Goal: Task Accomplishment & Management: Manage account settings

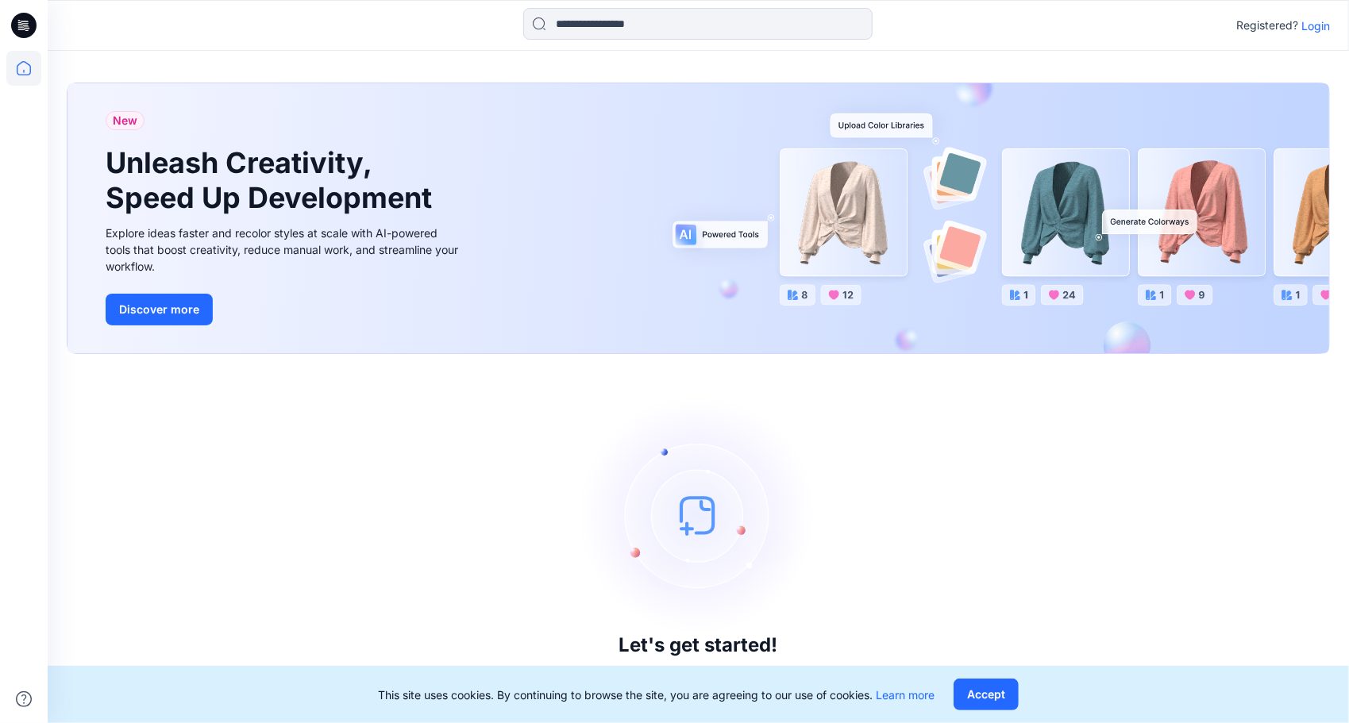
click at [1318, 25] on p "Login" at bounding box center [1315, 25] width 29 height 17
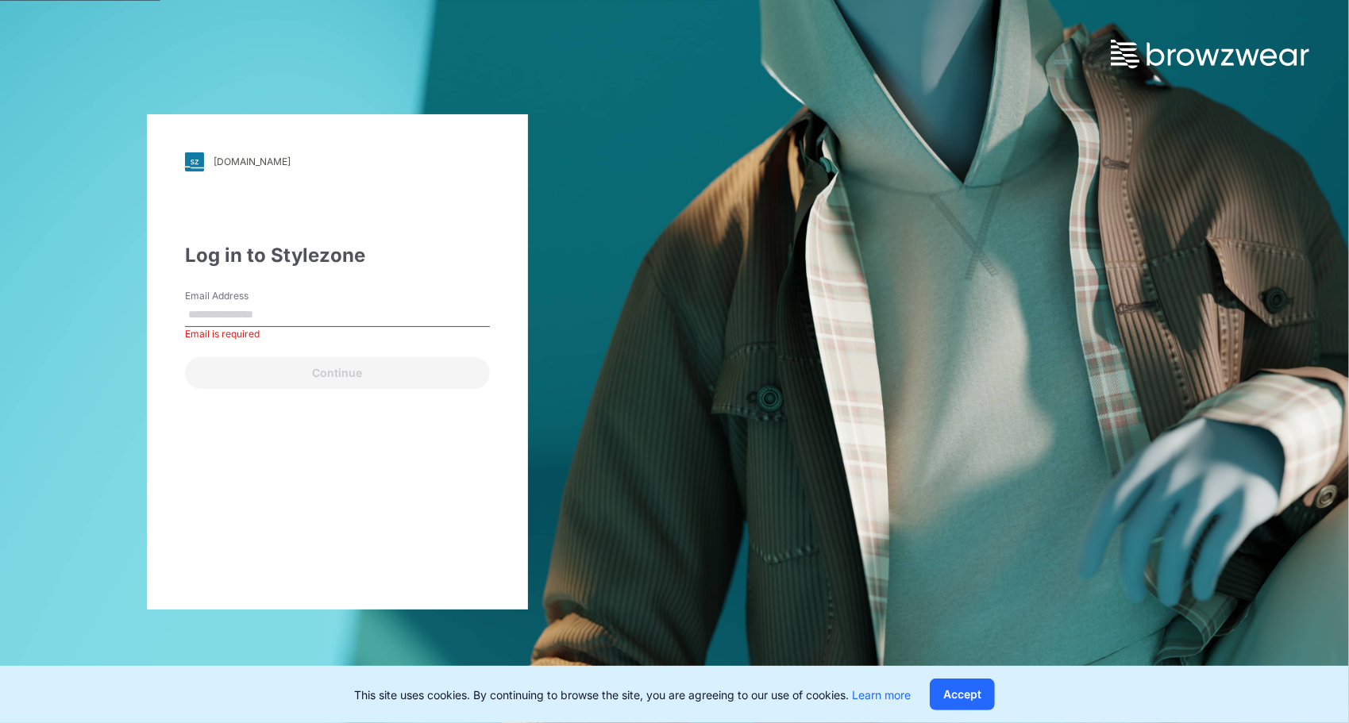
click at [706, 281] on div "molo.stylezone.com Loading... Log in to Stylezone Email Address Email is requir…" at bounding box center [674, 361] width 1349 height 723
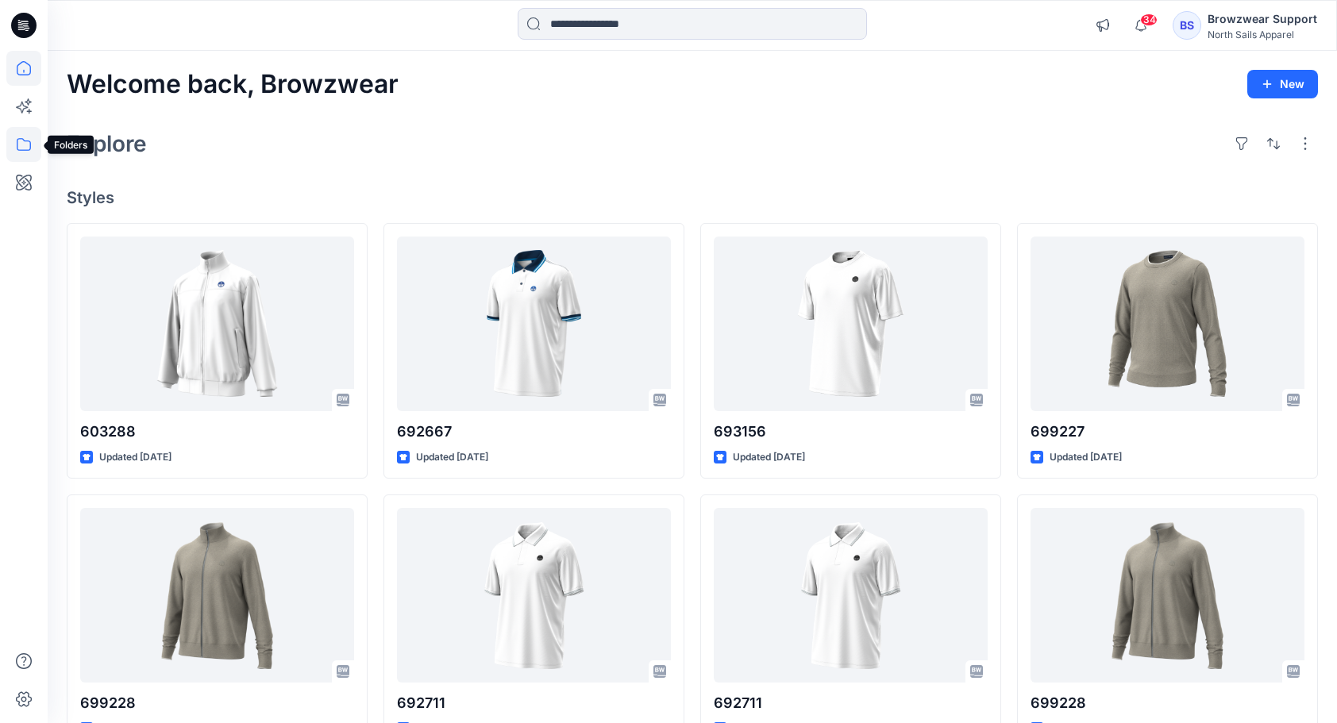
click at [12, 133] on icon at bounding box center [23, 144] width 35 height 35
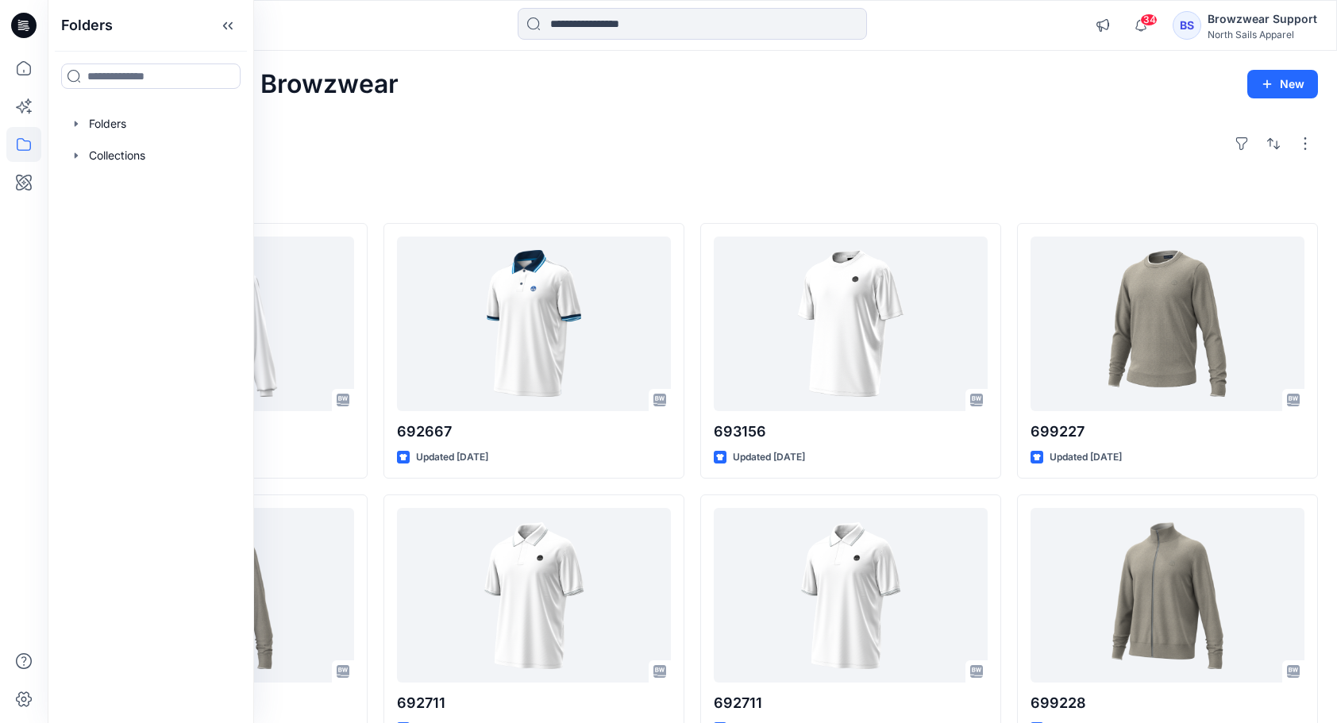
click at [551, 162] on div "Welcome back, Browzwear New Explore Styles 603288 Updated [DATE] 699228 Updated…" at bounding box center [692, 575] width 1289 height 1048
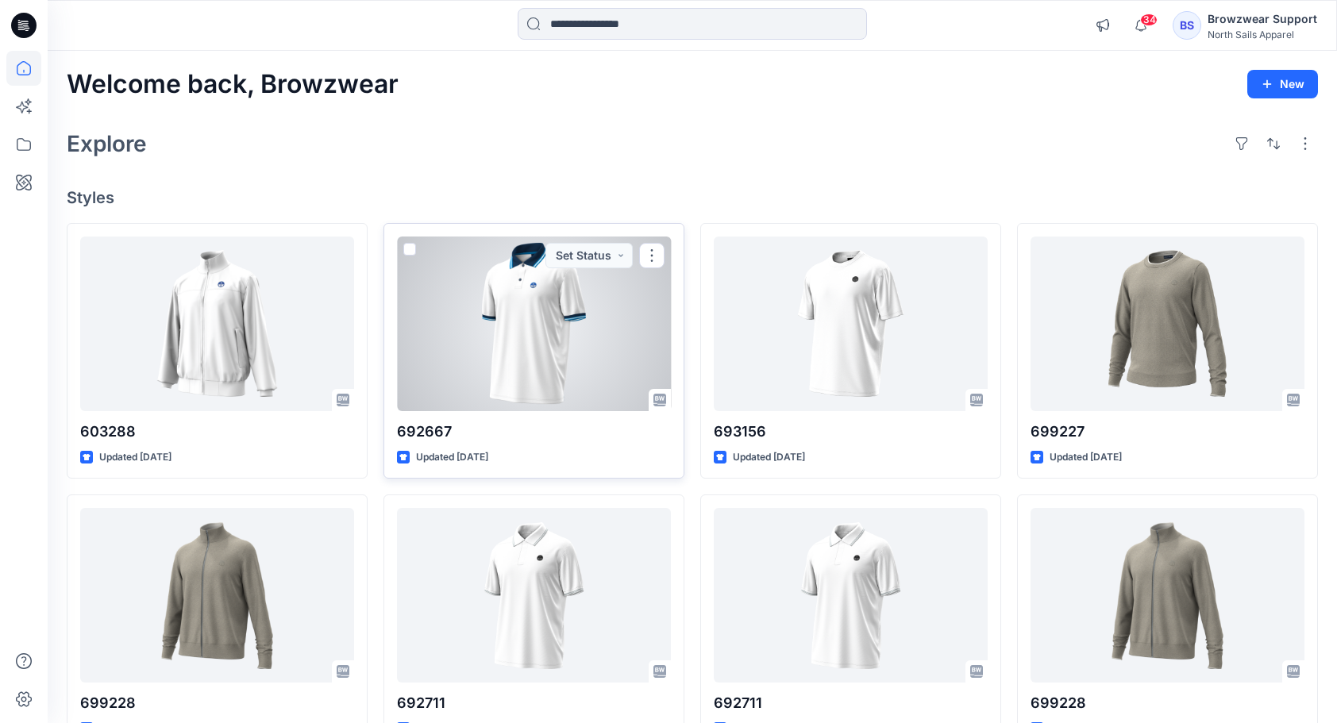
click at [527, 327] on div at bounding box center [534, 324] width 274 height 175
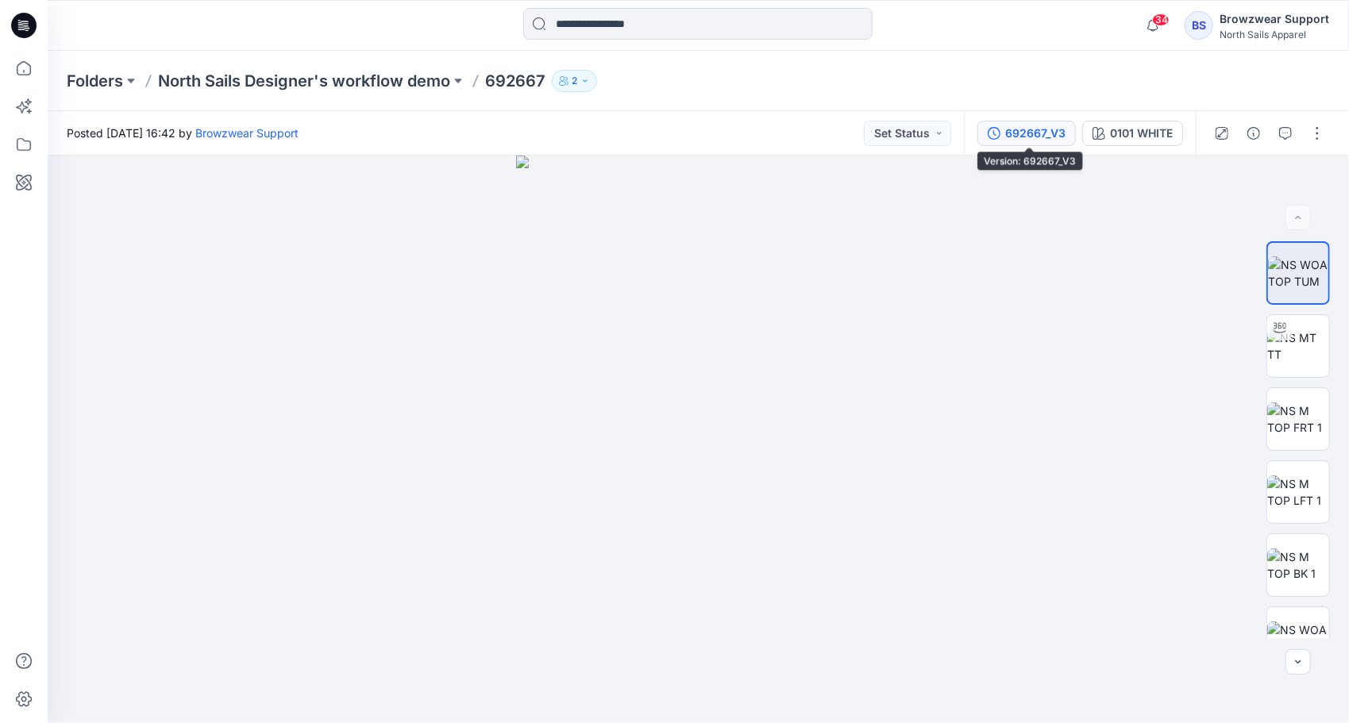
click at [1028, 135] on div "692667_V3" at bounding box center [1035, 133] width 60 height 17
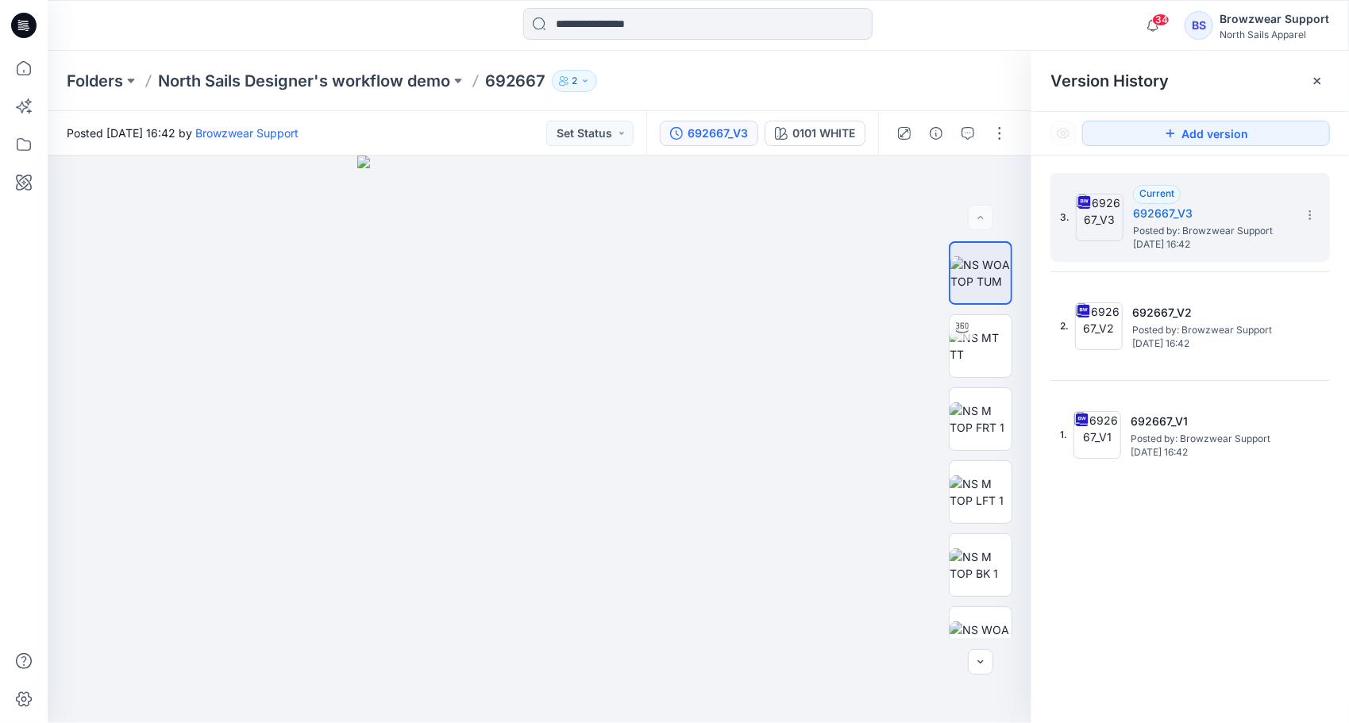
click at [895, 71] on div "Folders North Sails Designer's workflow demo 692667 2" at bounding box center [636, 81] width 1139 height 22
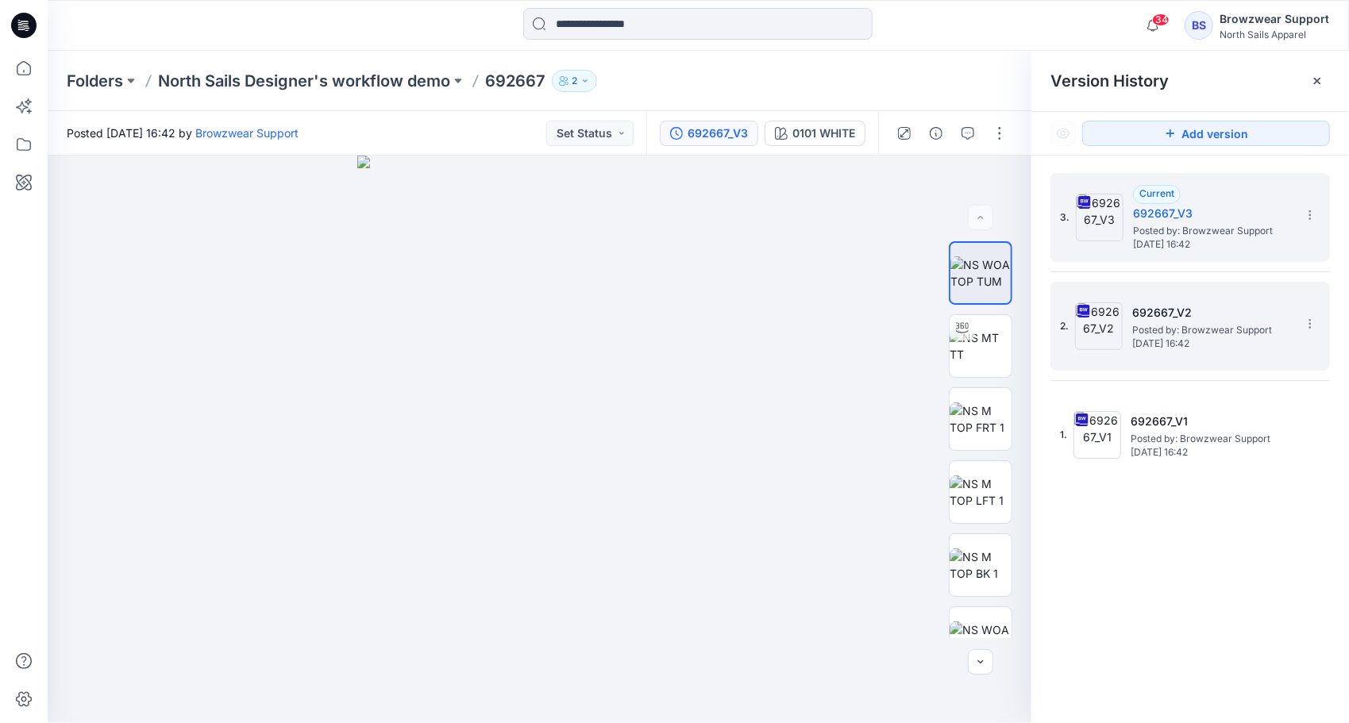
click at [1179, 338] on span "[DATE] 16:42" at bounding box center [1211, 343] width 159 height 11
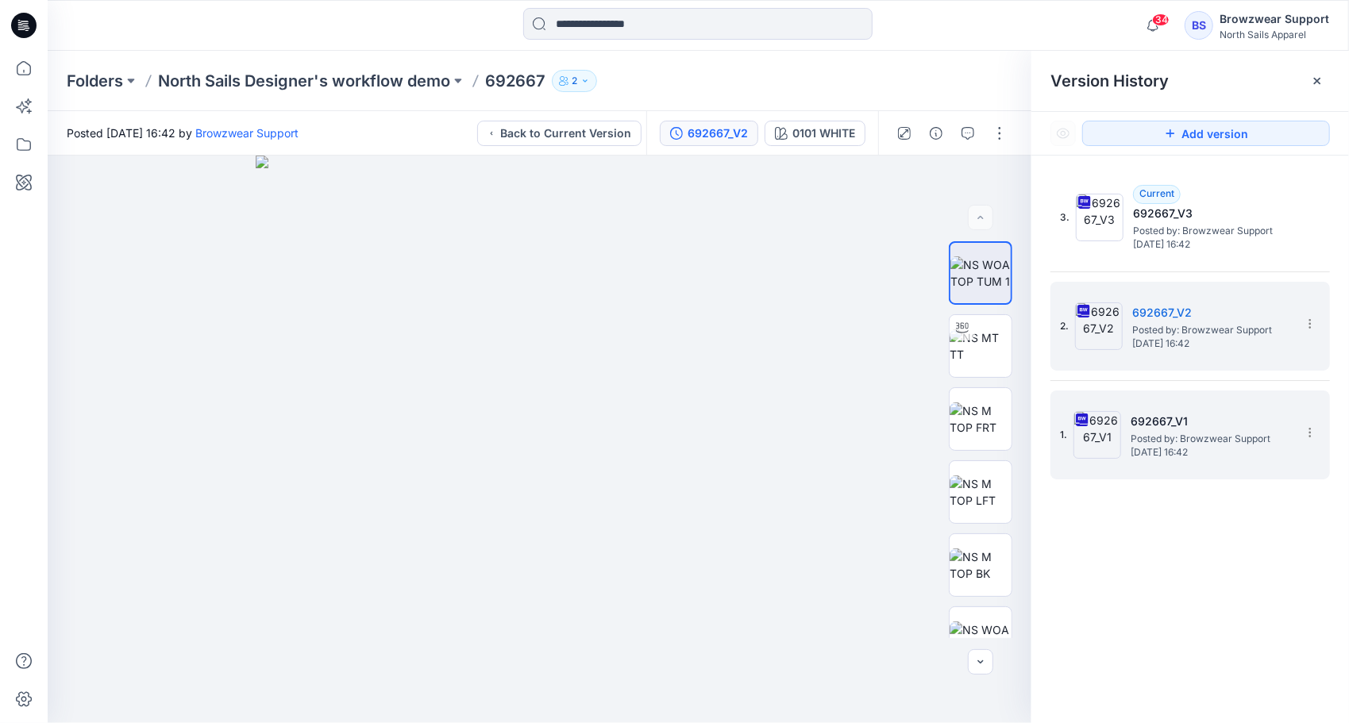
click at [1183, 427] on h5 "692667_V1" at bounding box center [1209, 421] width 159 height 19
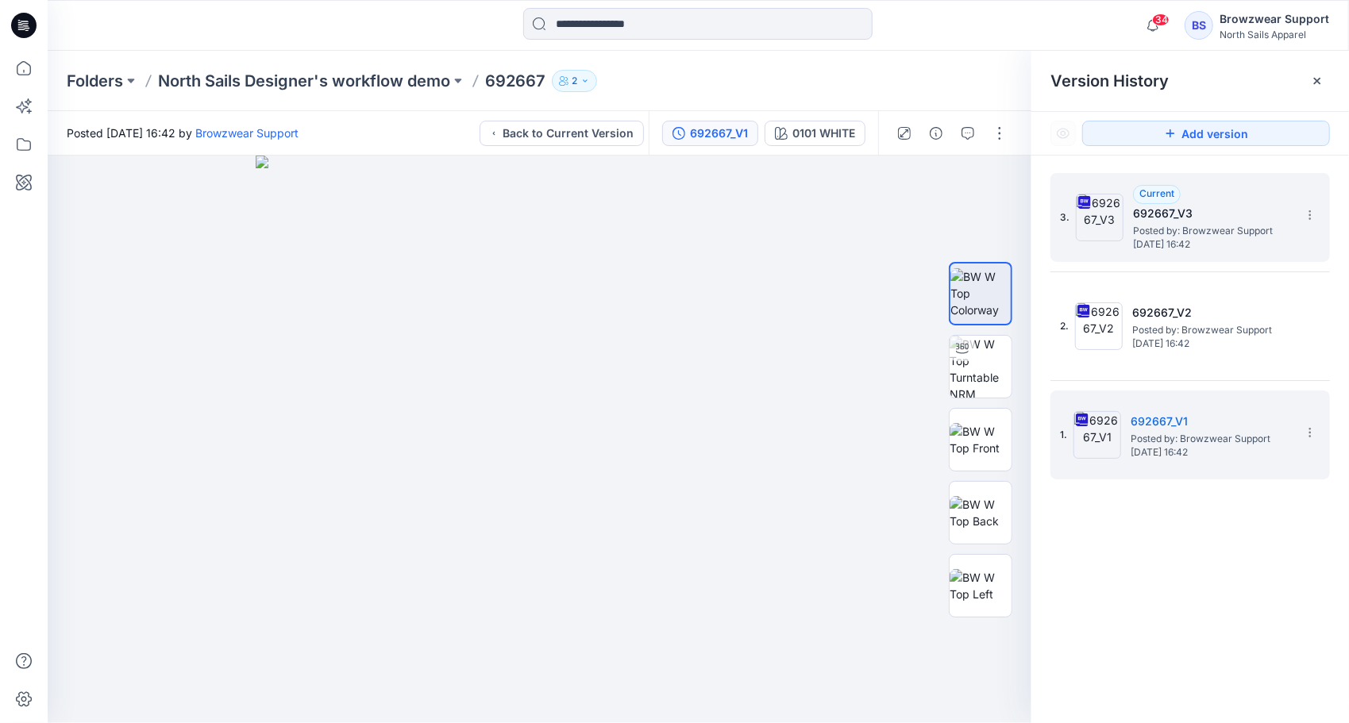
click at [1234, 223] on span "Posted by: Browzwear Support" at bounding box center [1212, 231] width 159 height 16
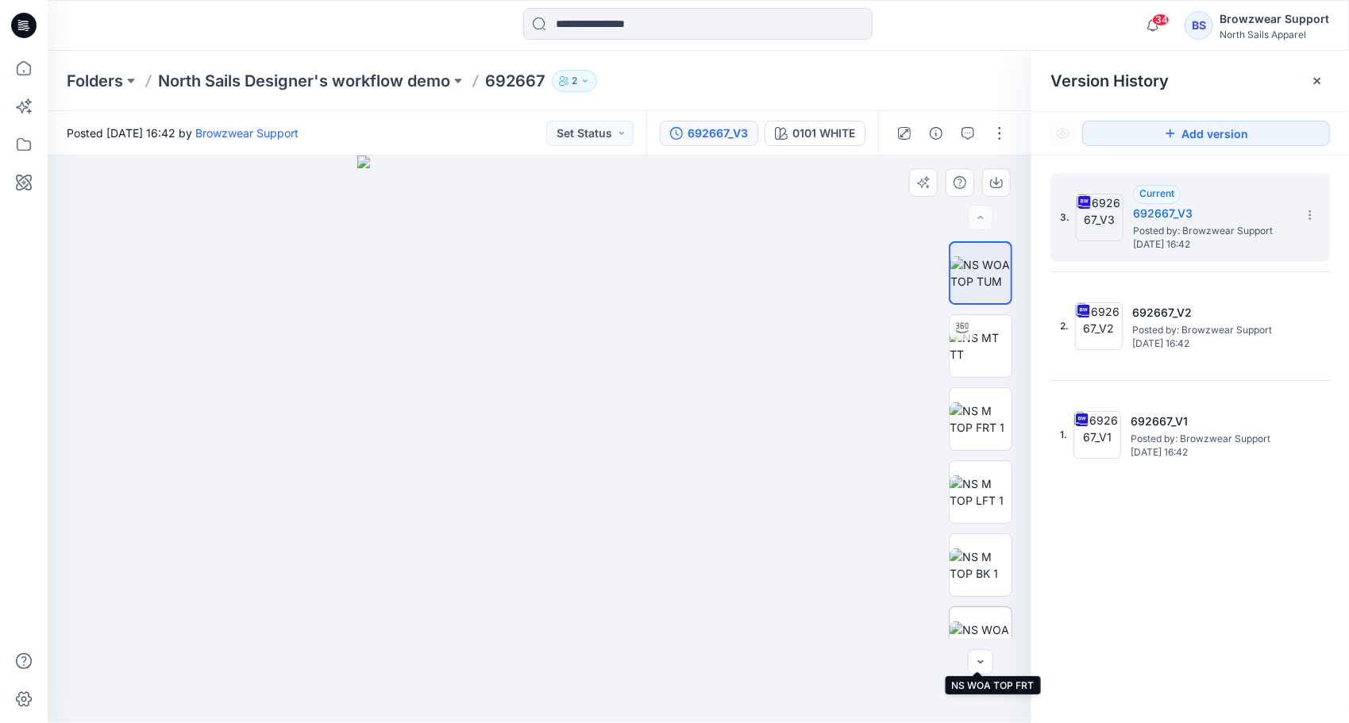
click at [987, 622] on img at bounding box center [980, 638] width 62 height 33
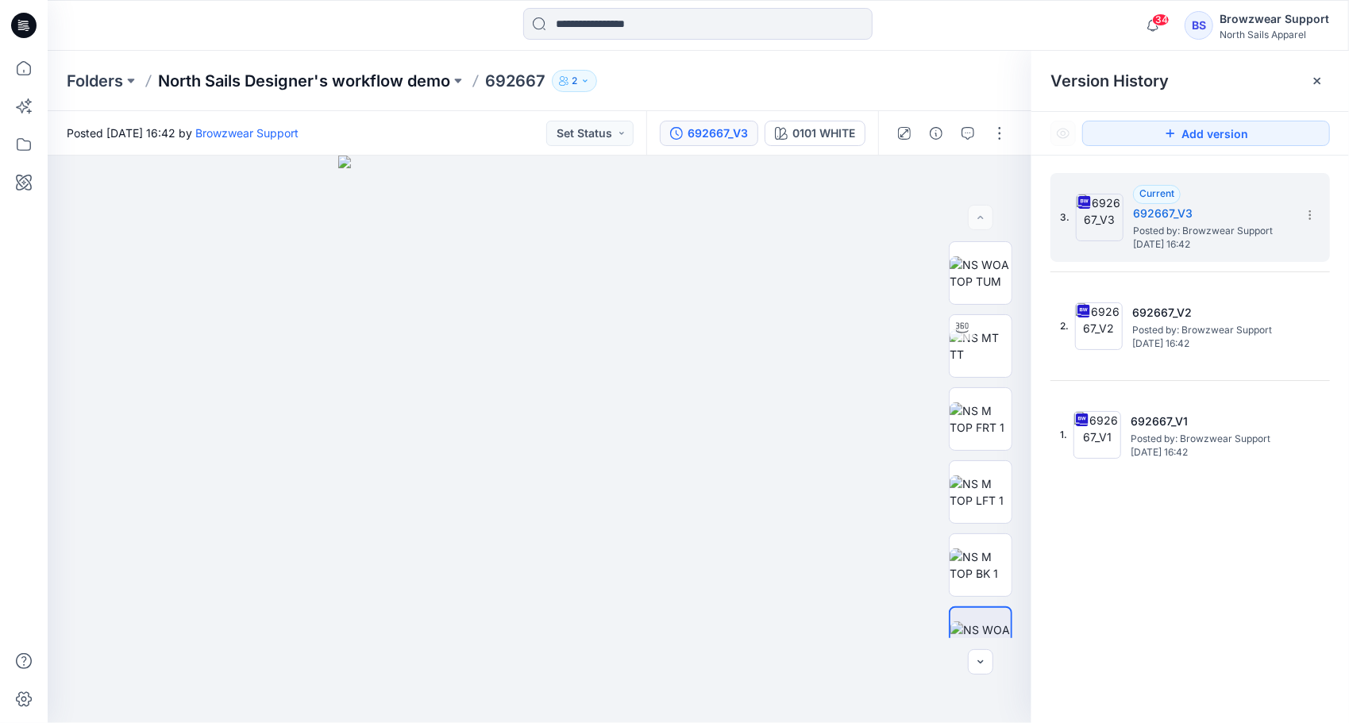
click at [221, 78] on p "North Sails Designer's workflow demo" at bounding box center [304, 81] width 292 height 22
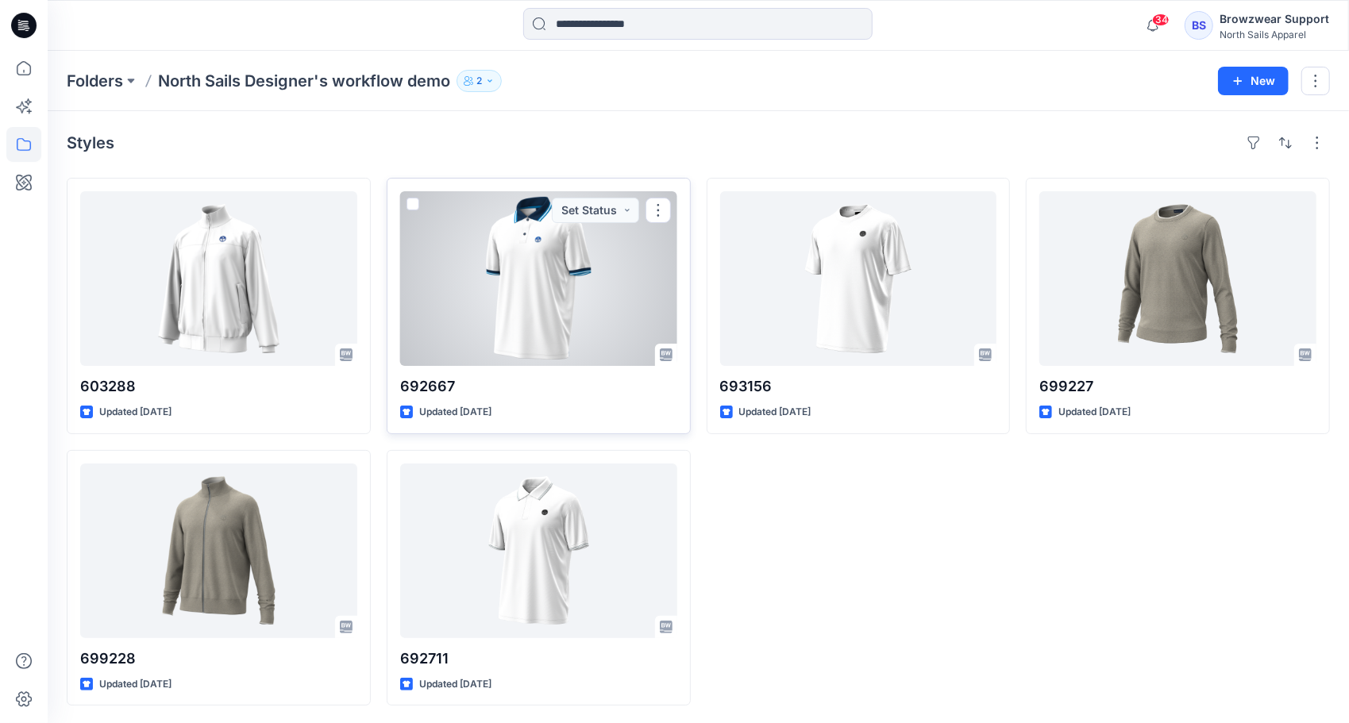
click at [498, 273] on div at bounding box center [538, 278] width 277 height 175
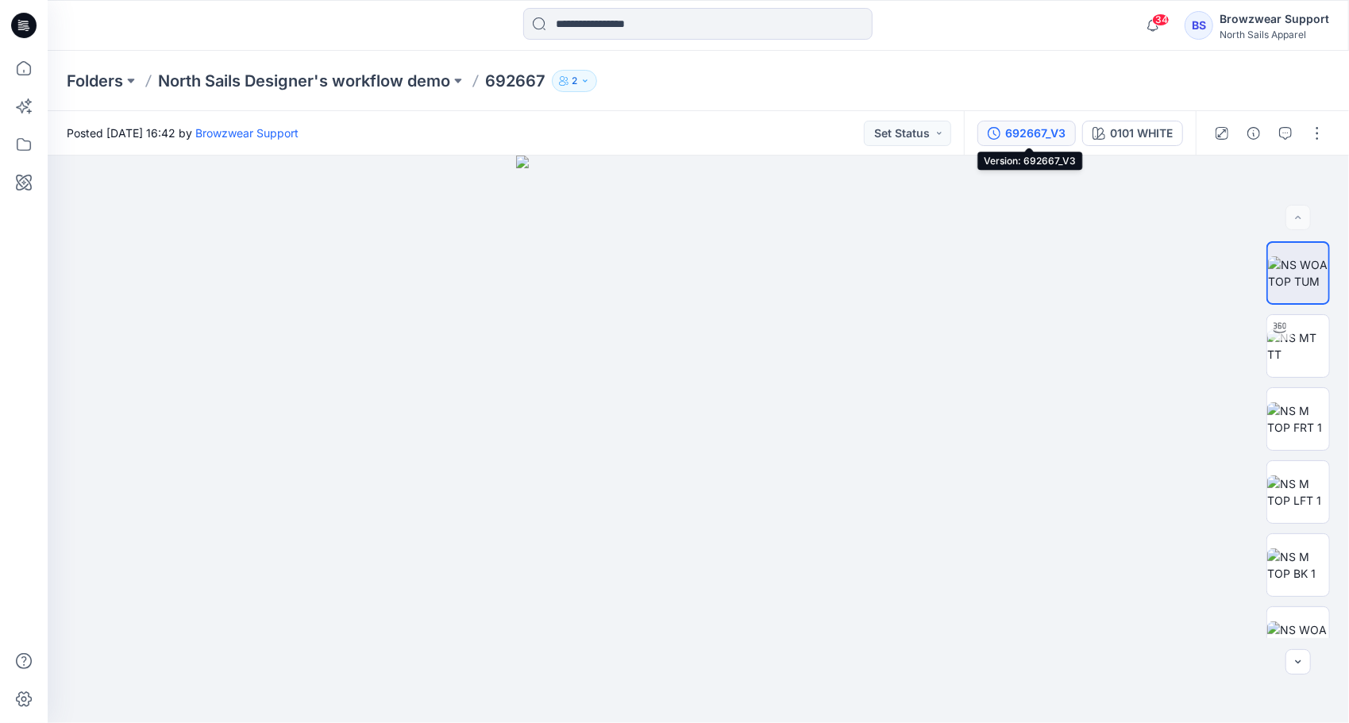
click at [1037, 135] on div "692667_V3" at bounding box center [1035, 133] width 60 height 17
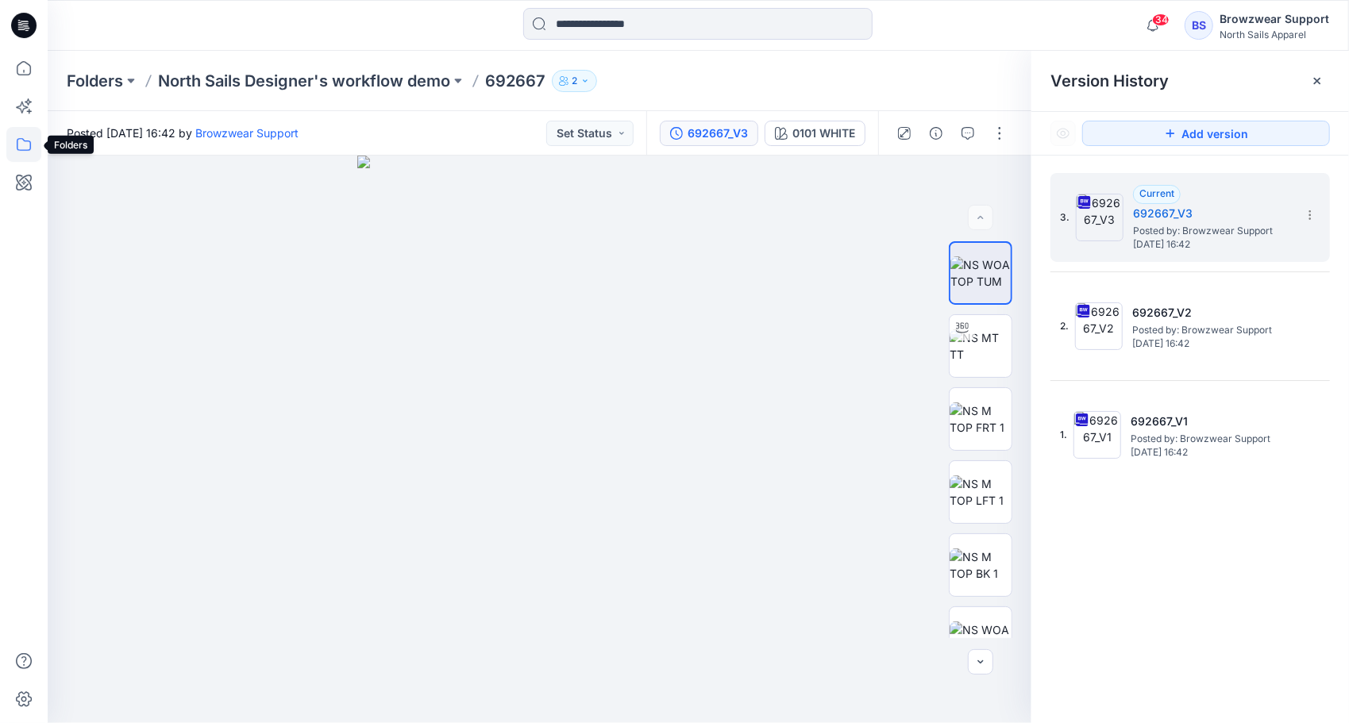
click at [21, 140] on icon at bounding box center [23, 144] width 35 height 35
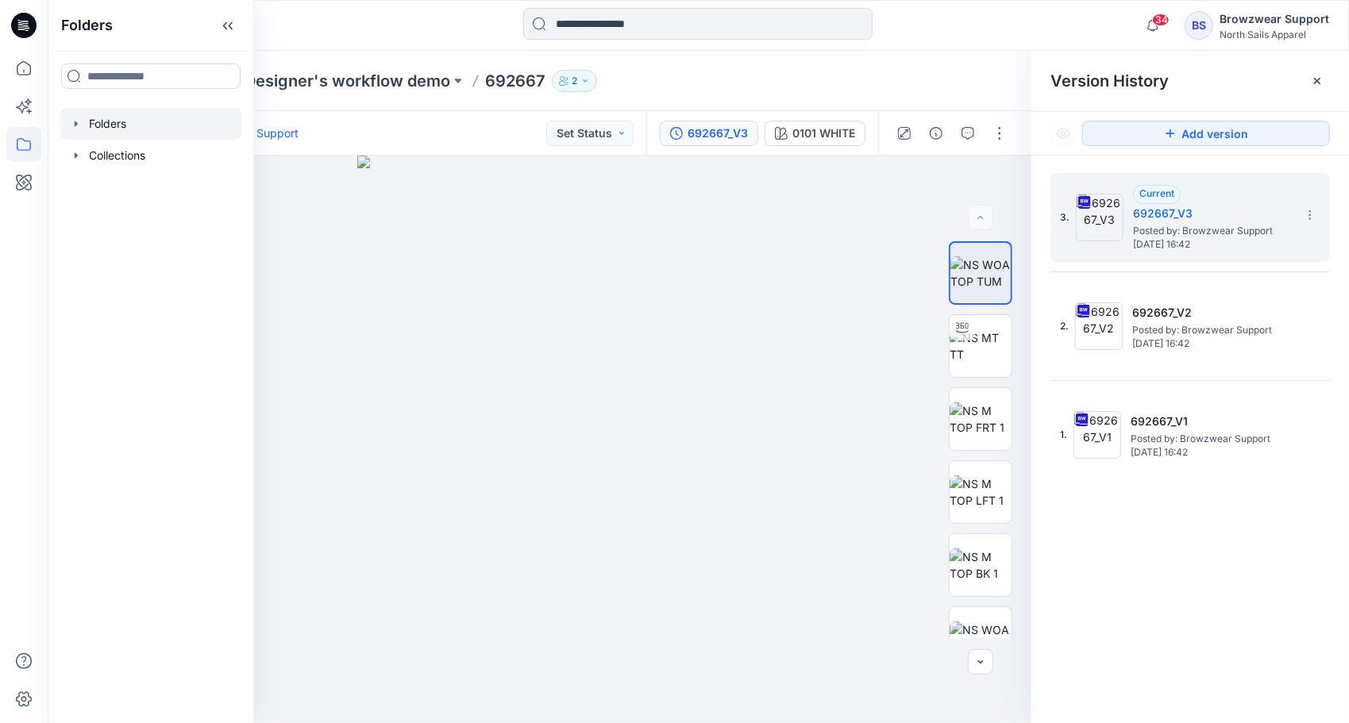
click at [73, 123] on icon "button" at bounding box center [76, 123] width 13 height 13
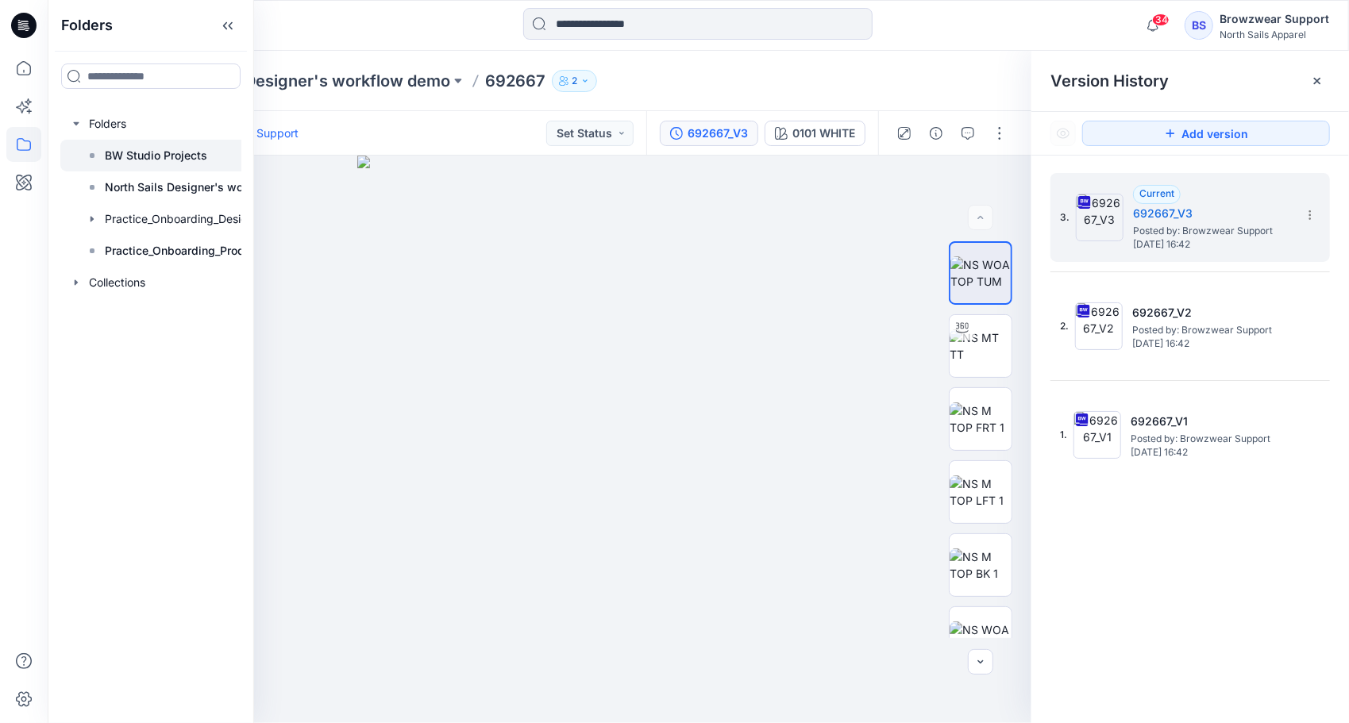
click at [117, 151] on p "BW Studio Projects" at bounding box center [156, 155] width 102 height 19
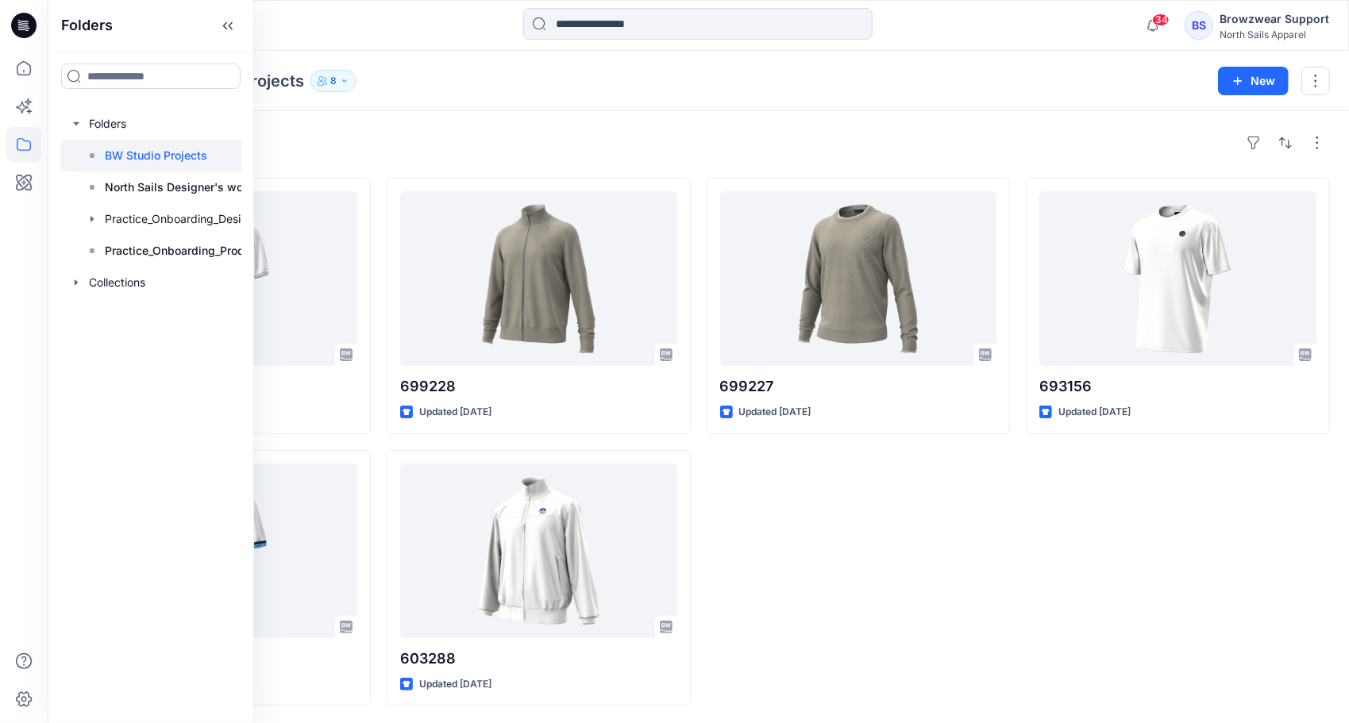
click at [414, 132] on div "Styles" at bounding box center [698, 142] width 1263 height 25
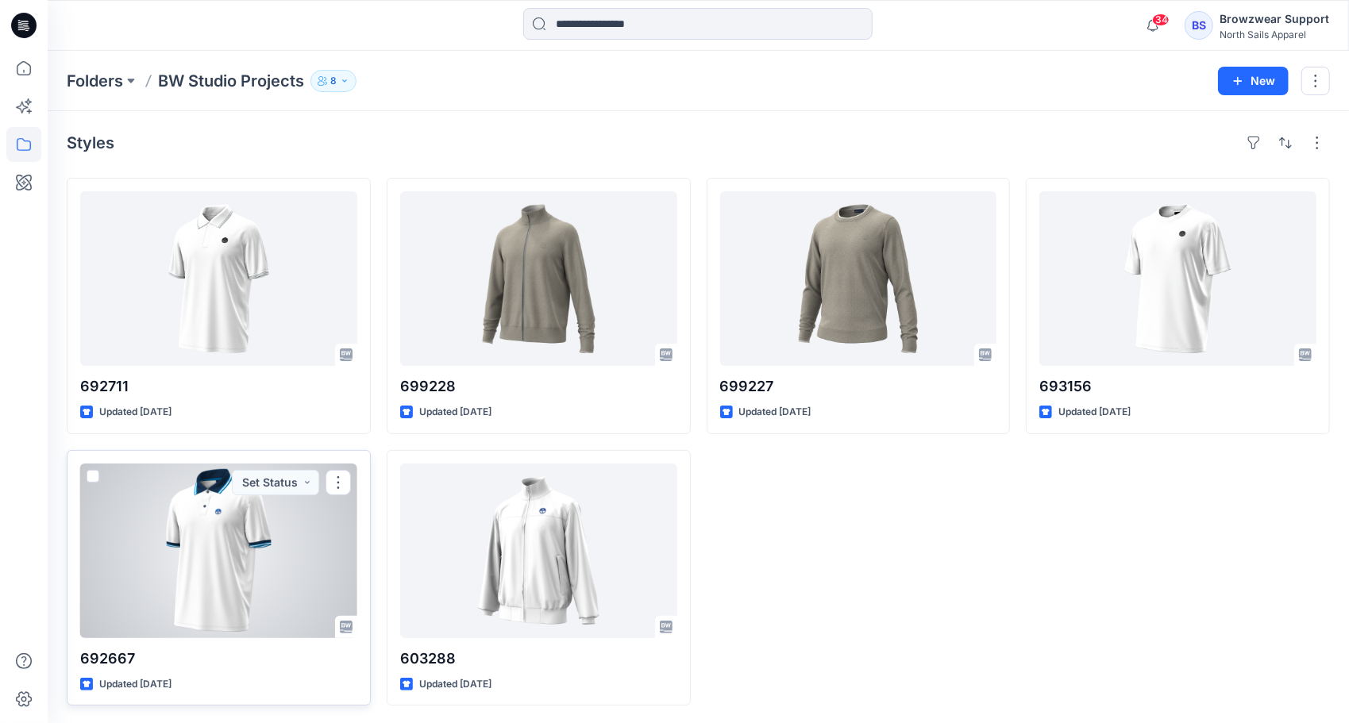
click at [214, 533] on div at bounding box center [218, 551] width 277 height 175
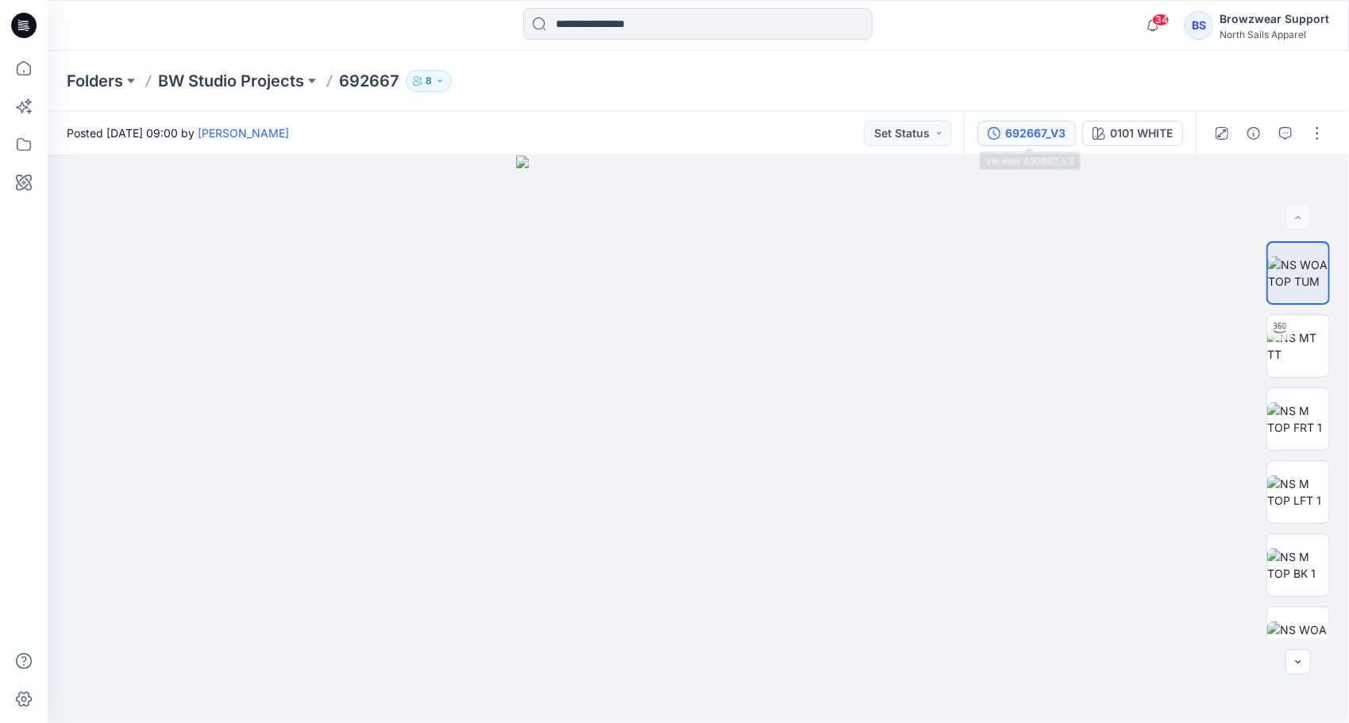
click at [1015, 135] on div "692667_V3" at bounding box center [1035, 133] width 60 height 17
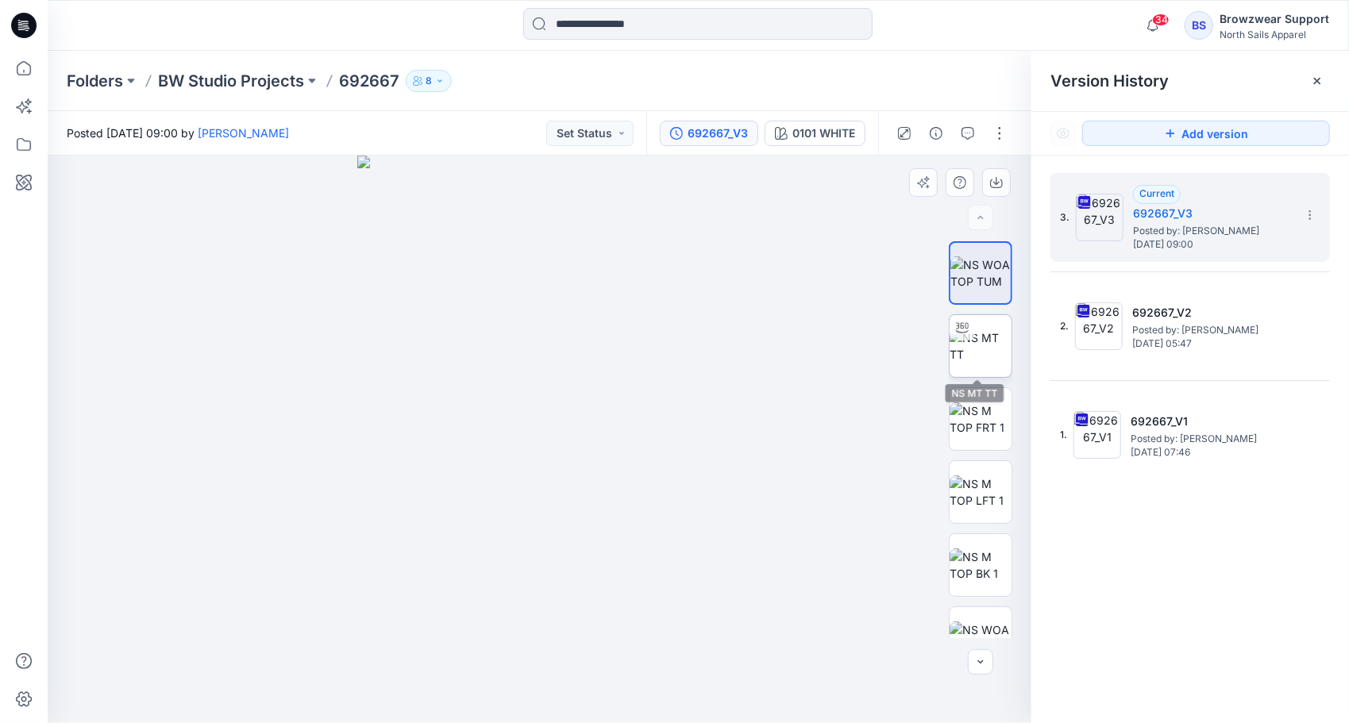
click at [1006, 345] on img at bounding box center [980, 345] width 62 height 33
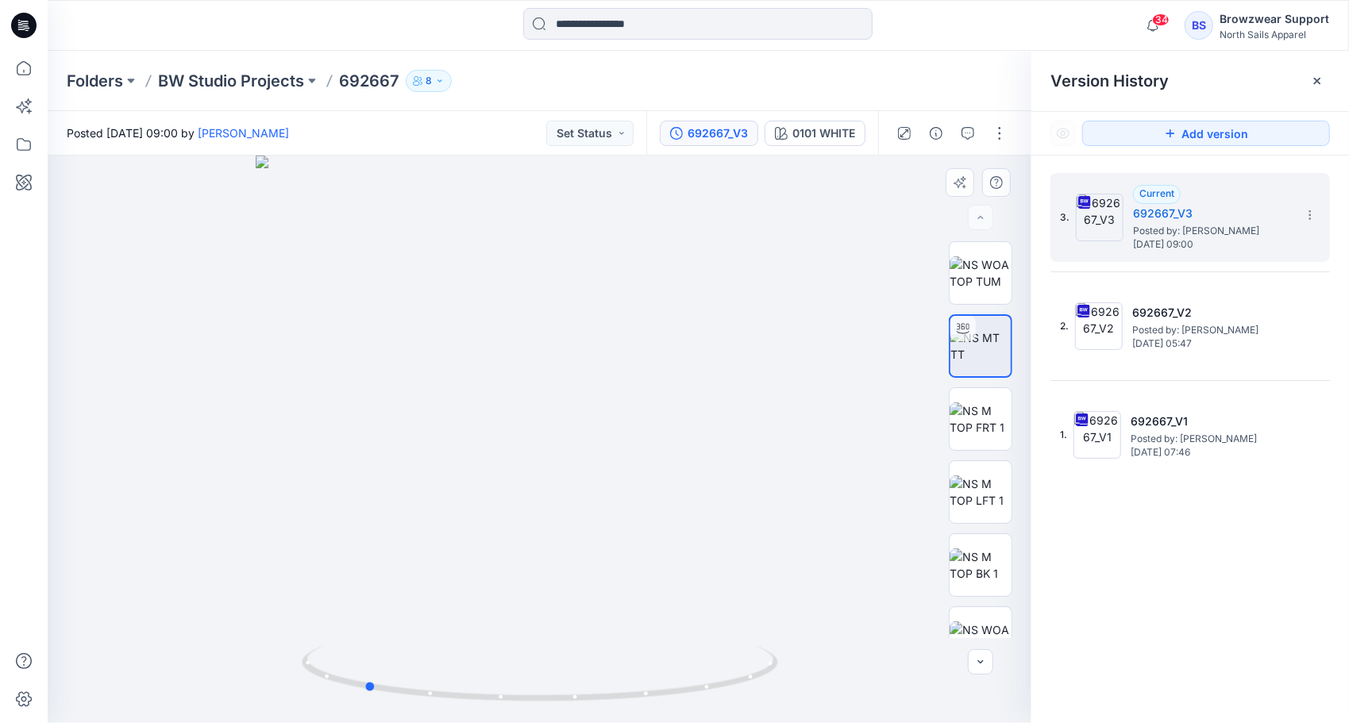
drag, startPoint x: 532, startPoint y: 698, endPoint x: 375, endPoint y: 556, distance: 211.8
click at [375, 556] on div at bounding box center [539, 440] width 983 height 568
click at [22, 139] on icon at bounding box center [24, 144] width 14 height 13
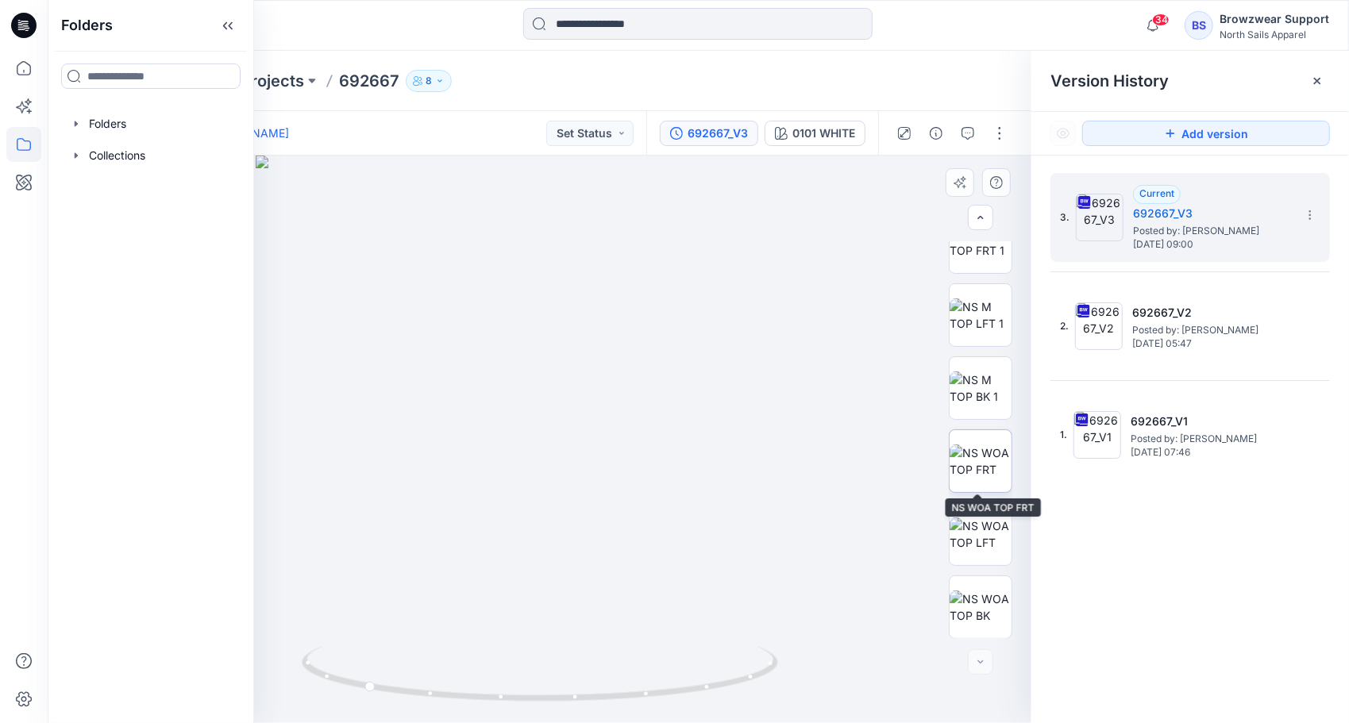
scroll to position [178, 0]
click at [996, 459] on img at bounding box center [980, 460] width 62 height 33
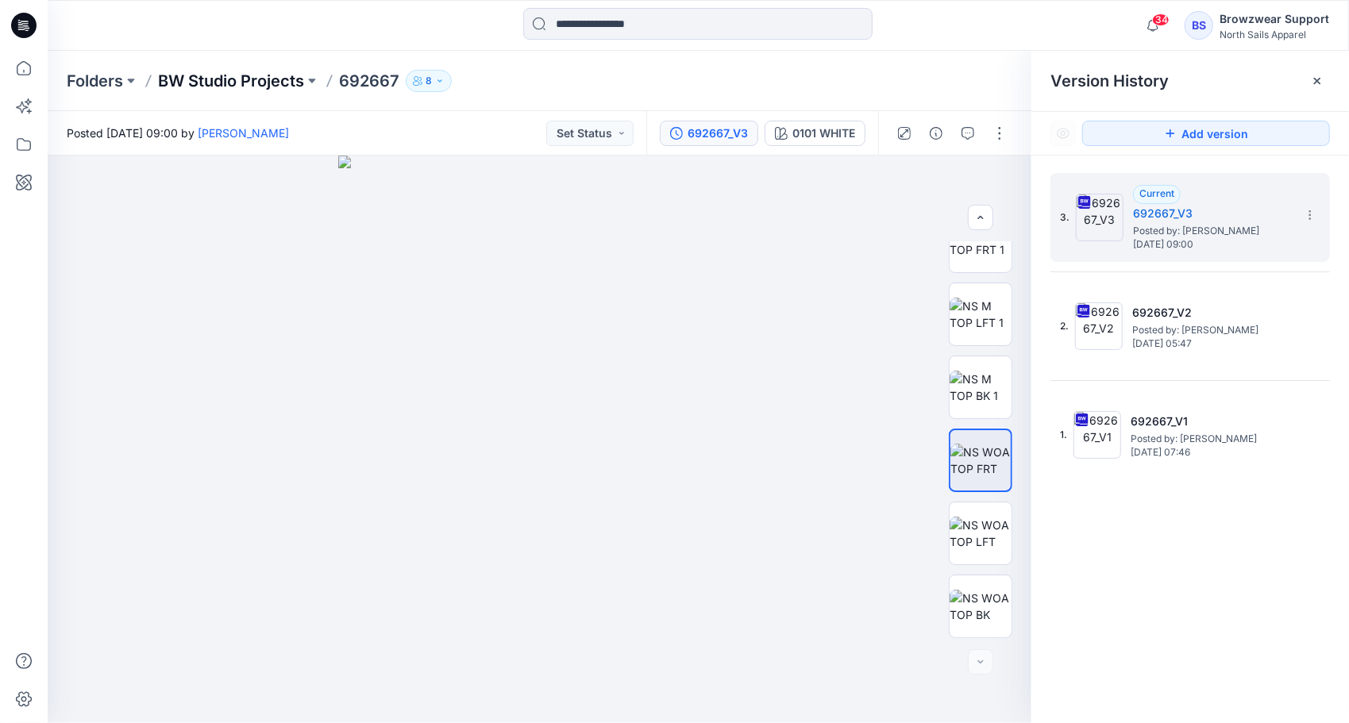
click at [196, 80] on p "BW Studio Projects" at bounding box center [231, 81] width 146 height 22
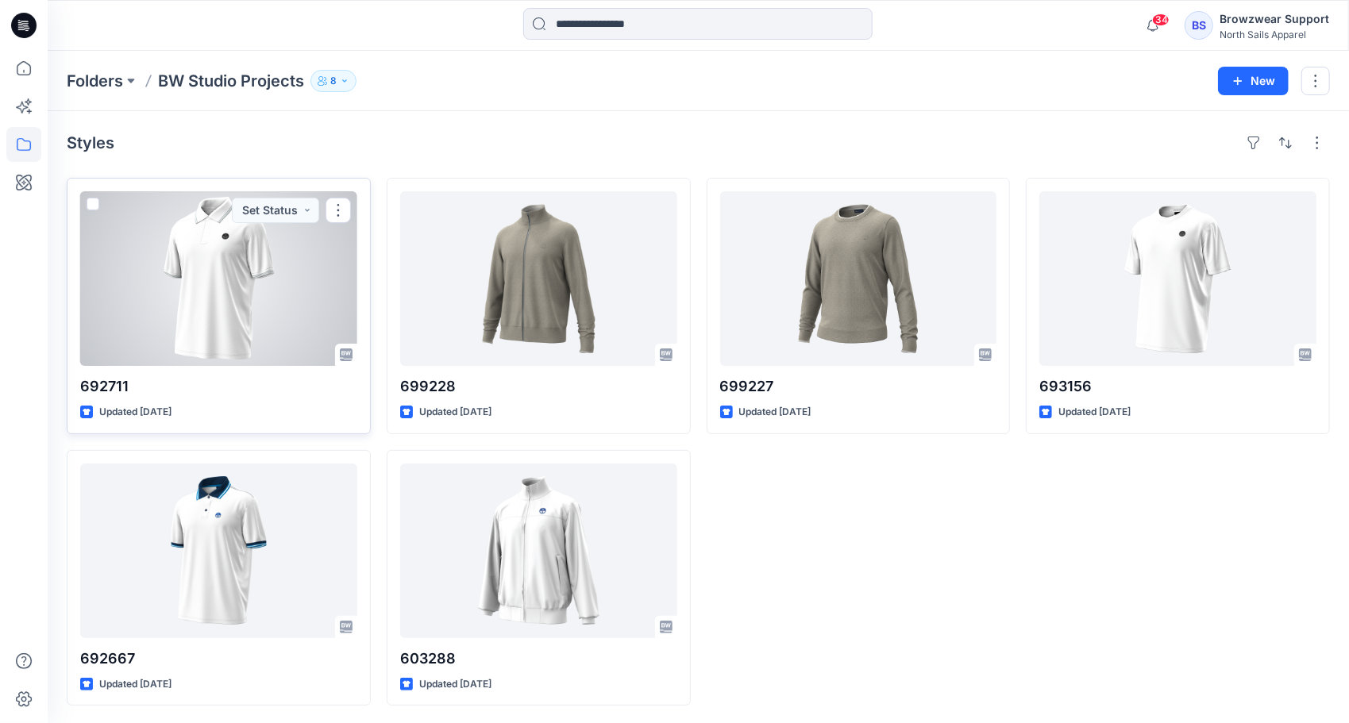
click at [207, 293] on div at bounding box center [218, 278] width 277 height 175
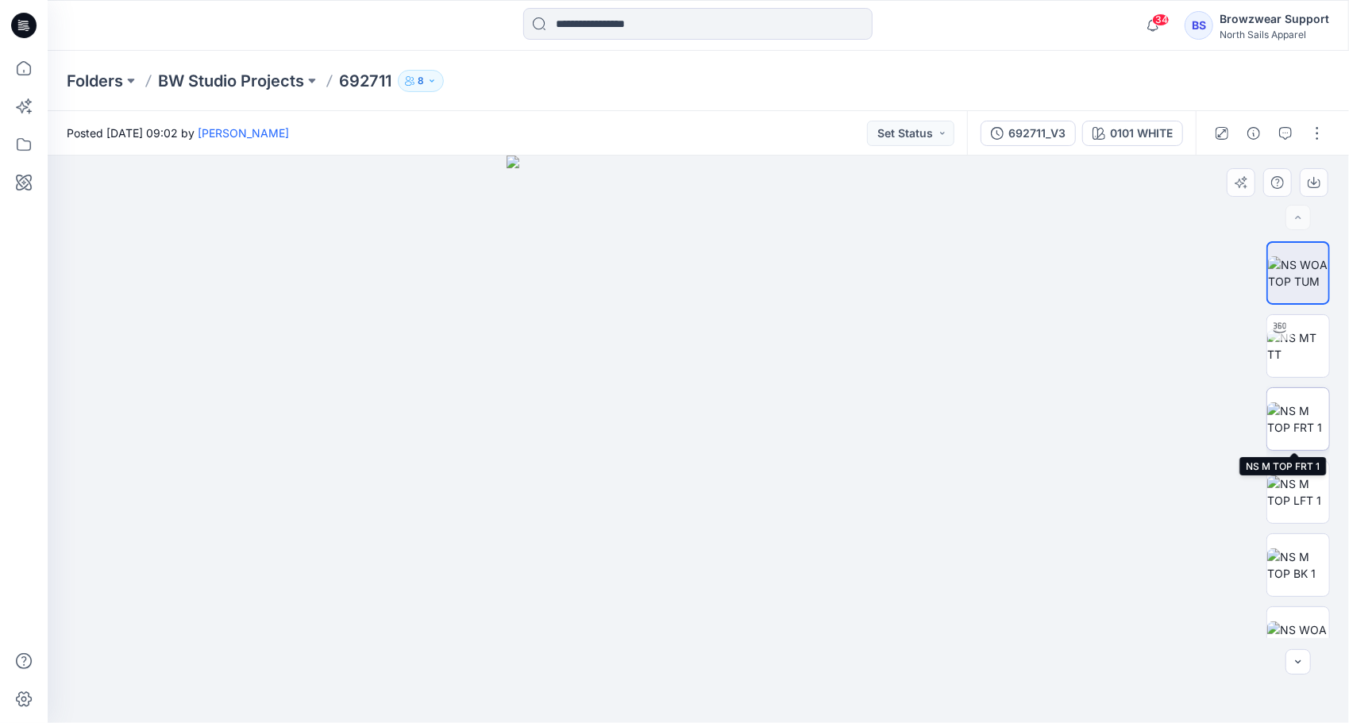
click at [1292, 414] on img at bounding box center [1298, 418] width 62 height 33
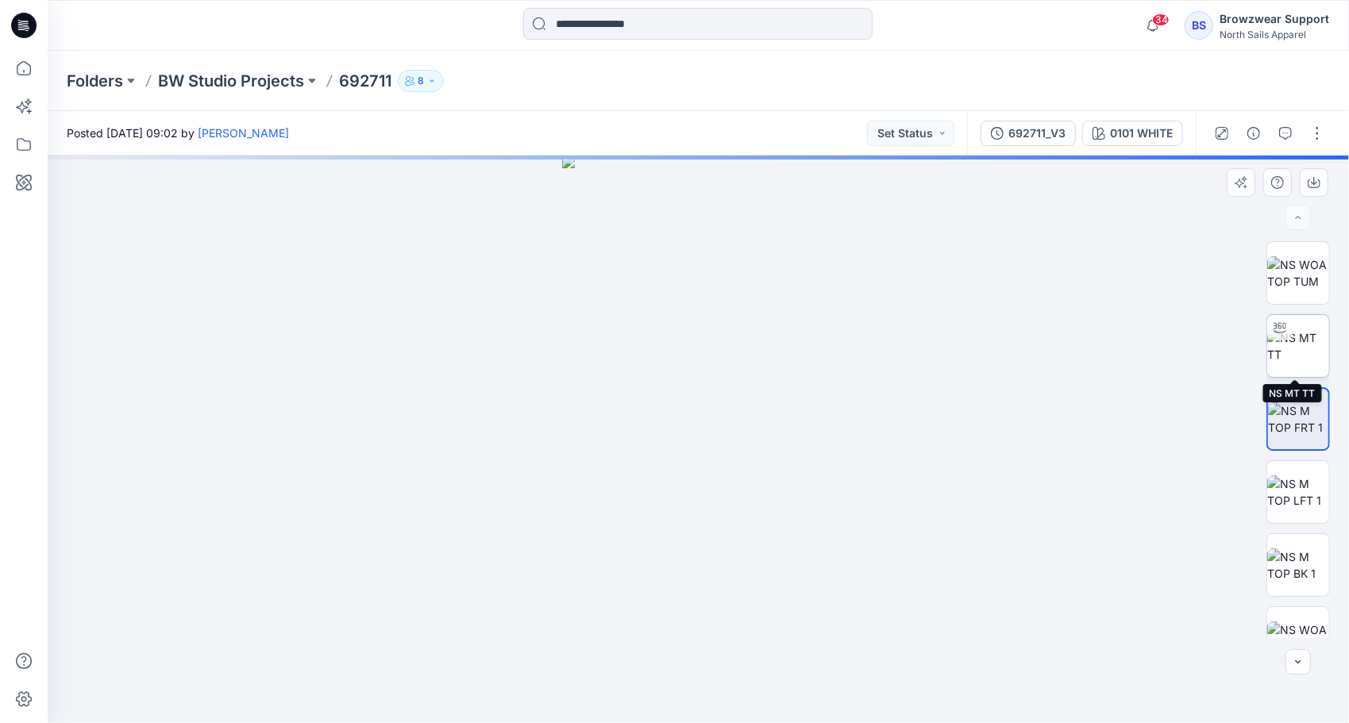
click at [1309, 340] on img at bounding box center [1298, 345] width 62 height 33
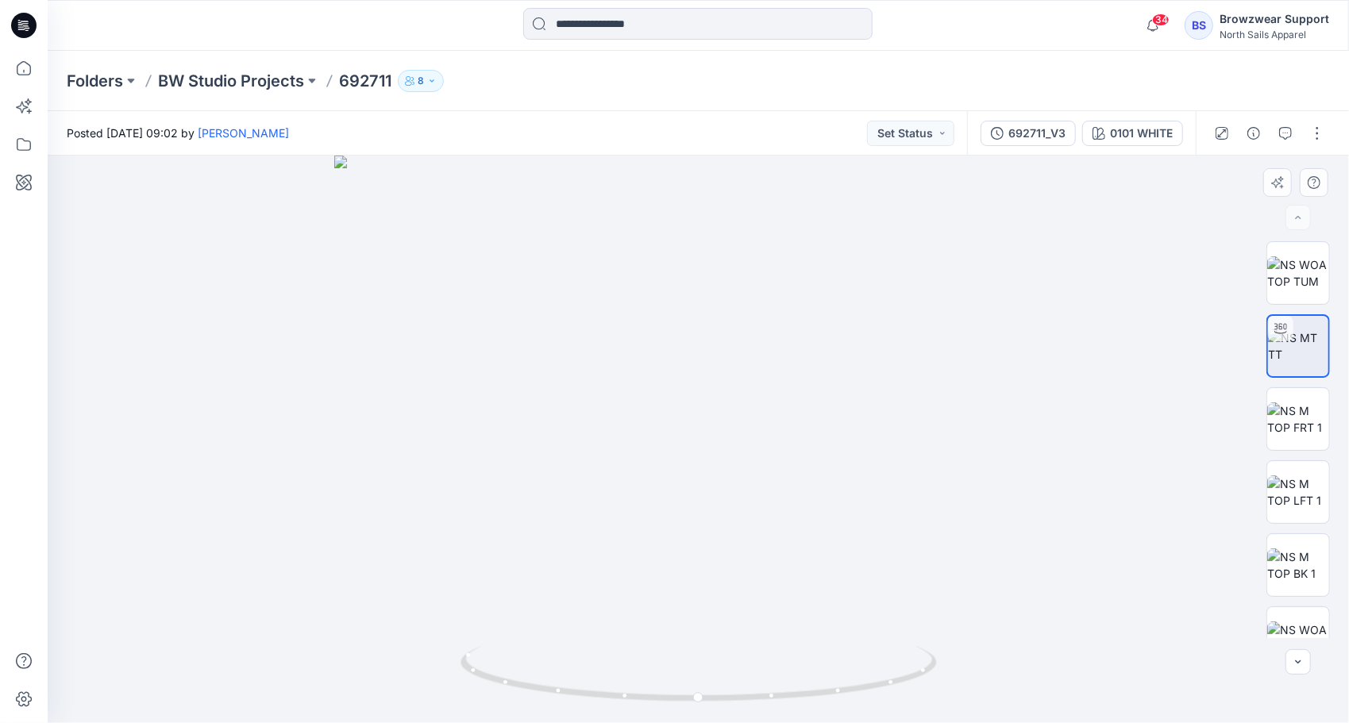
drag, startPoint x: 689, startPoint y: 292, endPoint x: 679, endPoint y: 419, distance: 127.4
click at [679, 419] on img at bounding box center [698, 440] width 728 height 568
click at [18, 138] on icon at bounding box center [23, 144] width 35 height 35
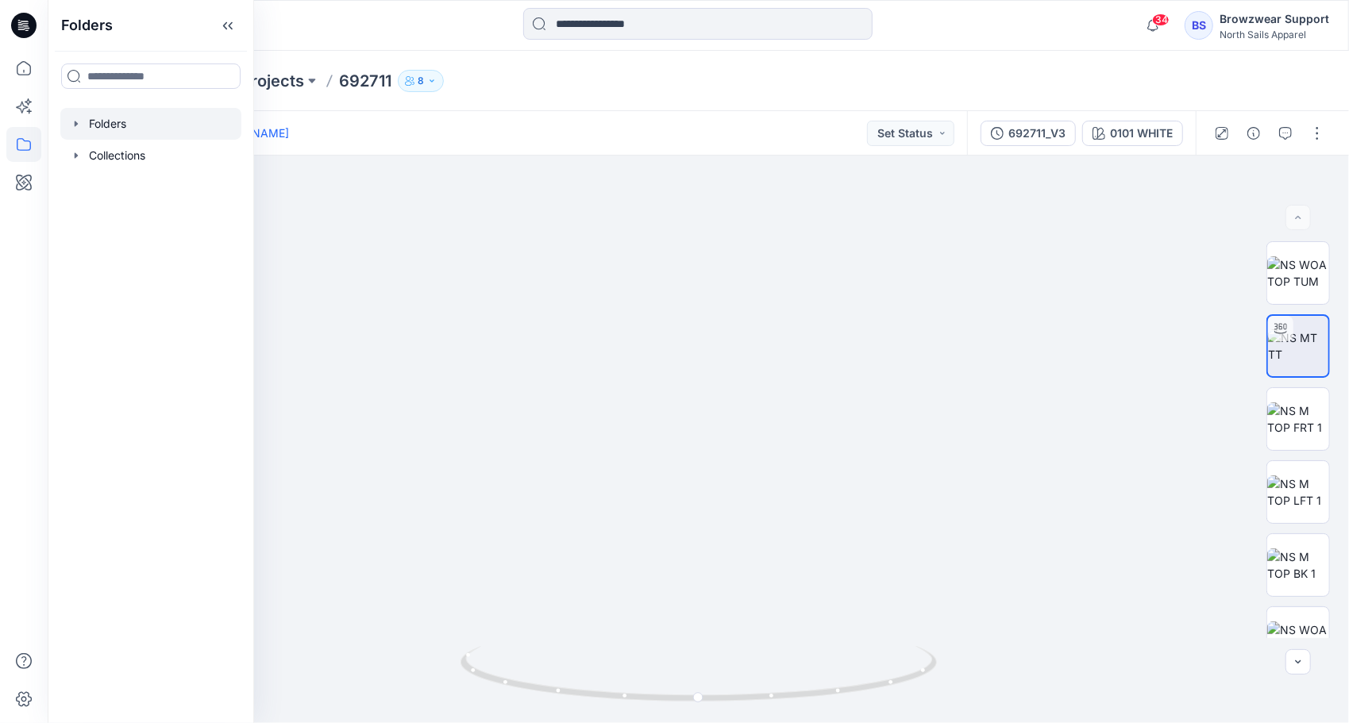
click at [102, 118] on div at bounding box center [150, 124] width 181 height 32
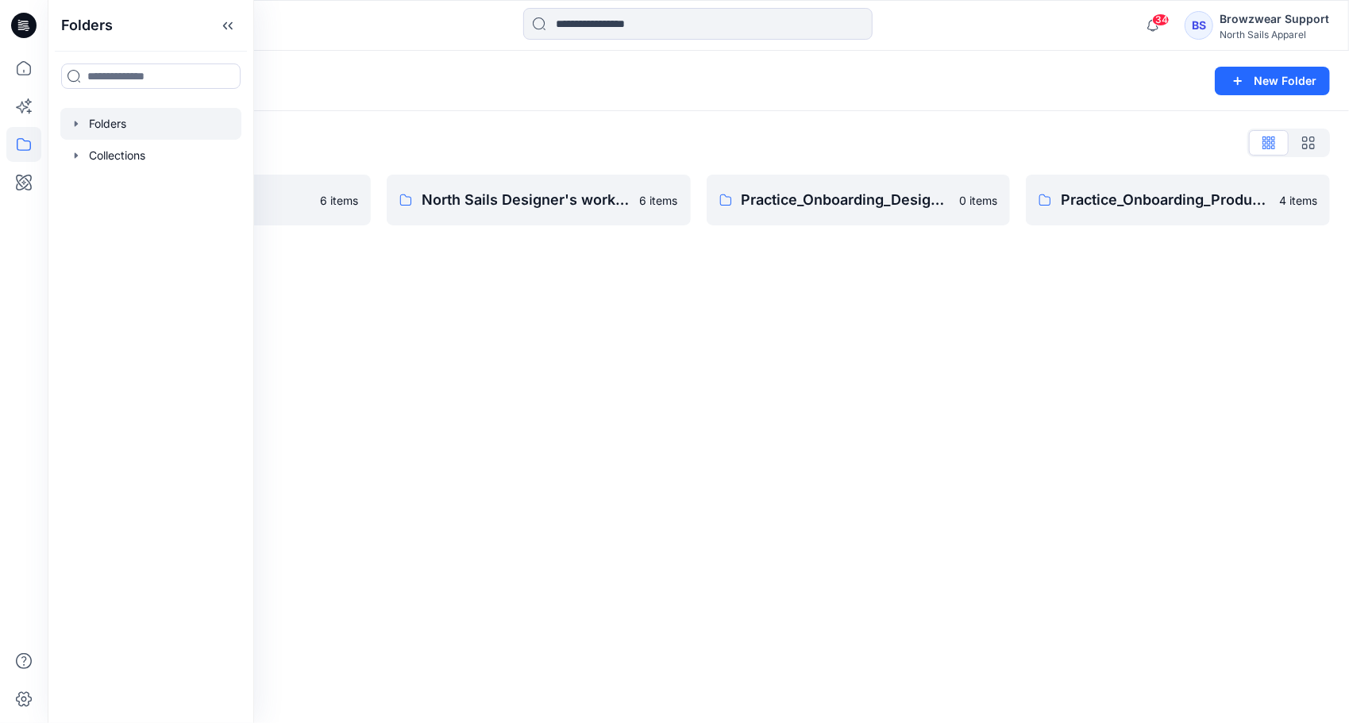
click at [727, 337] on div "Folders New Folder Folders List BW Studio Projects 6 items North Sails Designer…" at bounding box center [698, 387] width 1301 height 672
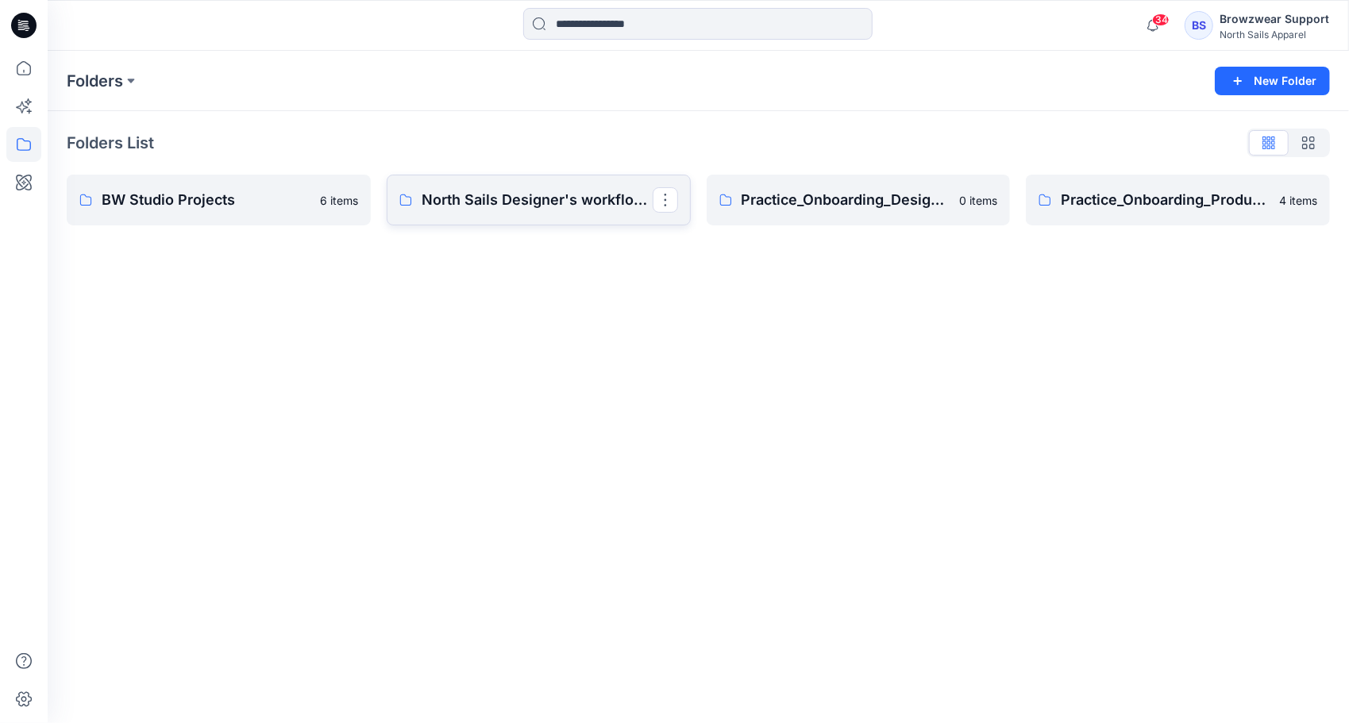
click at [567, 210] on p "North Sails Designer's workflow demo" at bounding box center [536, 200] width 231 height 22
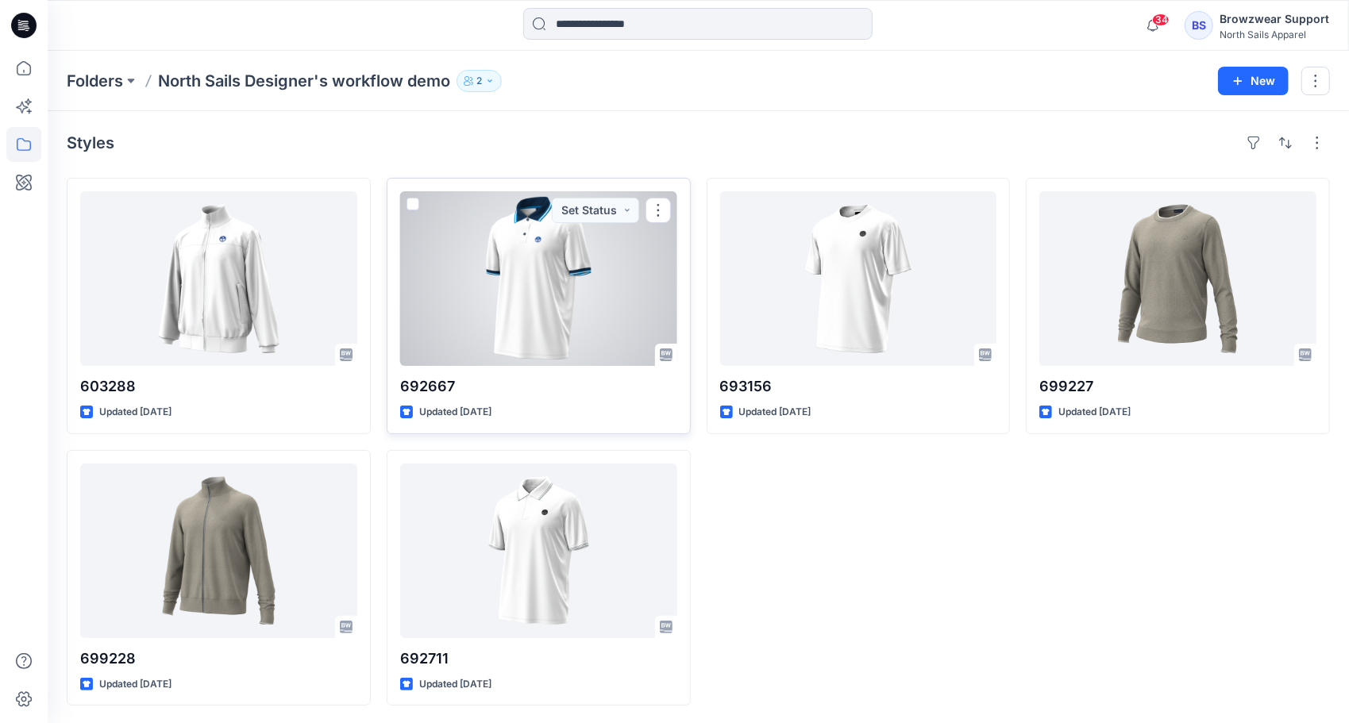
click at [545, 292] on div at bounding box center [538, 278] width 277 height 175
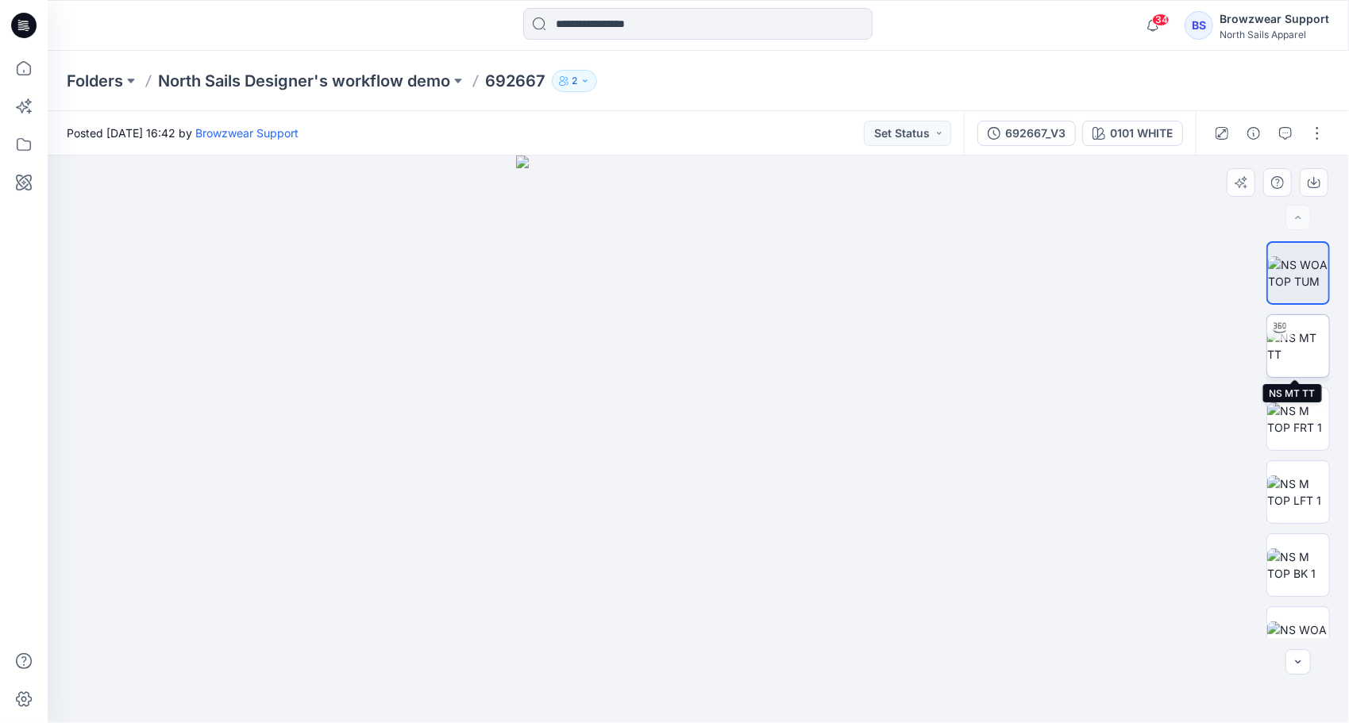
click at [1292, 330] on img at bounding box center [1298, 345] width 62 height 33
drag, startPoint x: 668, startPoint y: 295, endPoint x: 664, endPoint y: 405, distance: 109.6
click at [664, 405] on img at bounding box center [698, 434] width 808 height 579
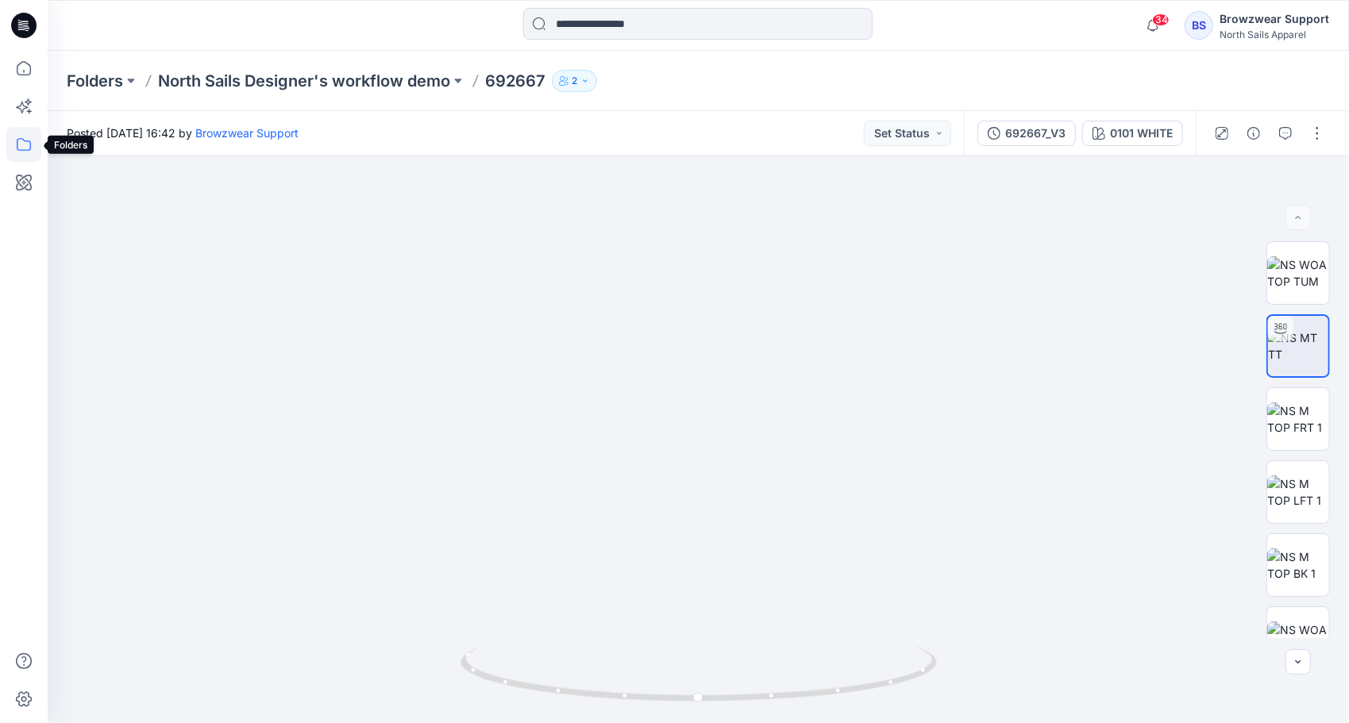
click at [22, 138] on icon at bounding box center [24, 144] width 14 height 13
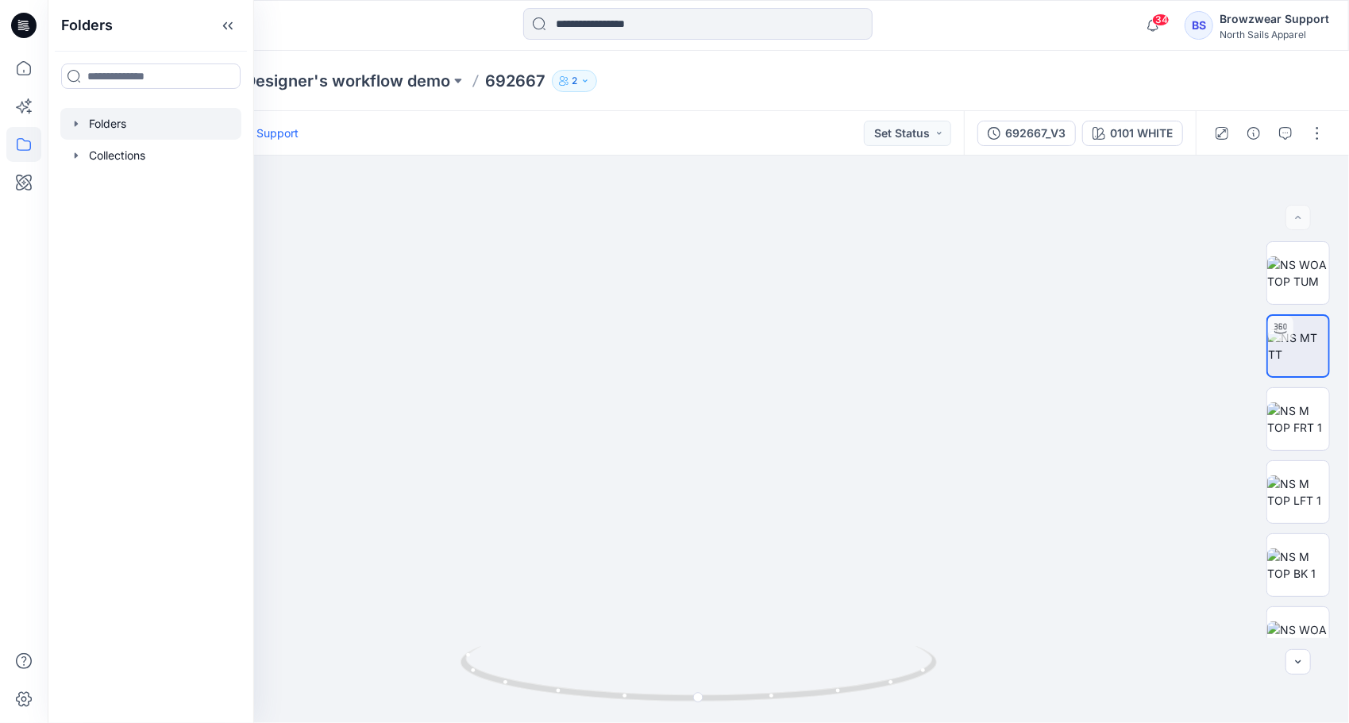
click at [116, 127] on div at bounding box center [150, 124] width 181 height 32
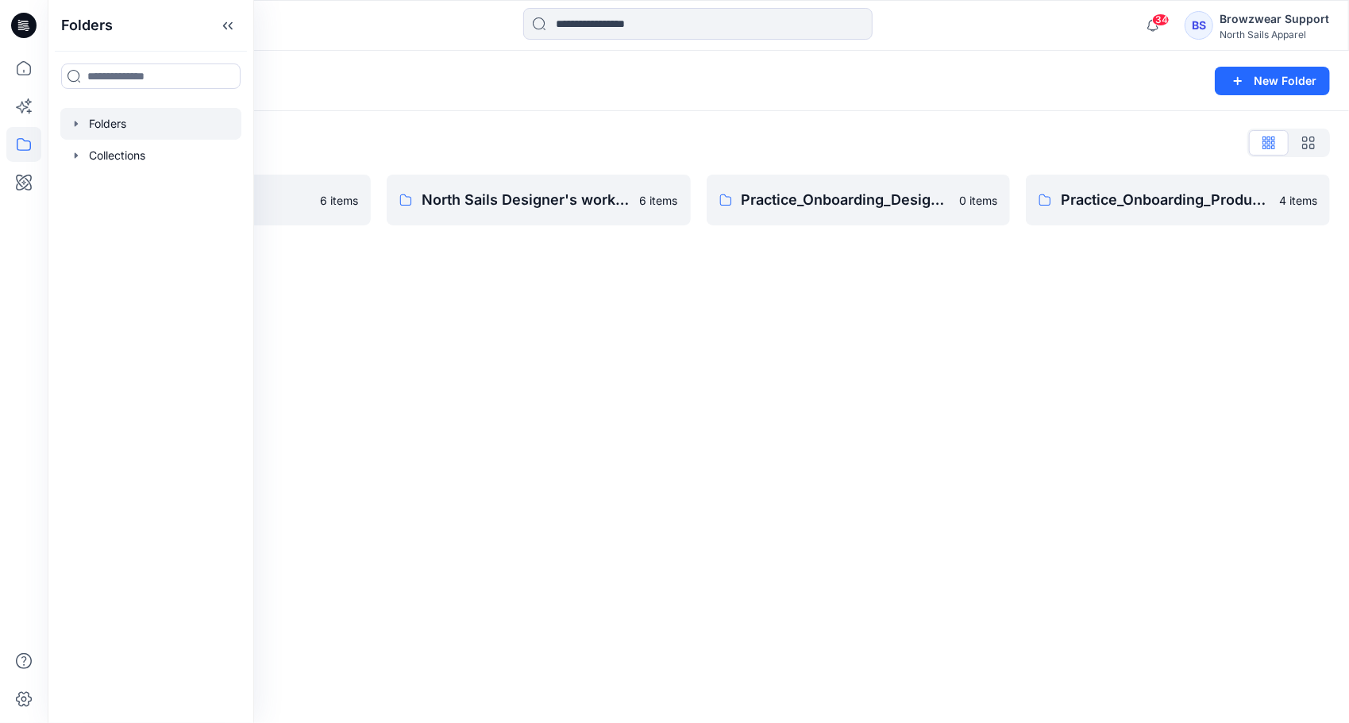
drag, startPoint x: 584, startPoint y: 356, endPoint x: 547, endPoint y: 337, distance: 41.5
click at [584, 355] on div "Folders New Folder Folders List BW Studio Projects 6 items North Sails Designer…" at bounding box center [698, 387] width 1301 height 672
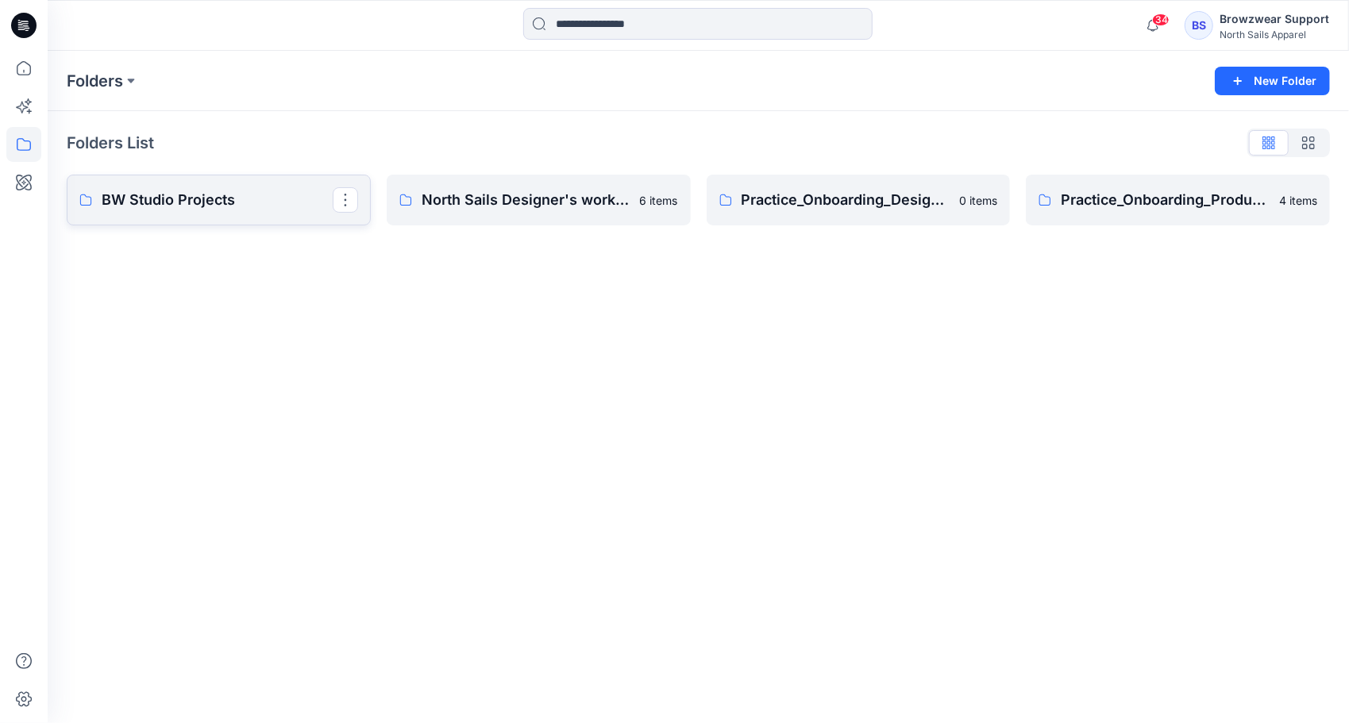
click at [168, 205] on p "BW Studio Projects" at bounding box center [217, 200] width 231 height 22
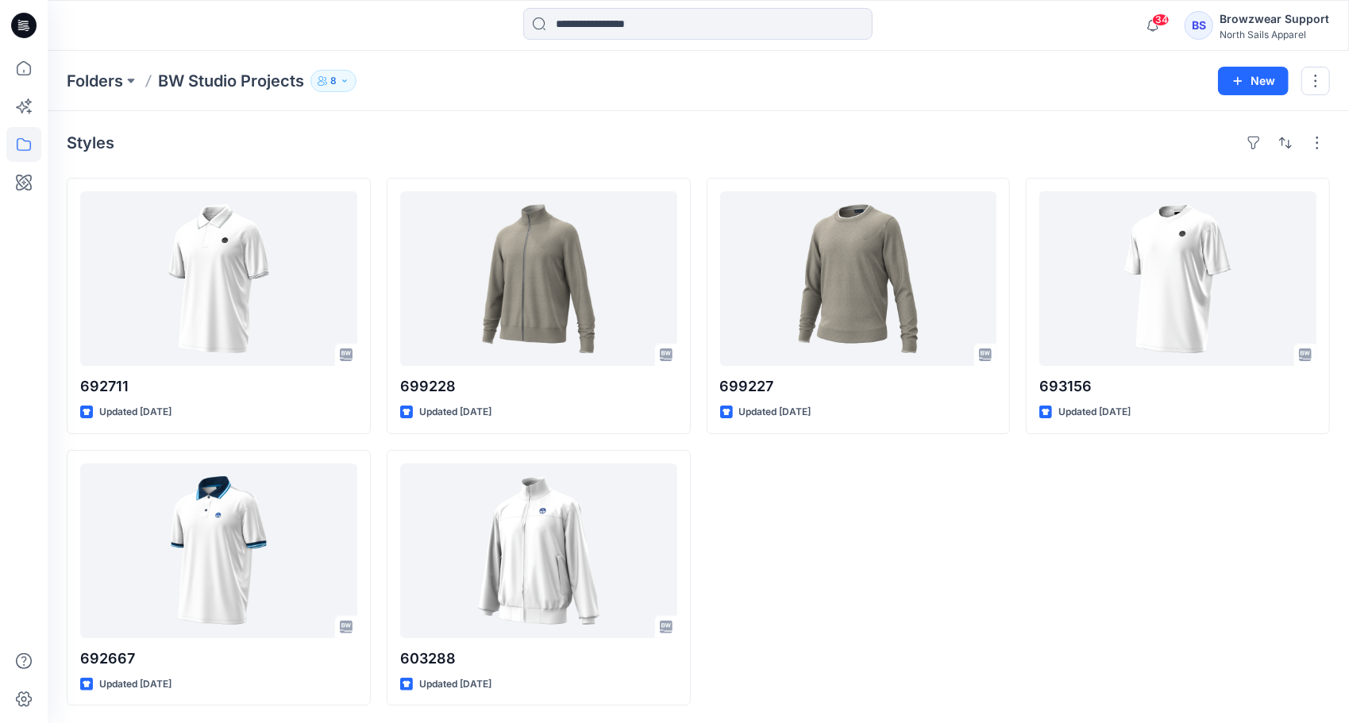
click at [343, 84] on icon "button" at bounding box center [345, 81] width 10 height 10
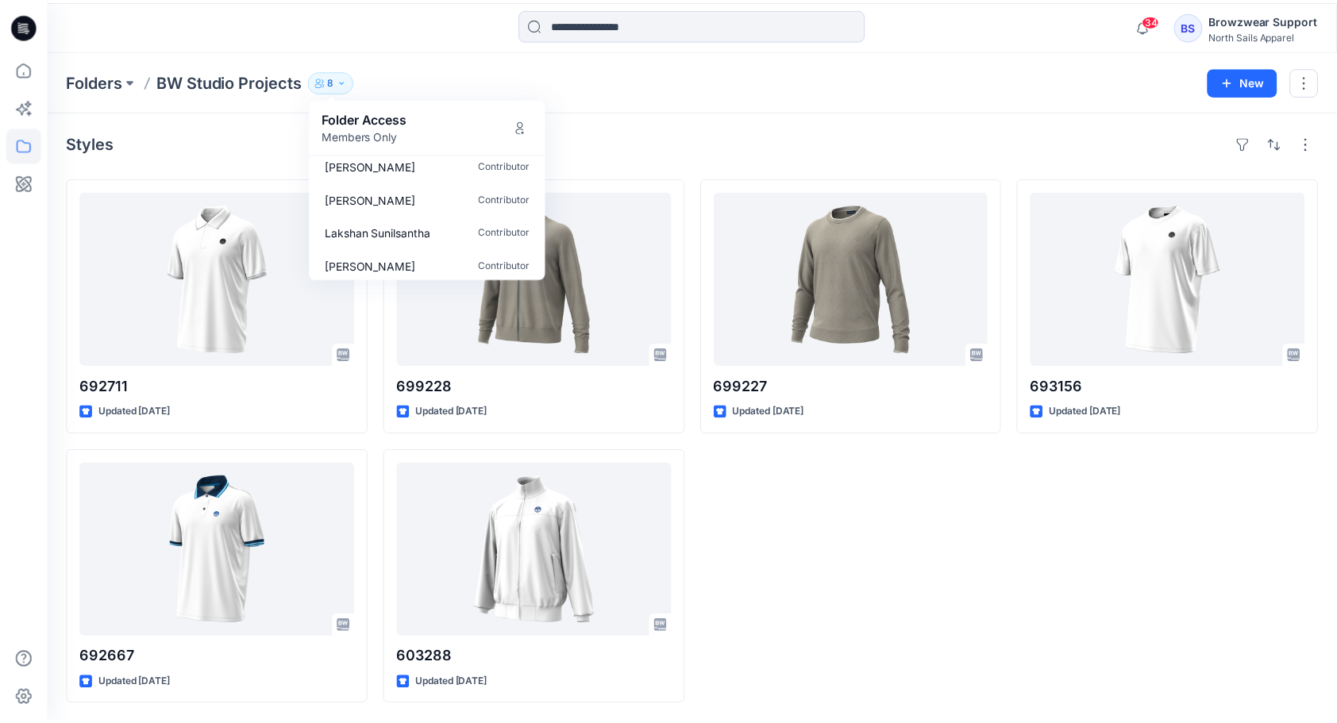
scroll to position [148, 0]
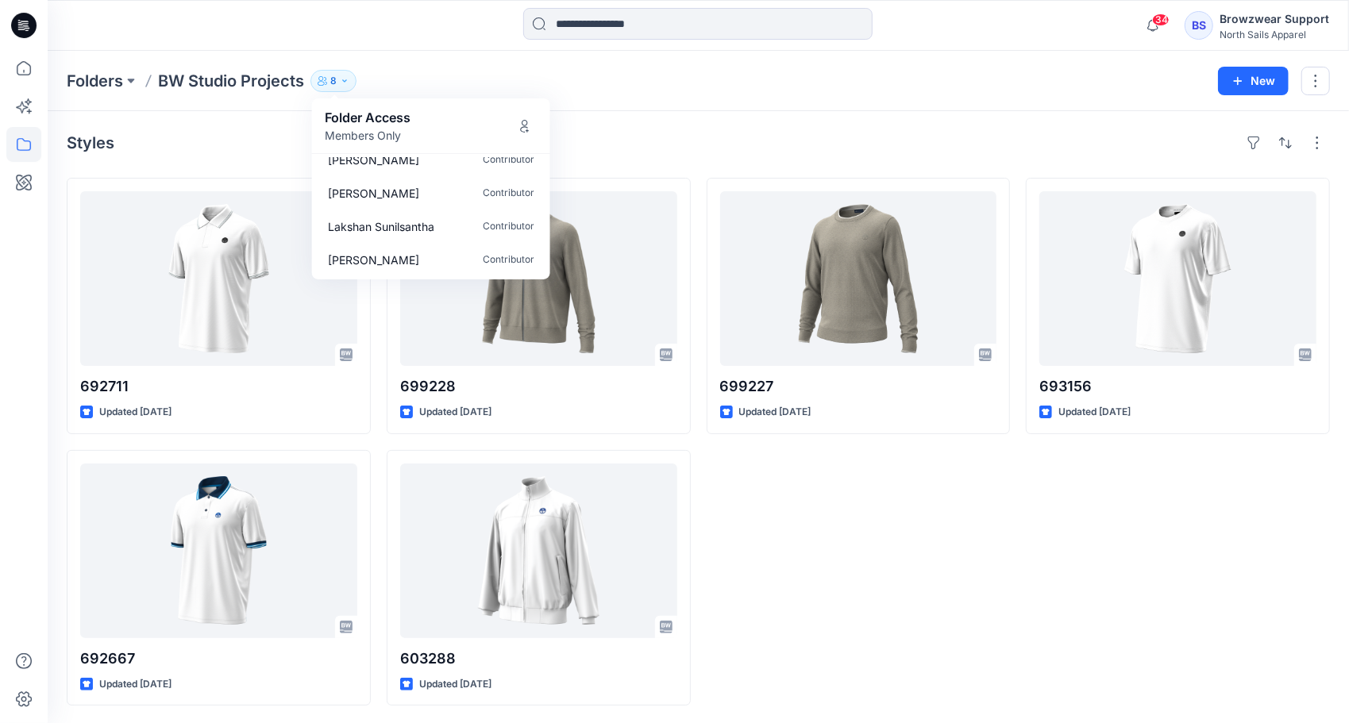
drag, startPoint x: 956, startPoint y: 627, endPoint x: 1068, endPoint y: 505, distance: 166.3
click at [959, 621] on div "699227 Updated [DATE]" at bounding box center [858, 442] width 304 height 528
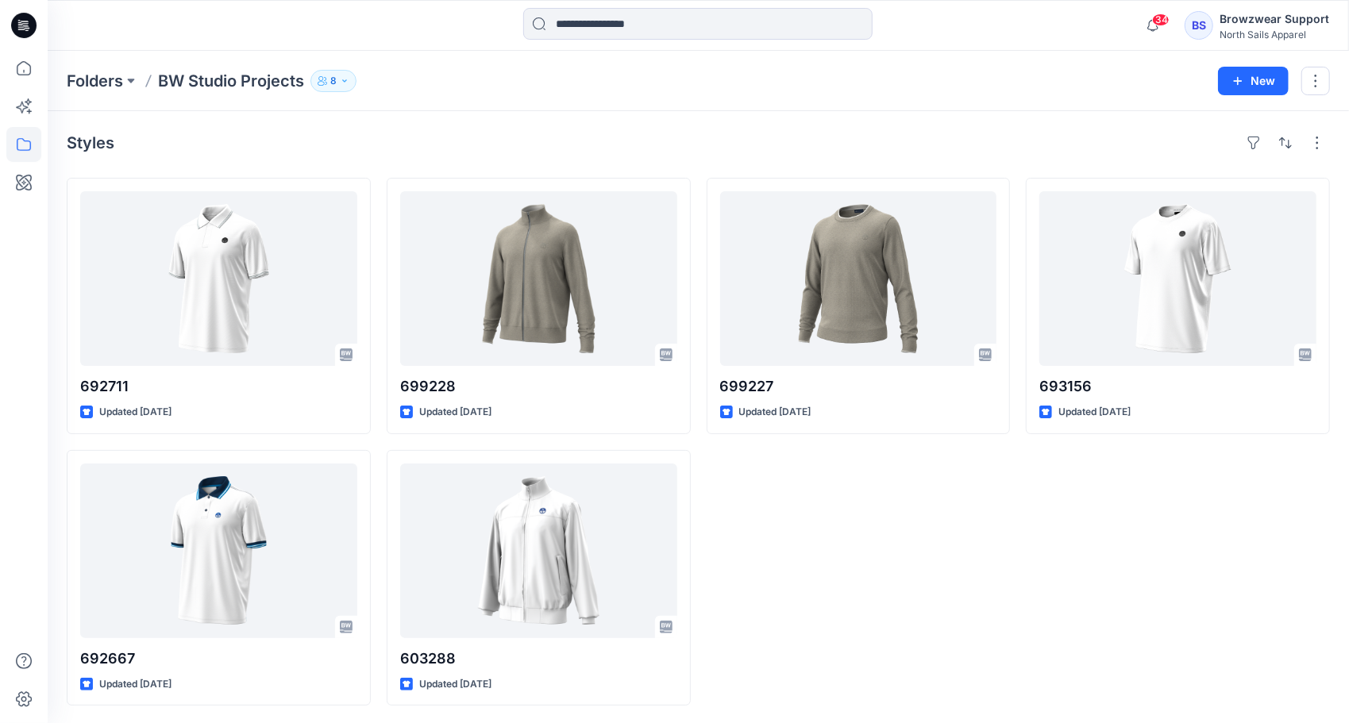
click at [1241, 21] on div "Browzwear Support" at bounding box center [1274, 19] width 110 height 19
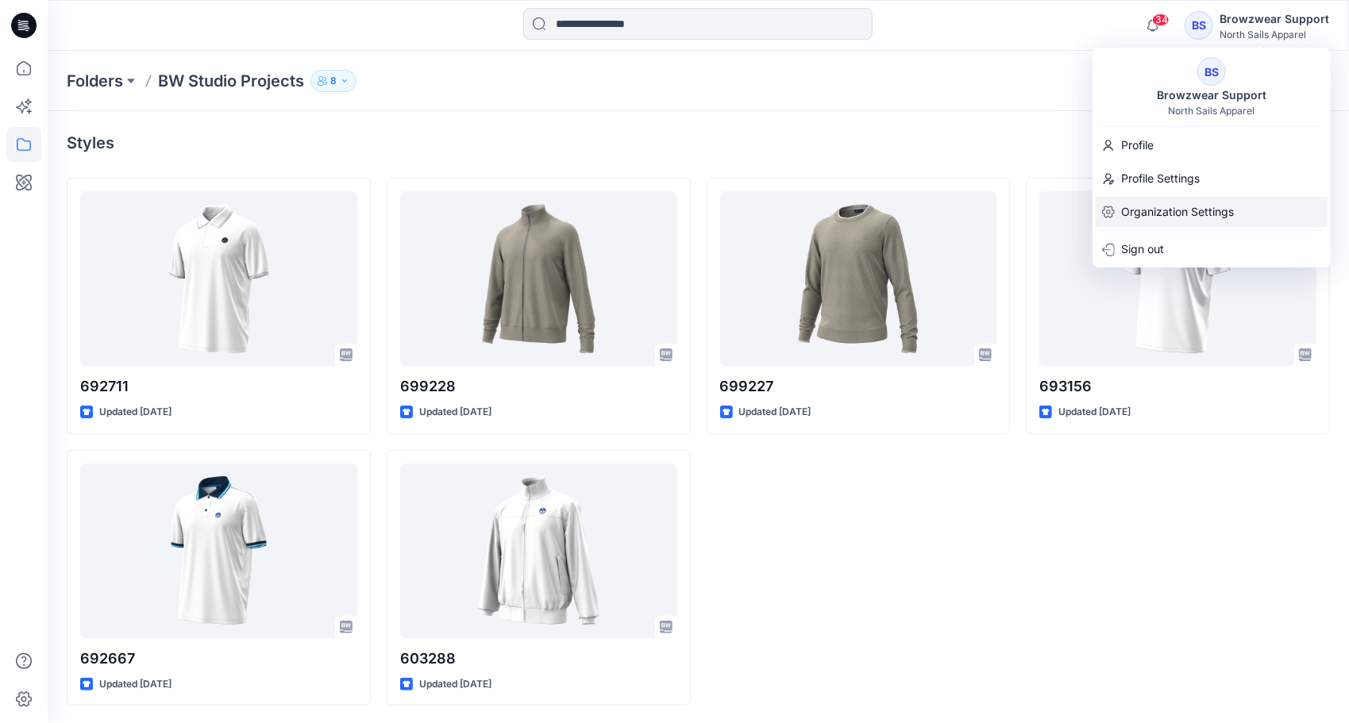
click at [1174, 212] on p "Organization Settings" at bounding box center [1177, 212] width 113 height 30
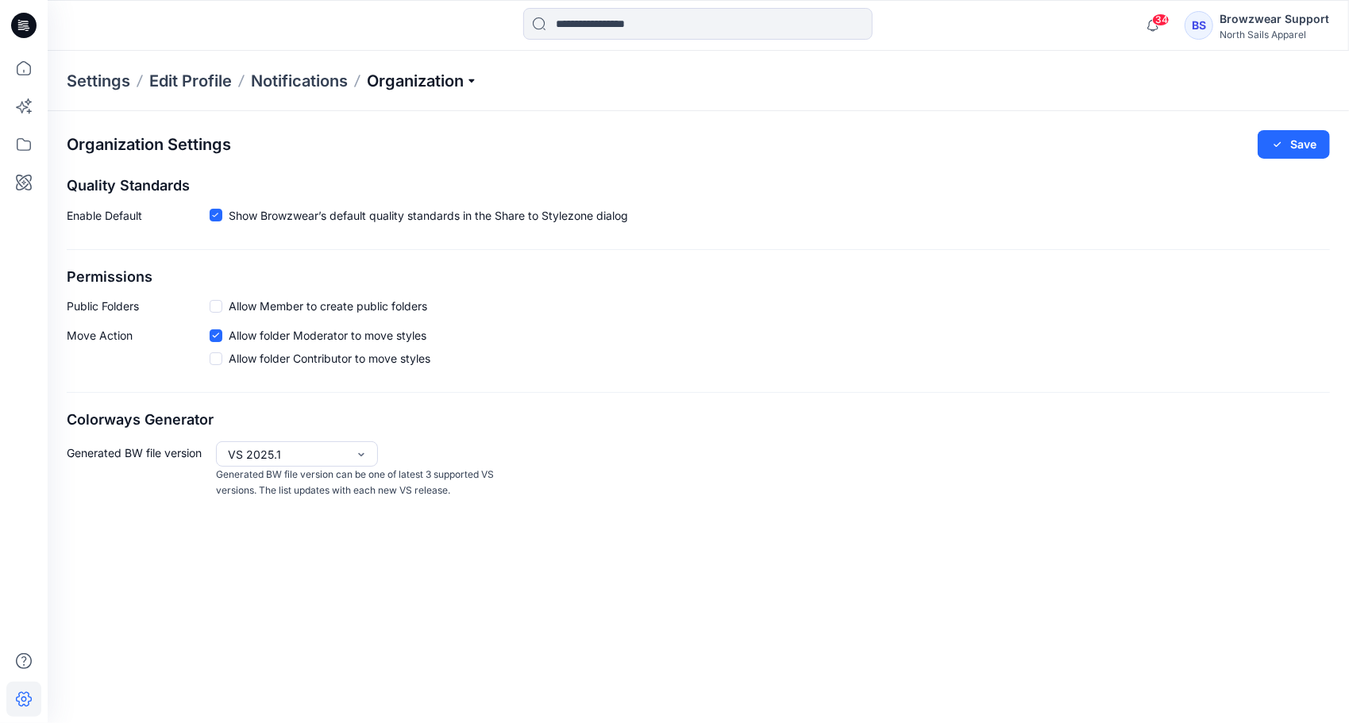
click at [476, 76] on p "Organization" at bounding box center [422, 81] width 111 height 22
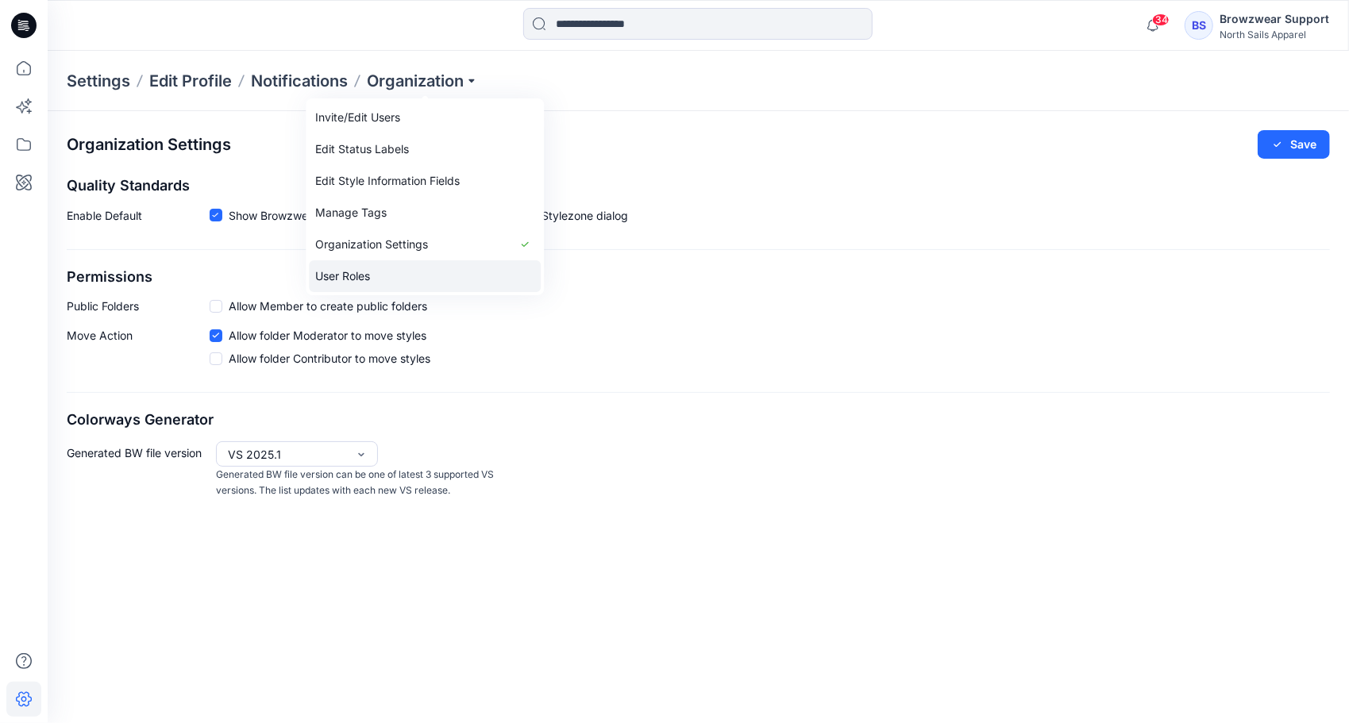
click at [402, 269] on link "User Roles" at bounding box center [425, 276] width 232 height 32
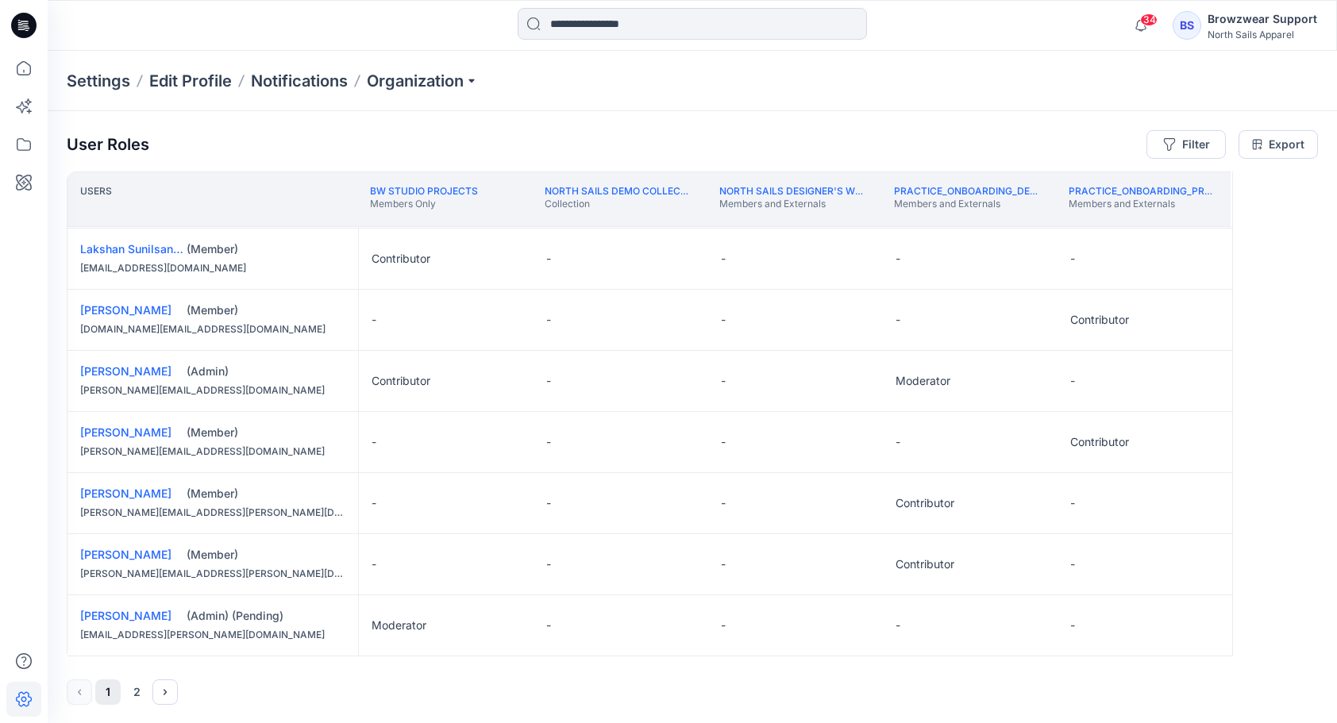
scroll to position [1106, 0]
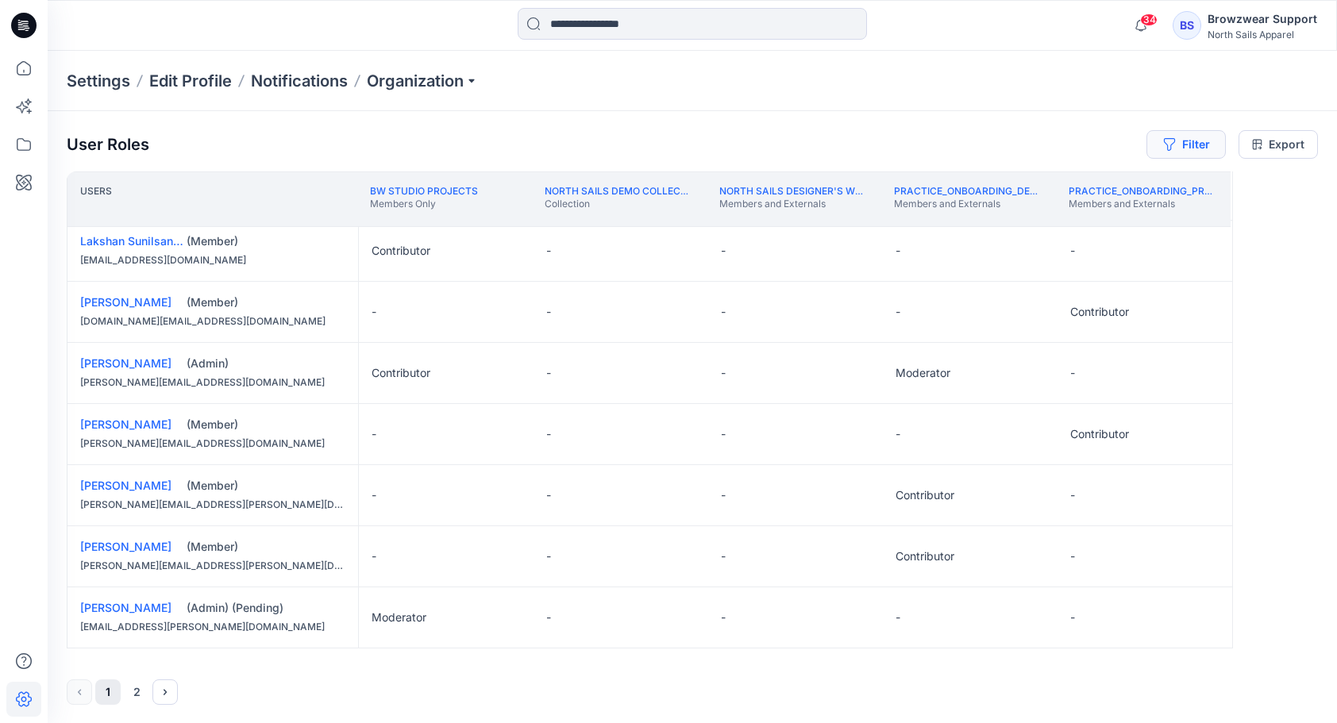
click at [1173, 144] on icon "button" at bounding box center [1169, 144] width 13 height 13
click at [1091, 179] on div at bounding box center [1129, 186] width 164 height 20
type input "*"
click at [308, 132] on div "User Roles Filter Filter folders... Filter users... Export" at bounding box center [692, 144] width 1251 height 29
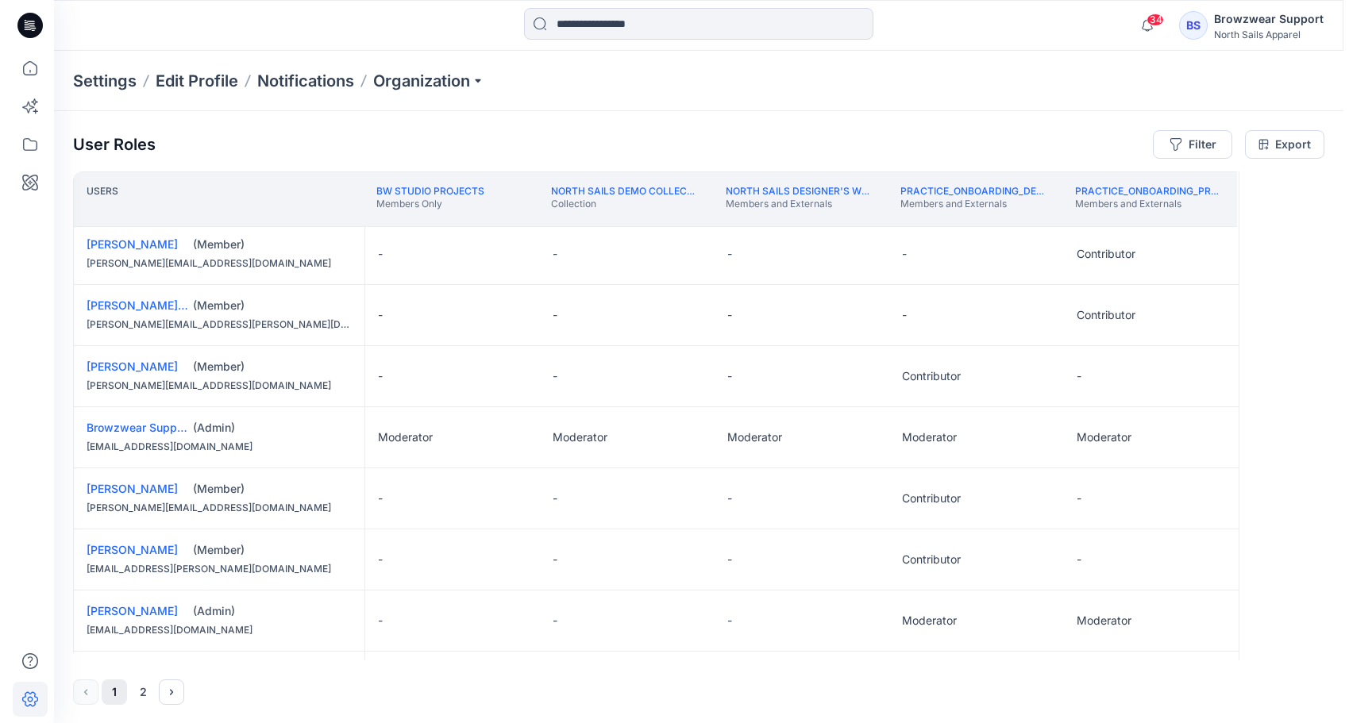
scroll to position [0, 0]
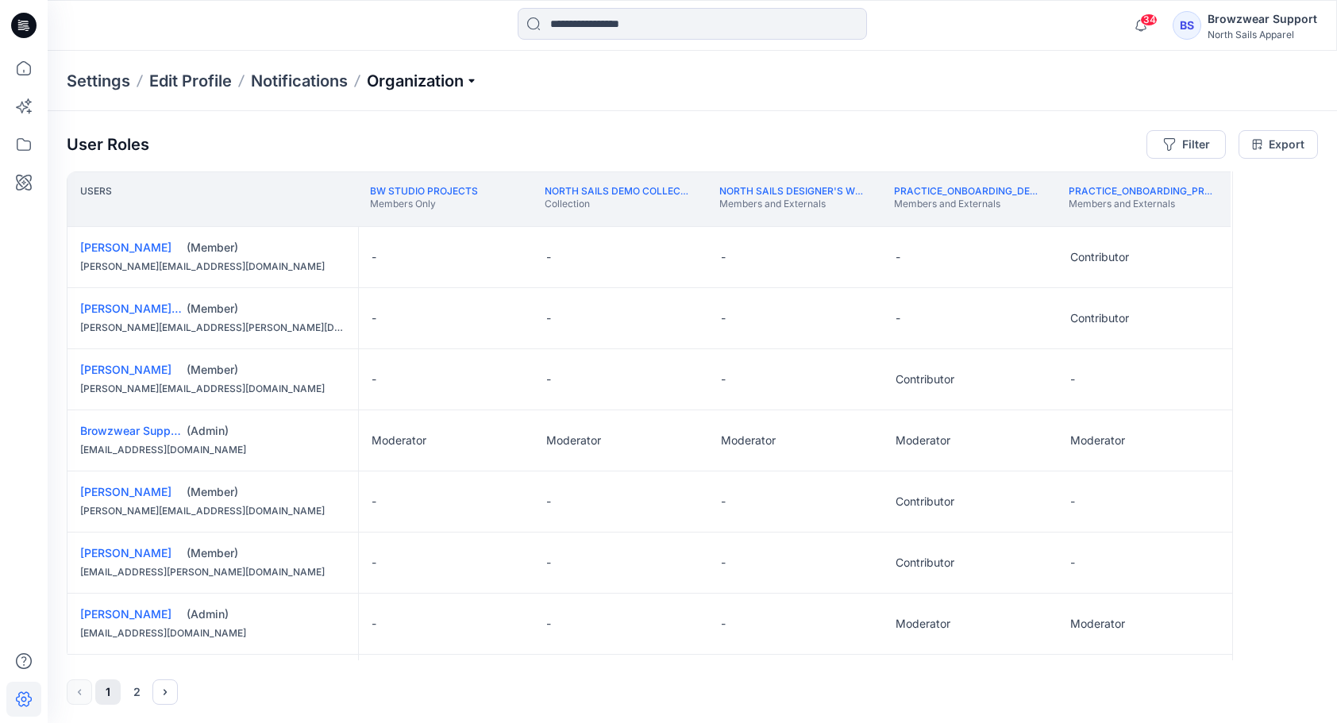
click at [475, 79] on p "Organization" at bounding box center [422, 81] width 111 height 22
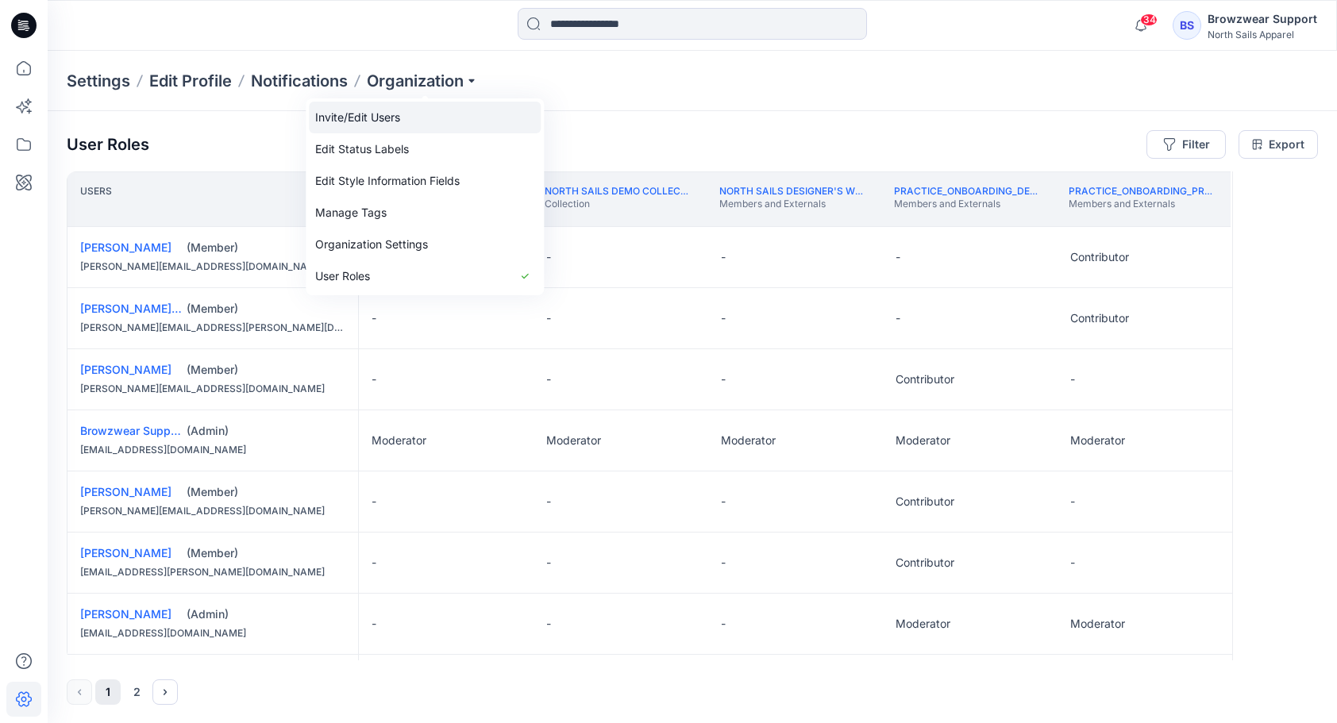
click at [383, 118] on link "Invite/Edit Users" at bounding box center [425, 118] width 232 height 32
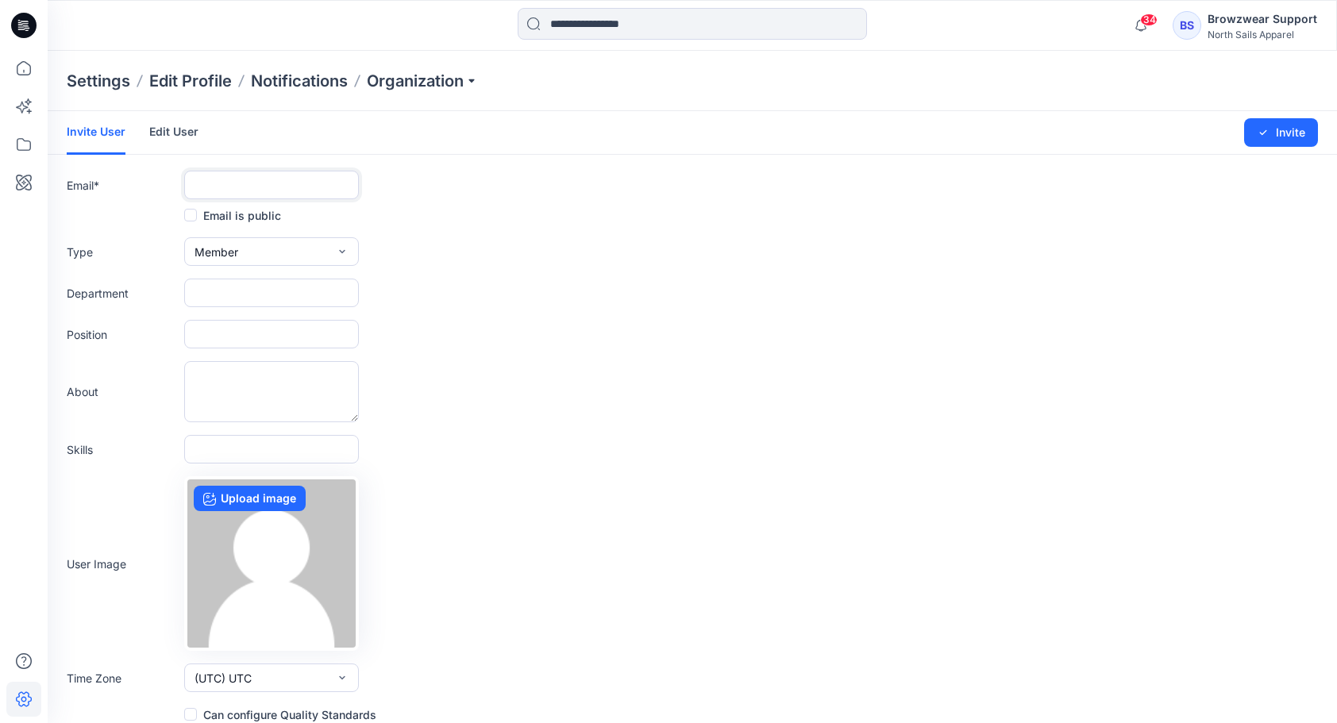
click at [229, 181] on input "text" at bounding box center [271, 185] width 175 height 29
click at [926, 489] on form "Invite User Edit User Changes Saved Invite Email * Email is public Type Member …" at bounding box center [692, 417] width 1289 height 613
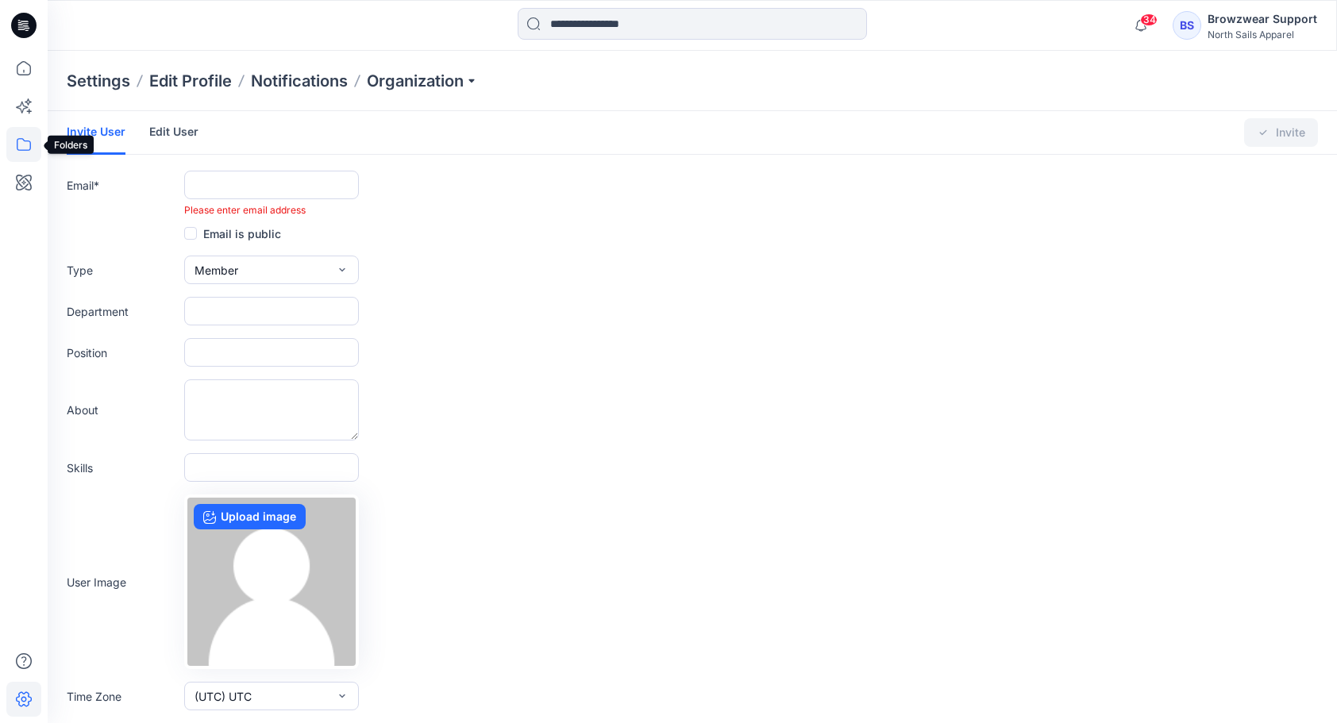
click at [19, 142] on icon at bounding box center [23, 144] width 35 height 35
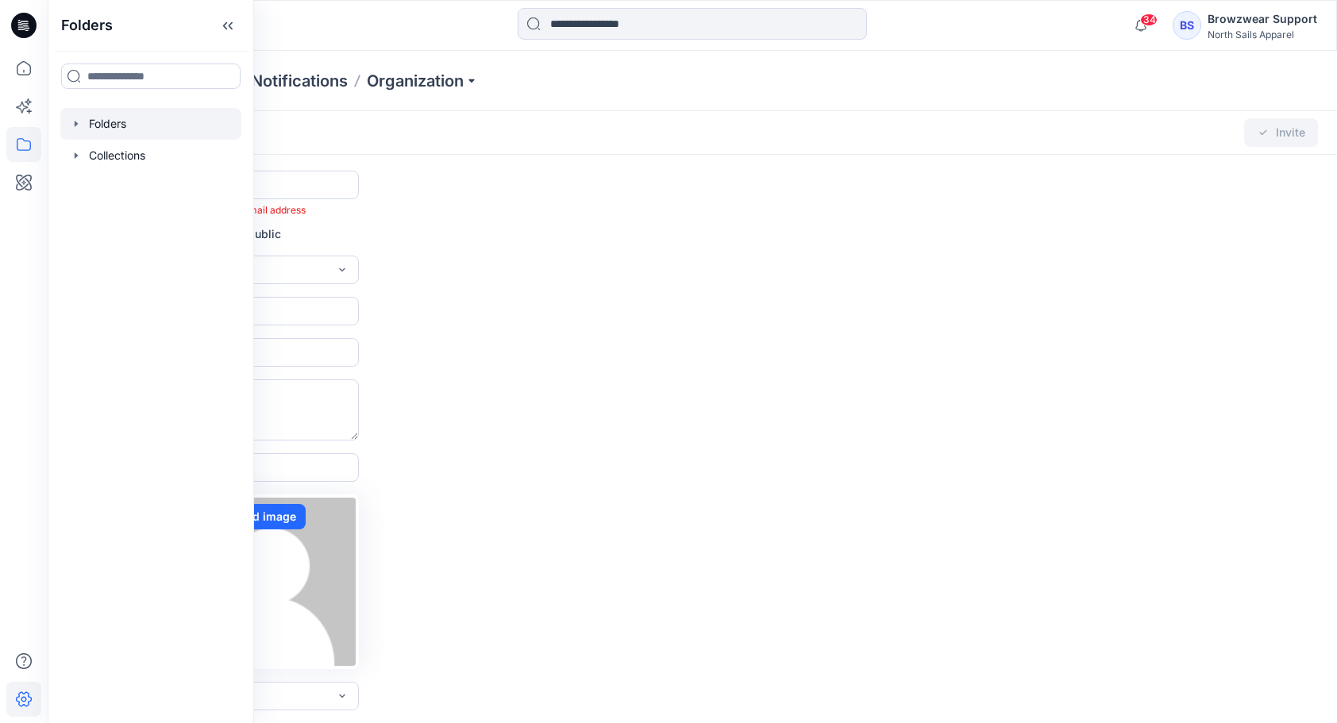
click at [99, 127] on div at bounding box center [150, 124] width 181 height 32
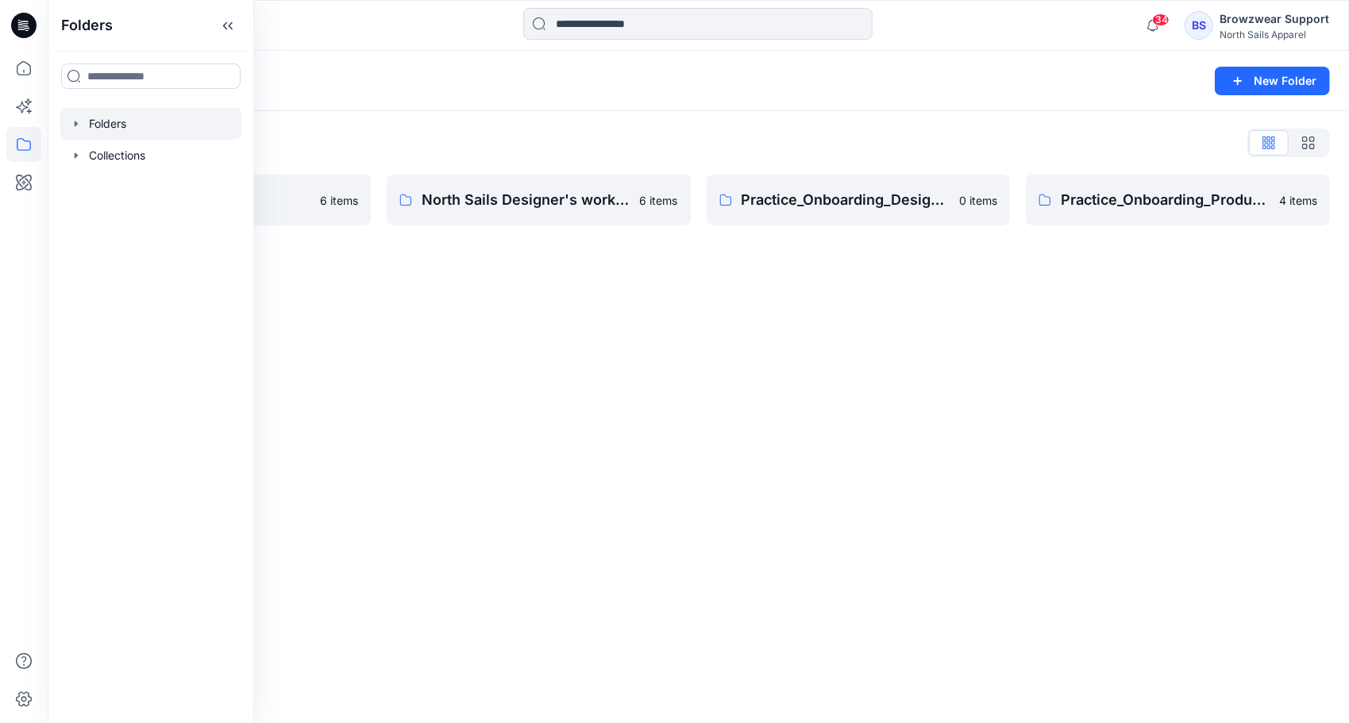
click at [454, 389] on div "Folders New Folder Folders List BW Studio Projects 6 items North Sails Designer…" at bounding box center [698, 387] width 1301 height 672
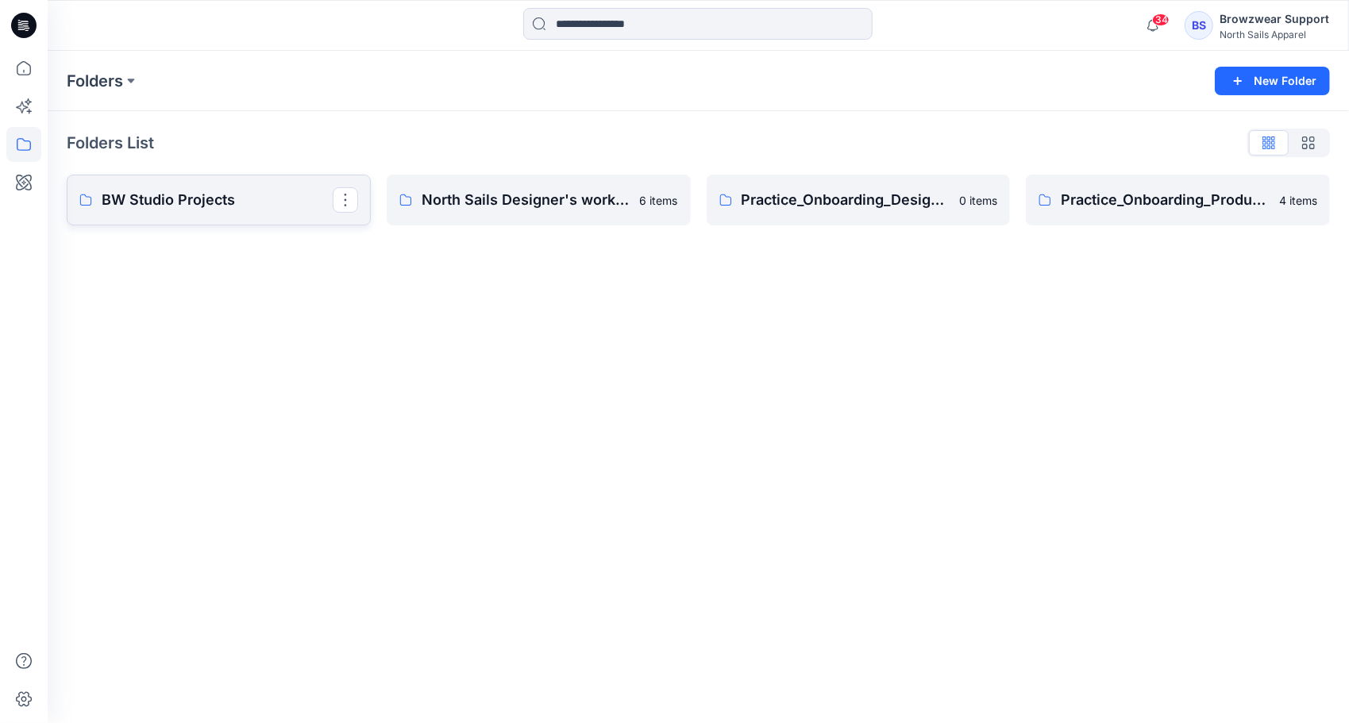
click at [164, 202] on p "BW Studio Projects" at bounding box center [217, 200] width 231 height 22
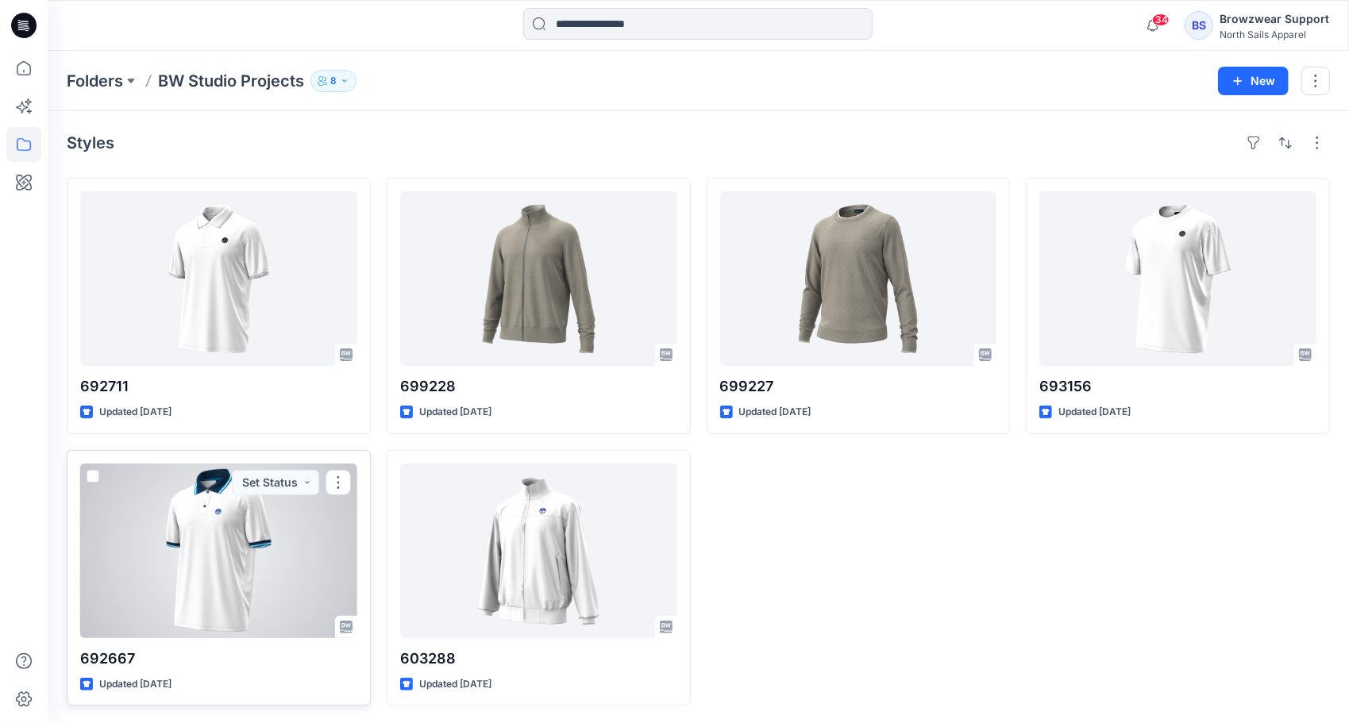
click at [239, 568] on div at bounding box center [218, 551] width 277 height 175
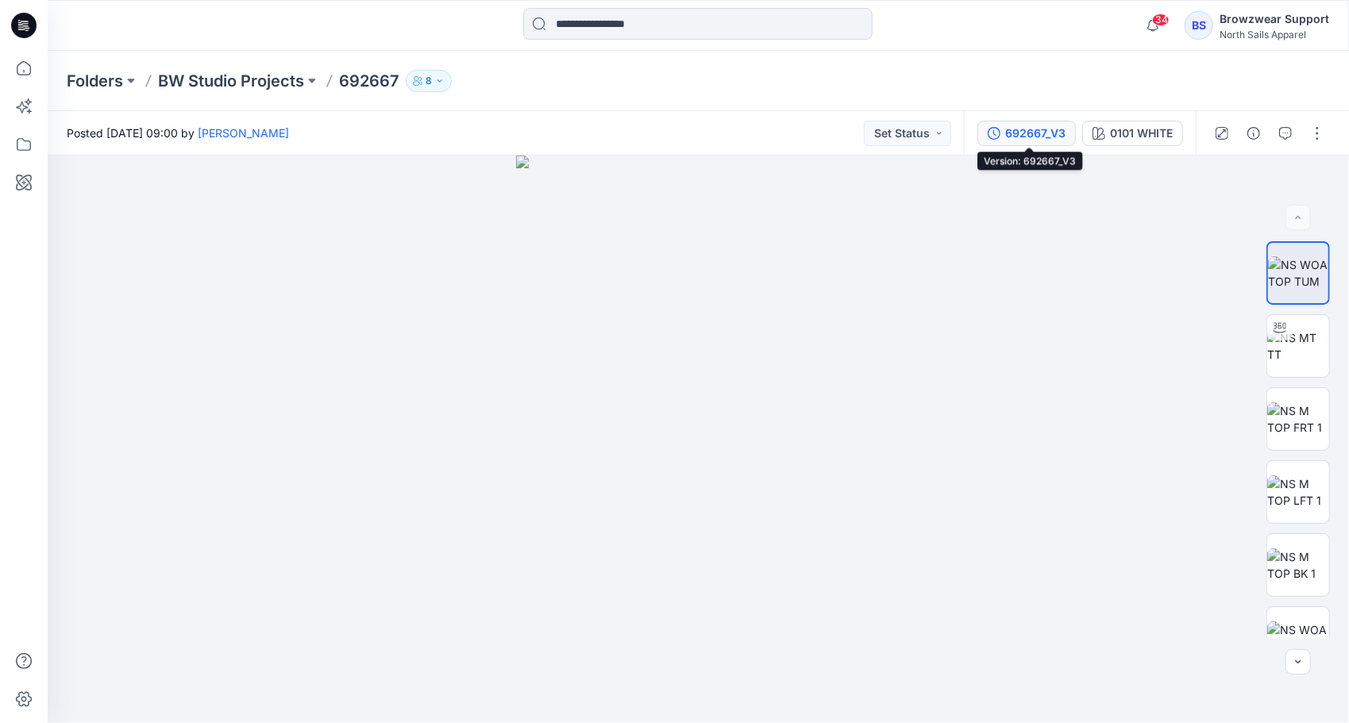
click at [1026, 135] on div "692667_V3" at bounding box center [1035, 133] width 60 height 17
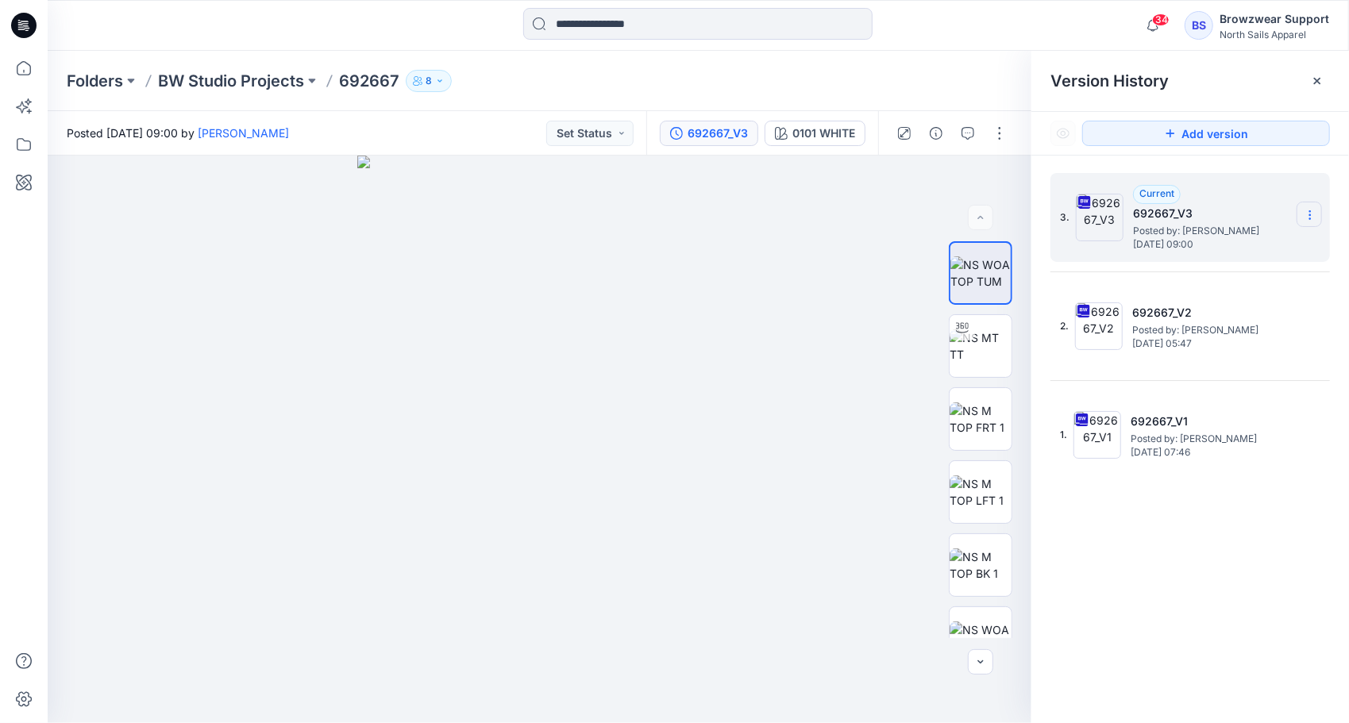
click at [1307, 217] on icon at bounding box center [1309, 215] width 13 height 13
click at [1242, 248] on span "Download Source BW File" at bounding box center [1229, 246] width 133 height 19
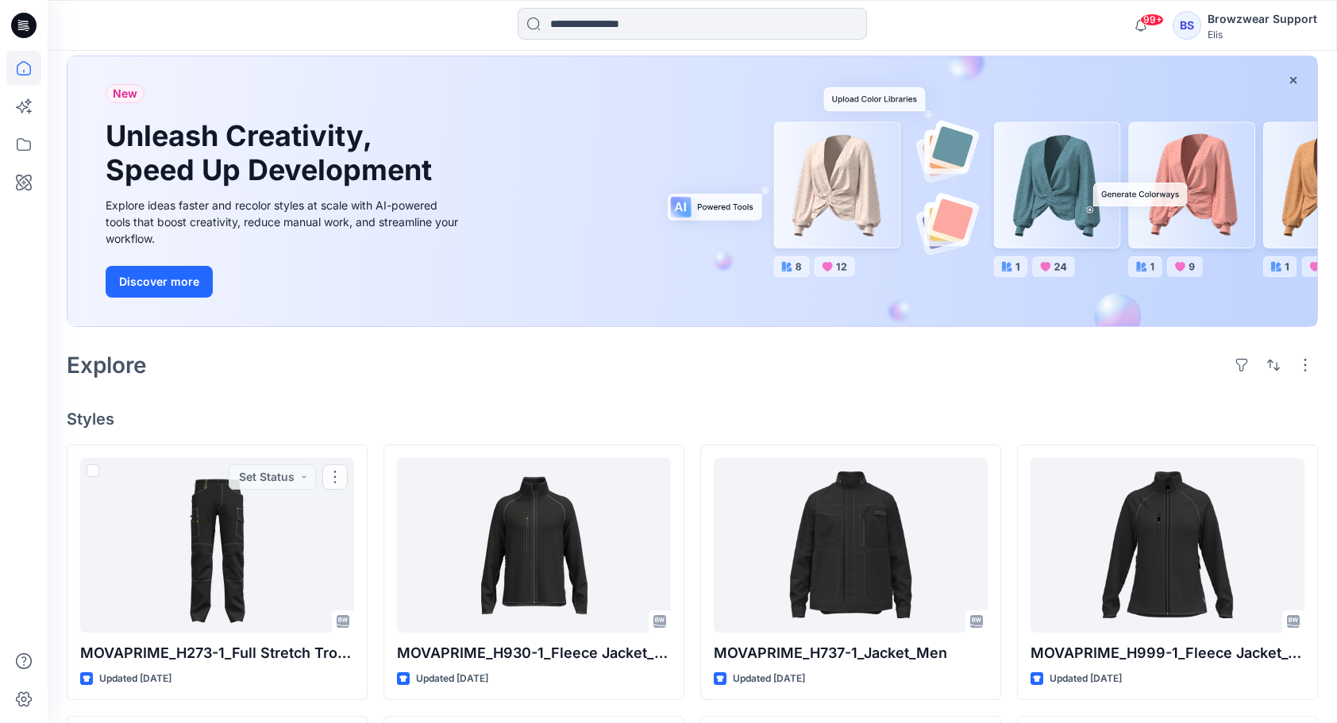
scroll to position [79, 0]
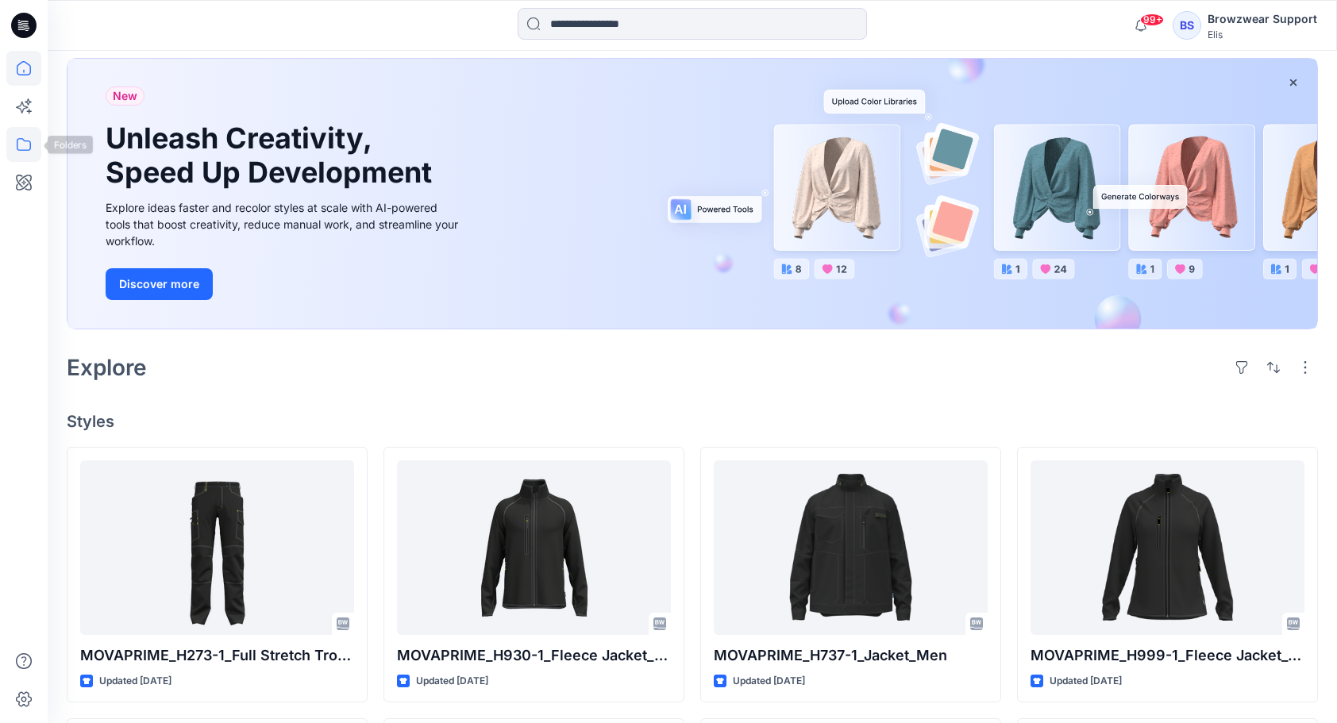
click at [32, 142] on icon at bounding box center [23, 144] width 35 height 35
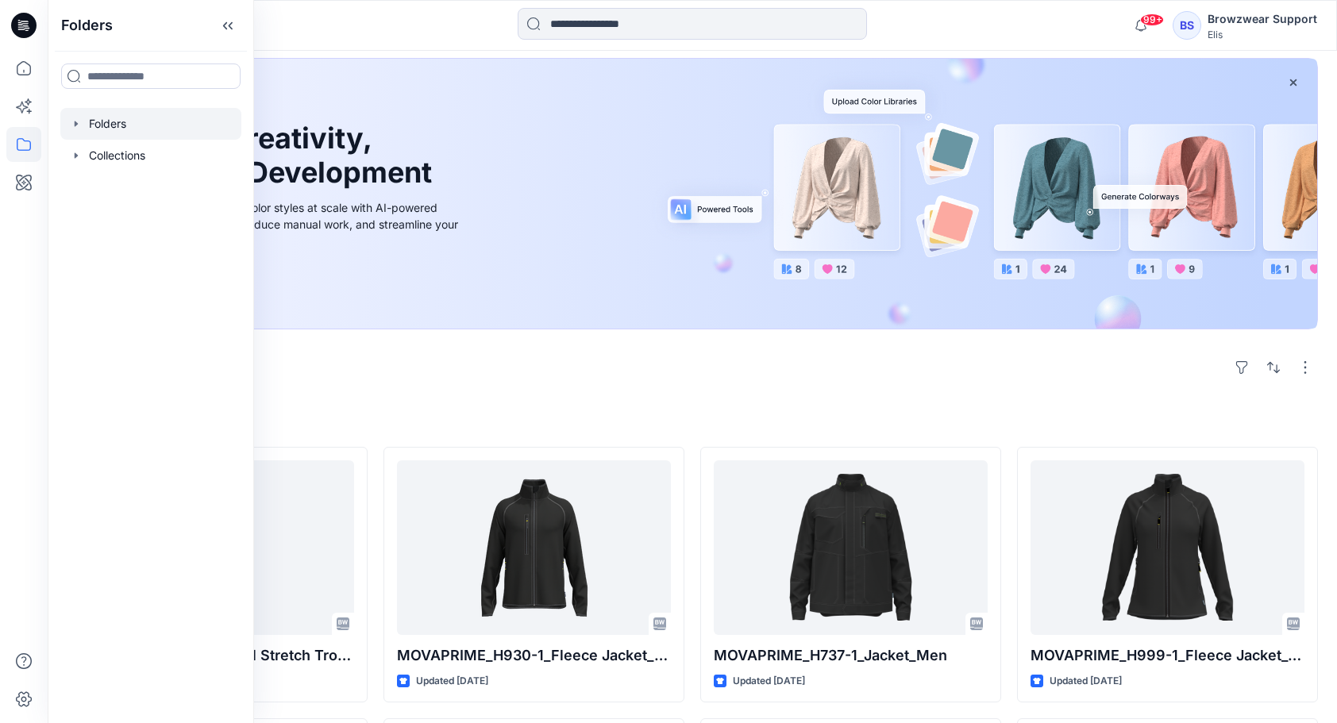
click at [80, 118] on icon "button" at bounding box center [76, 123] width 13 height 13
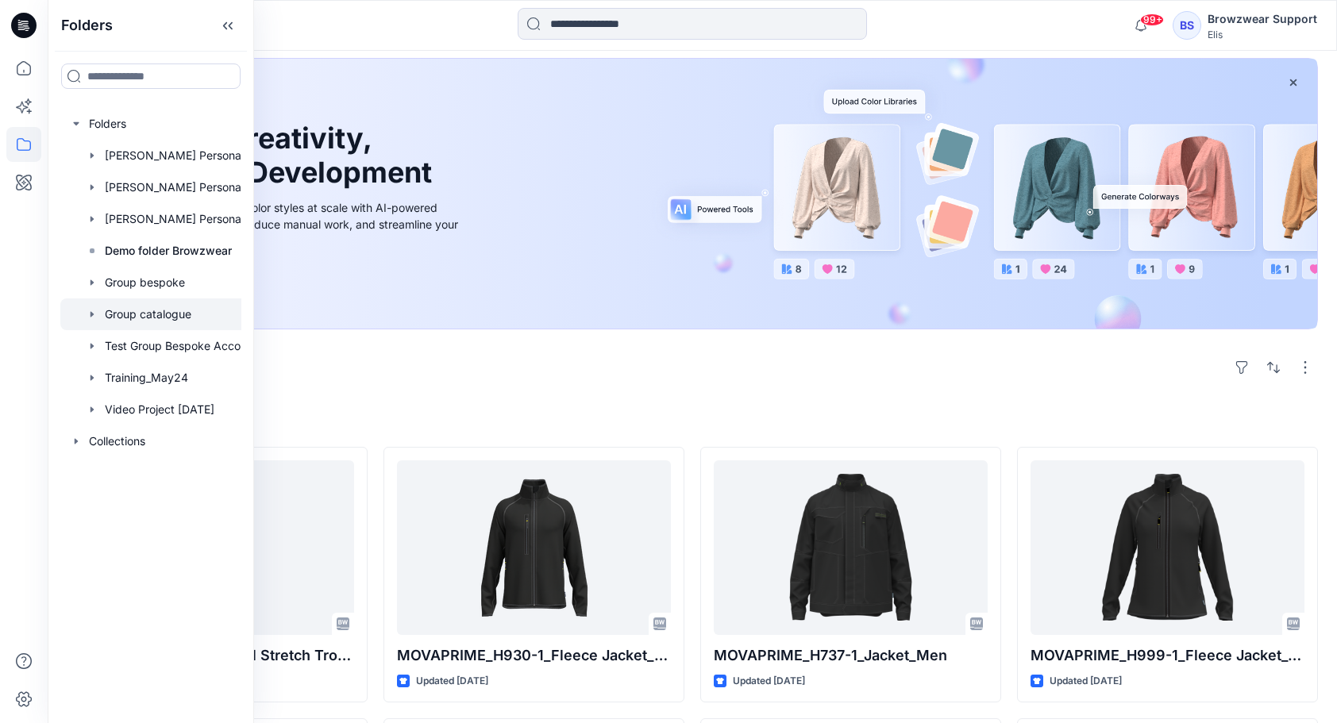
click at [94, 311] on icon "button" at bounding box center [92, 314] width 13 height 13
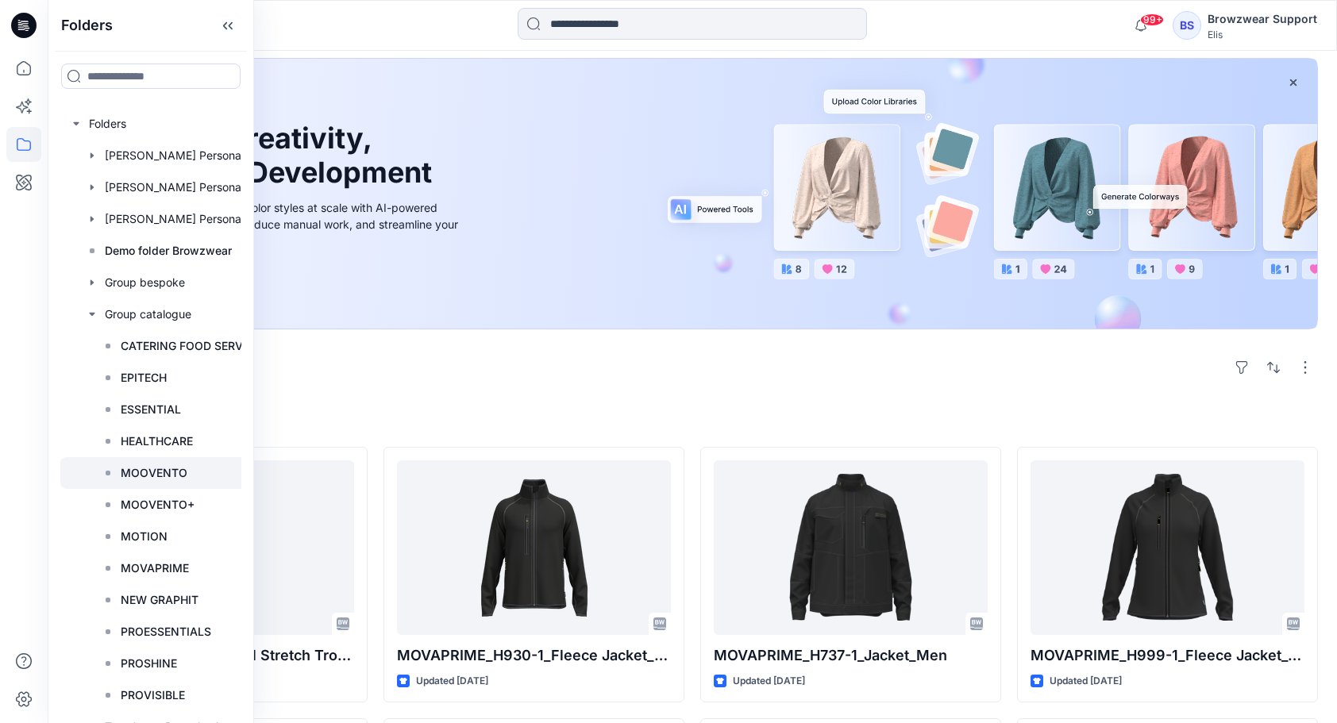
drag, startPoint x: 154, startPoint y: 471, endPoint x: 164, endPoint y: 473, distance: 9.7
click at [154, 471] on p "MOOVENTO" at bounding box center [154, 473] width 67 height 19
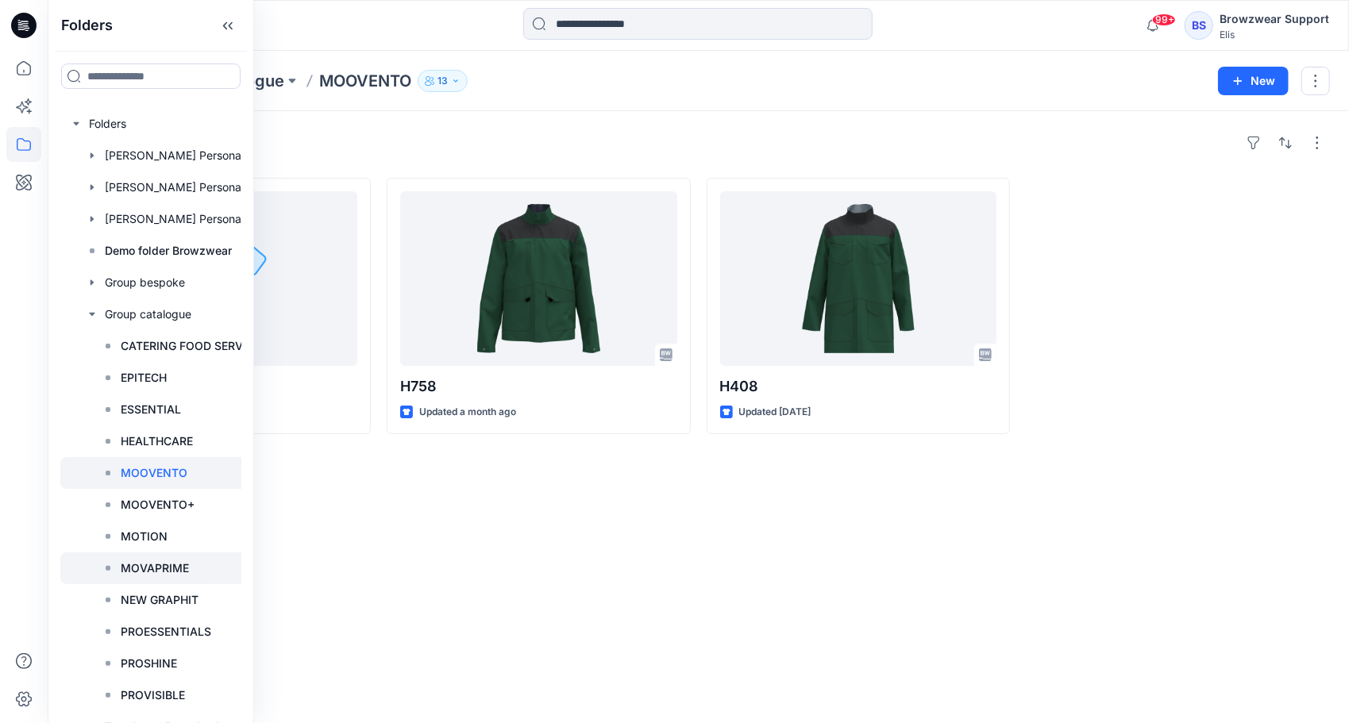
click at [131, 567] on p "MOVAPRIME" at bounding box center [155, 568] width 68 height 19
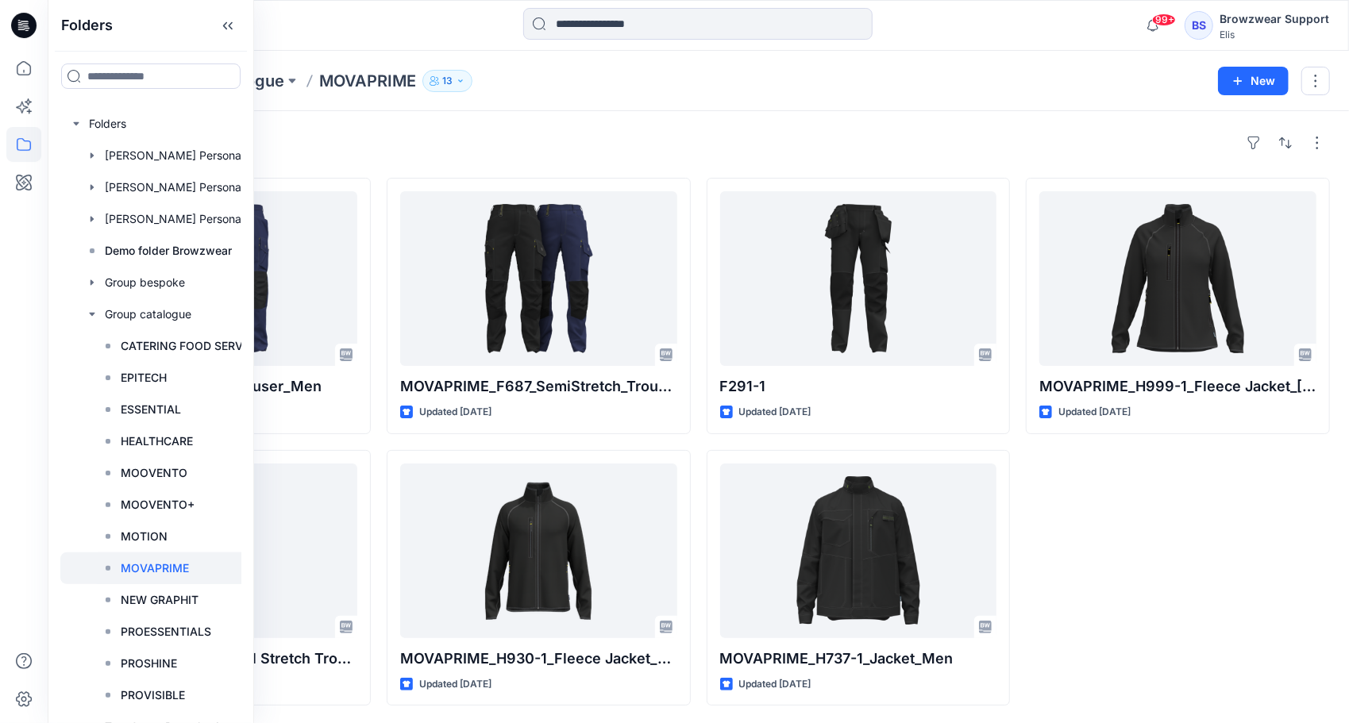
click at [1121, 500] on div "MOVAPRIME_H999-1_Fleece Jacket_Ladies Updated 5 months ago" at bounding box center [1178, 442] width 304 height 528
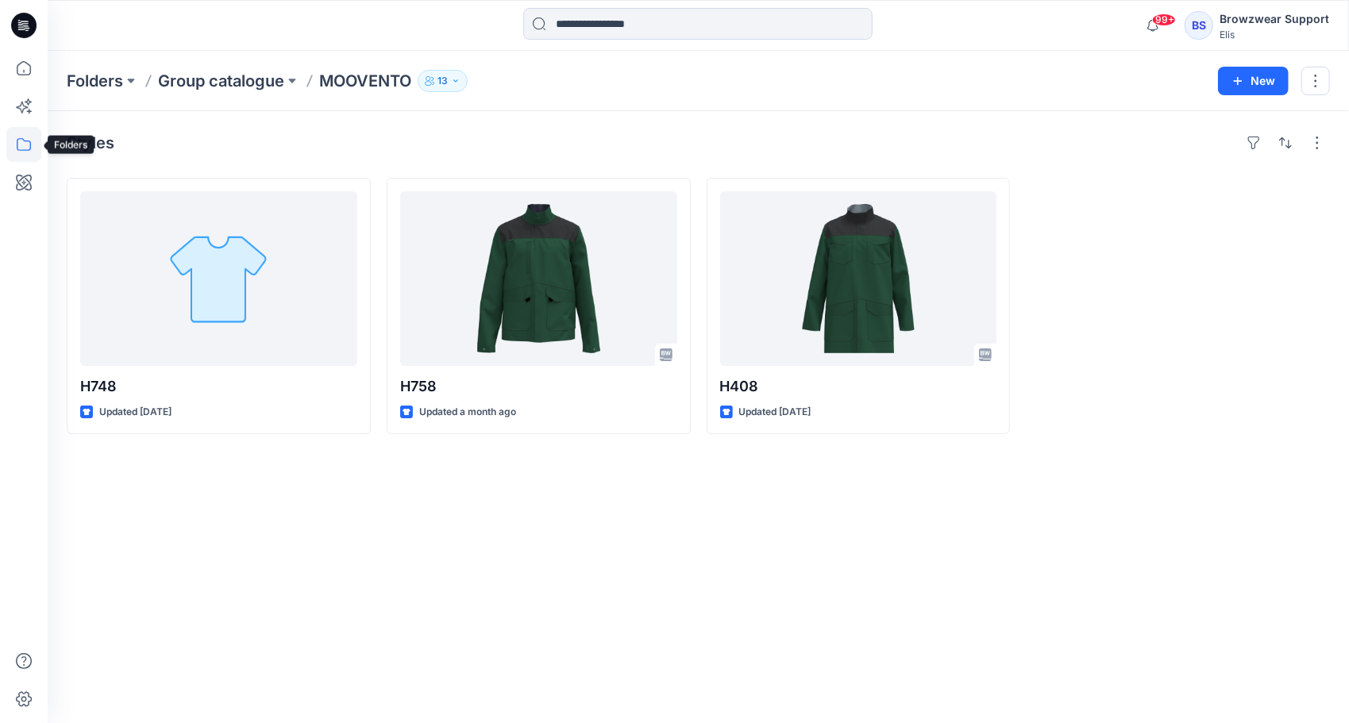
click at [24, 139] on icon at bounding box center [23, 144] width 35 height 35
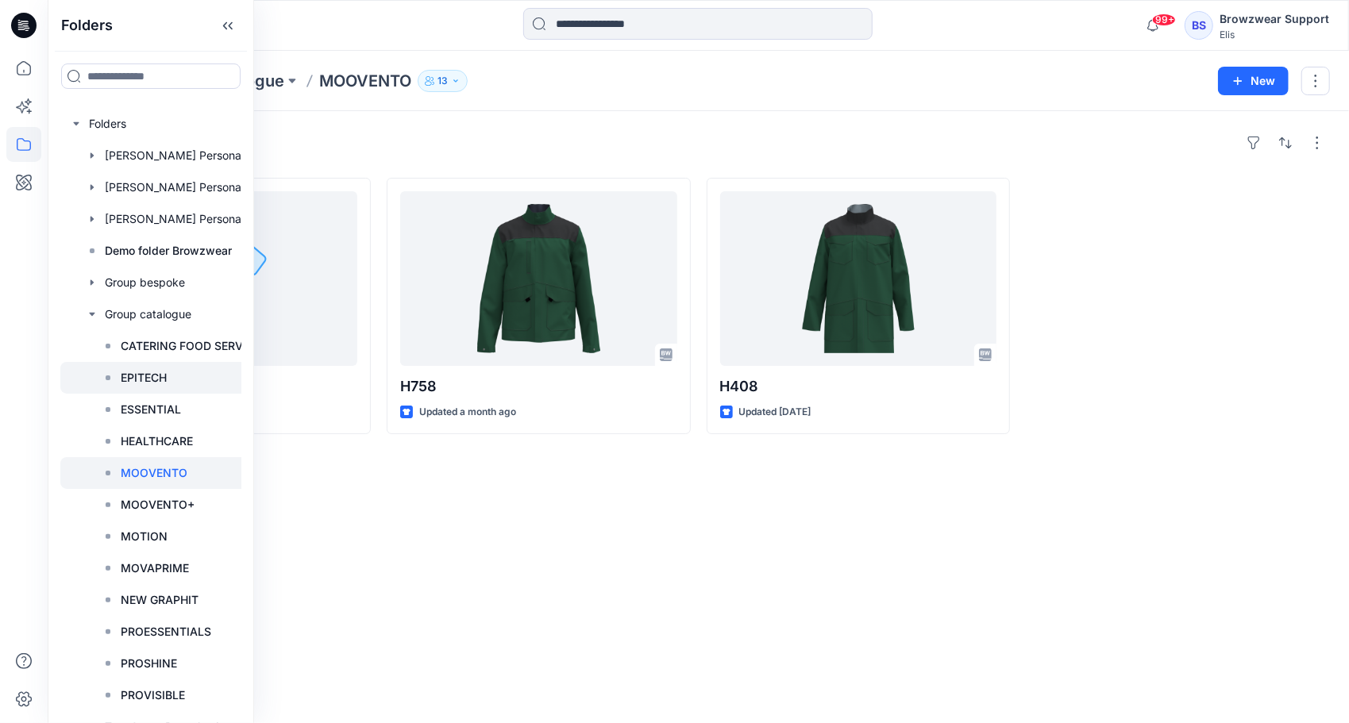
click at [149, 382] on p "EPITECH" at bounding box center [144, 377] width 46 height 19
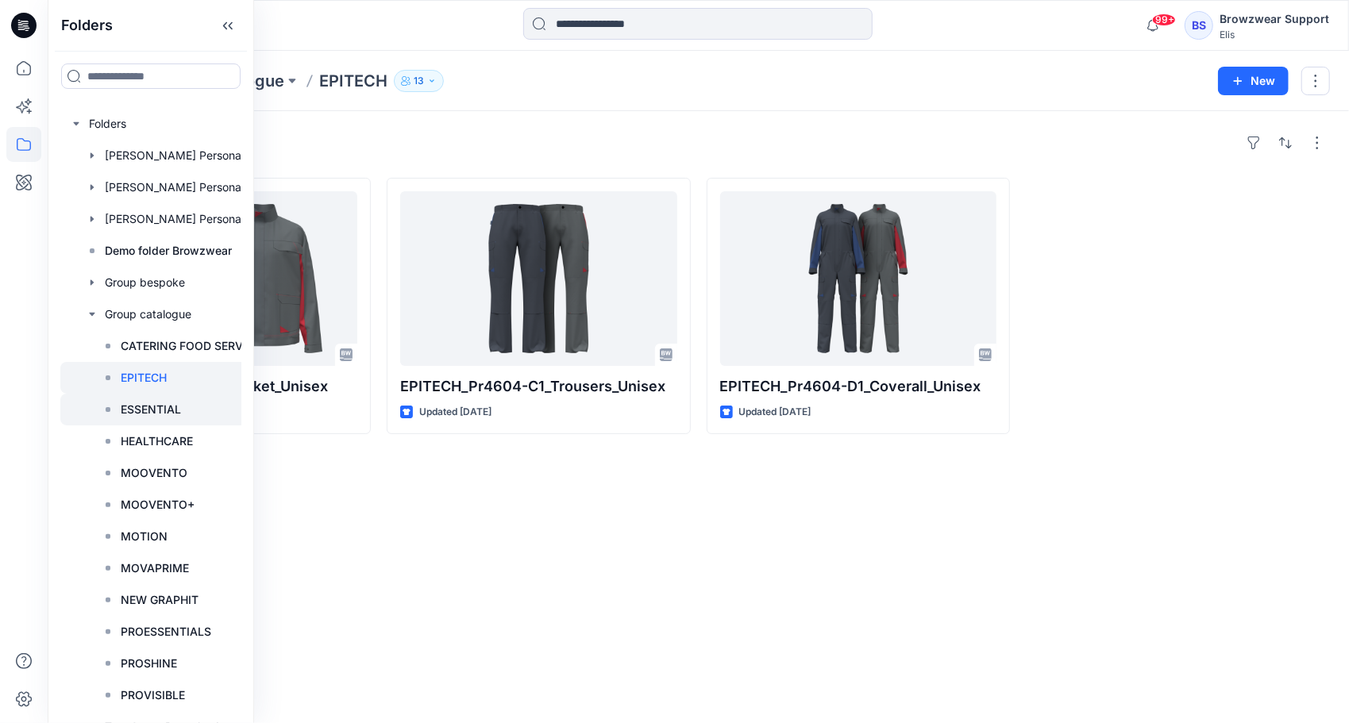
click at [156, 414] on p "ESSENTIAL" at bounding box center [151, 409] width 60 height 19
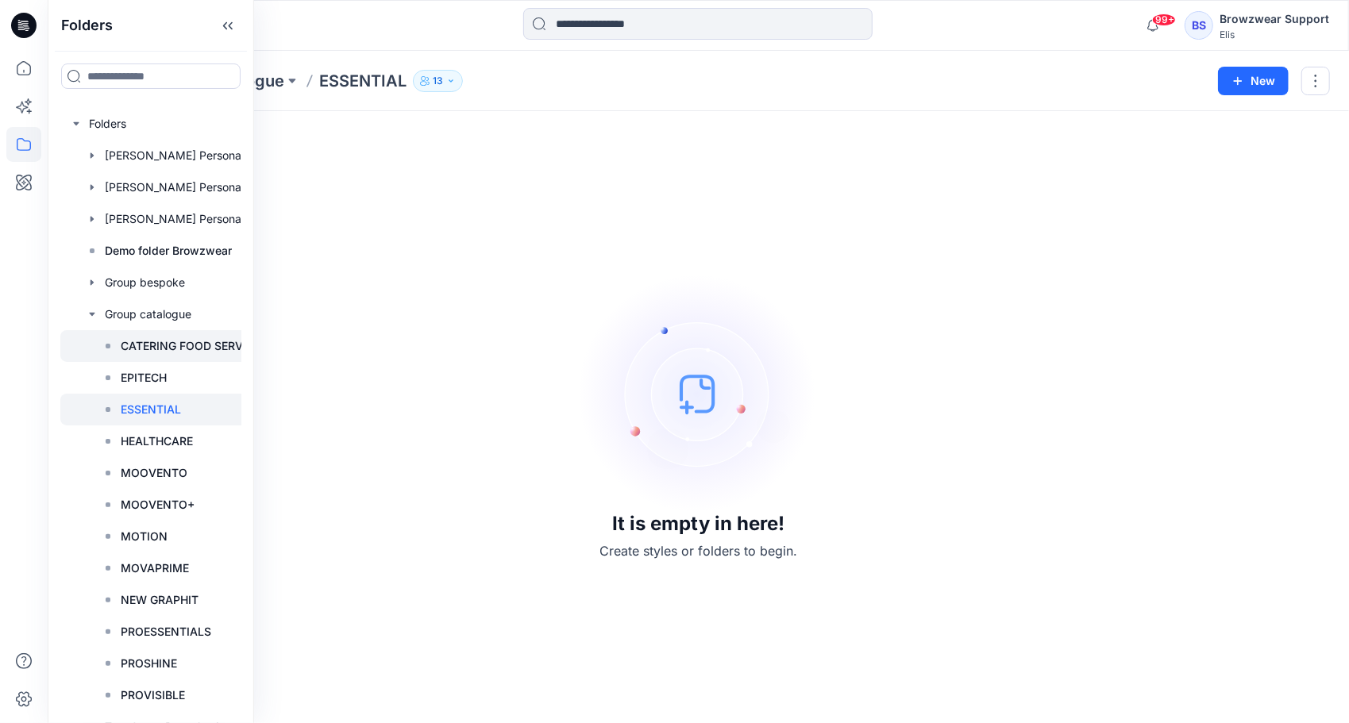
click at [174, 349] on p "CATERING FOOD SERVICE" at bounding box center [191, 346] width 140 height 19
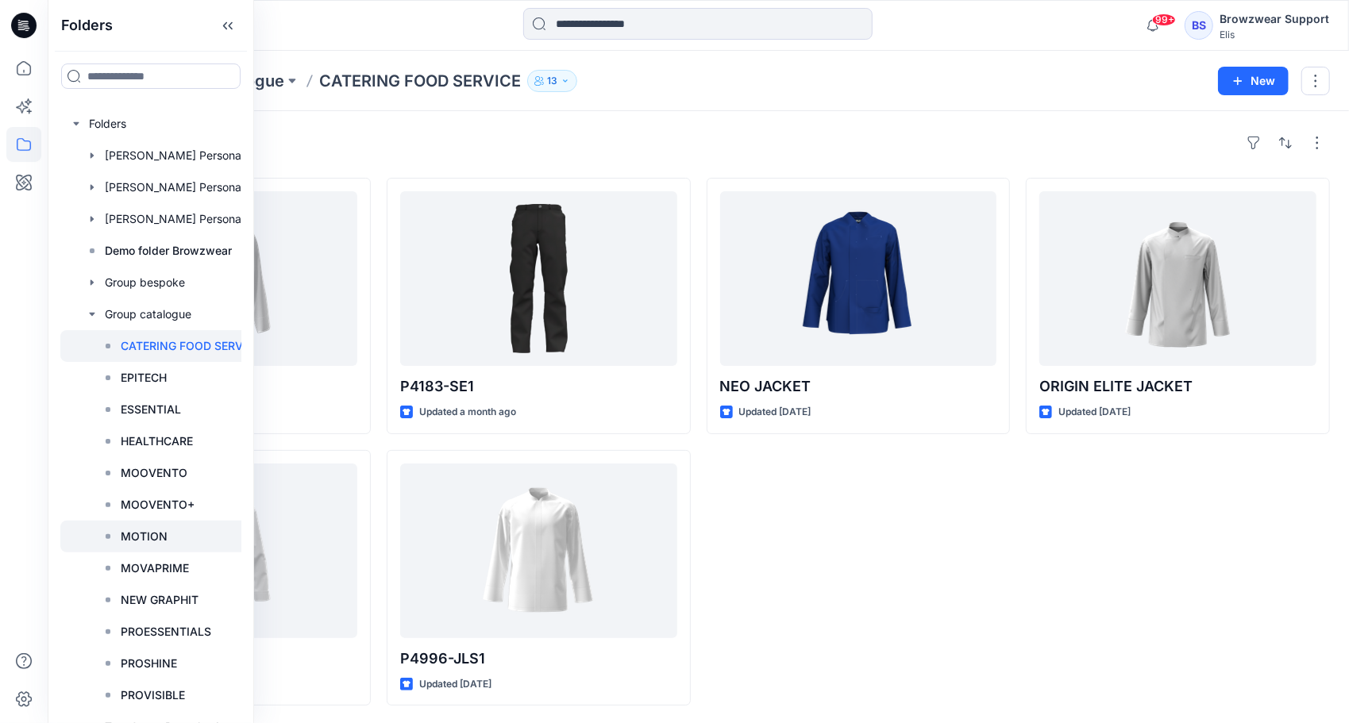
click at [140, 537] on p "MOTION" at bounding box center [144, 536] width 47 height 19
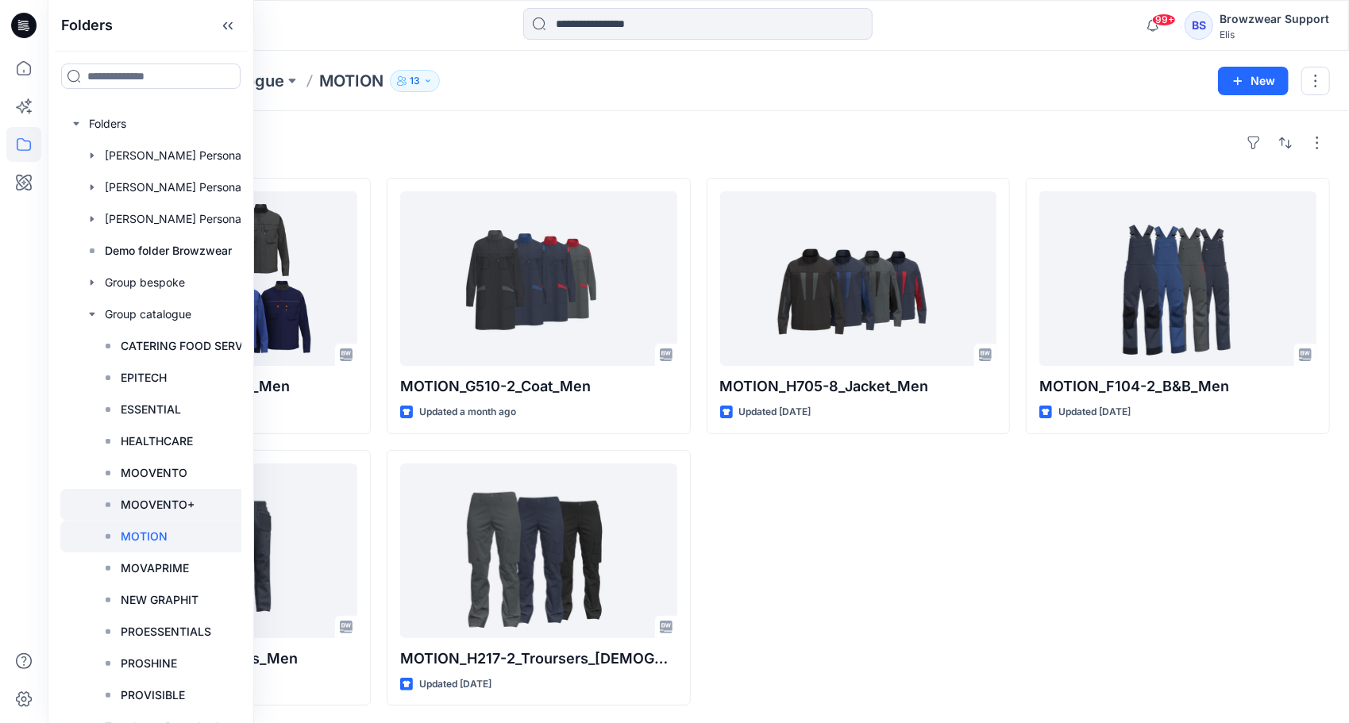
click at [164, 502] on p "MOOVENTO+" at bounding box center [158, 504] width 74 height 19
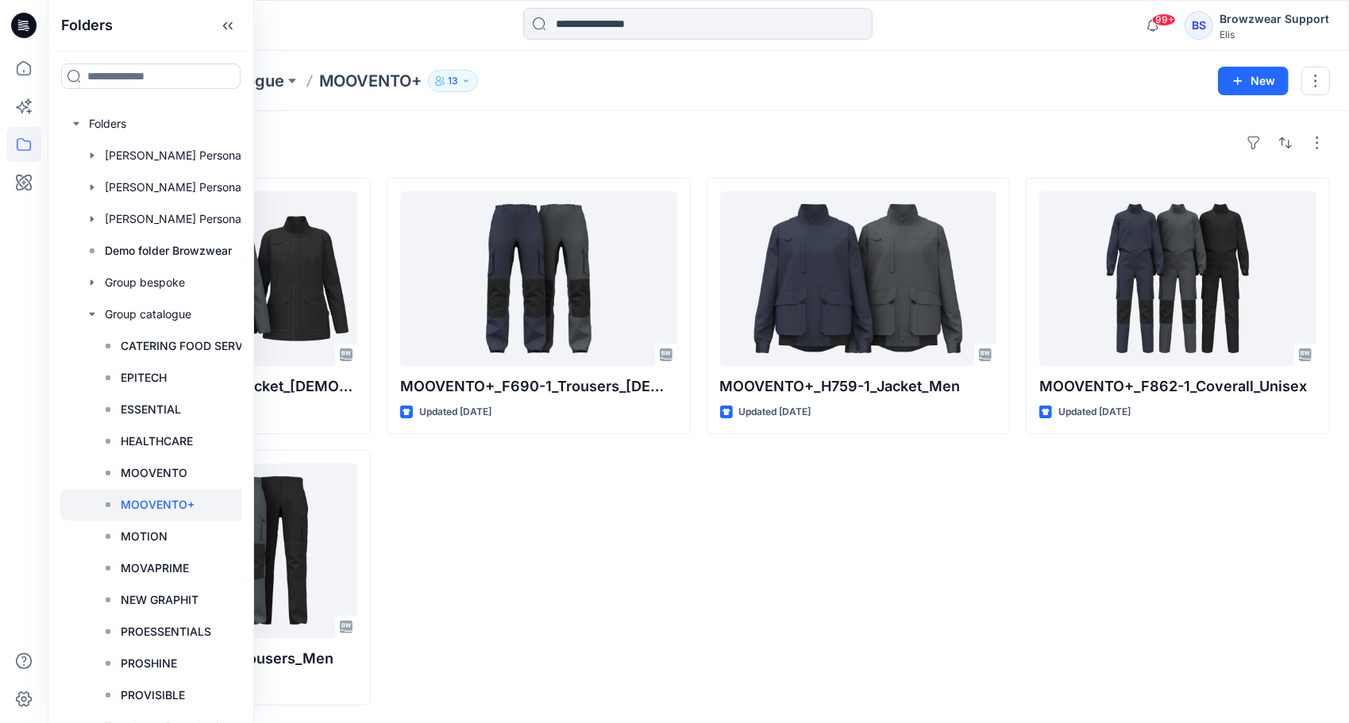
click at [641, 571] on div "MOOVENTO+_F690-1_Trousers_Ladies Updated 9 months ago" at bounding box center [539, 442] width 304 height 528
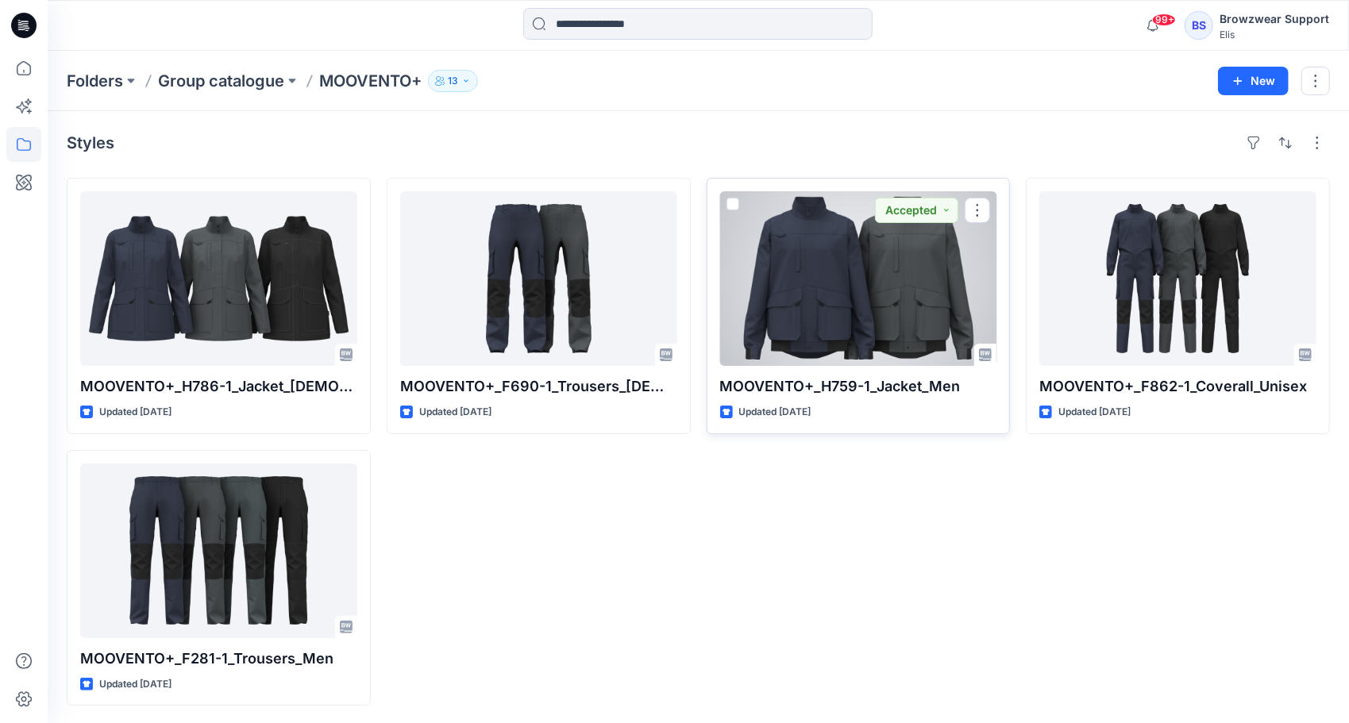
click at [822, 291] on div at bounding box center [858, 278] width 277 height 175
